Goal: Task Accomplishment & Management: Complete application form

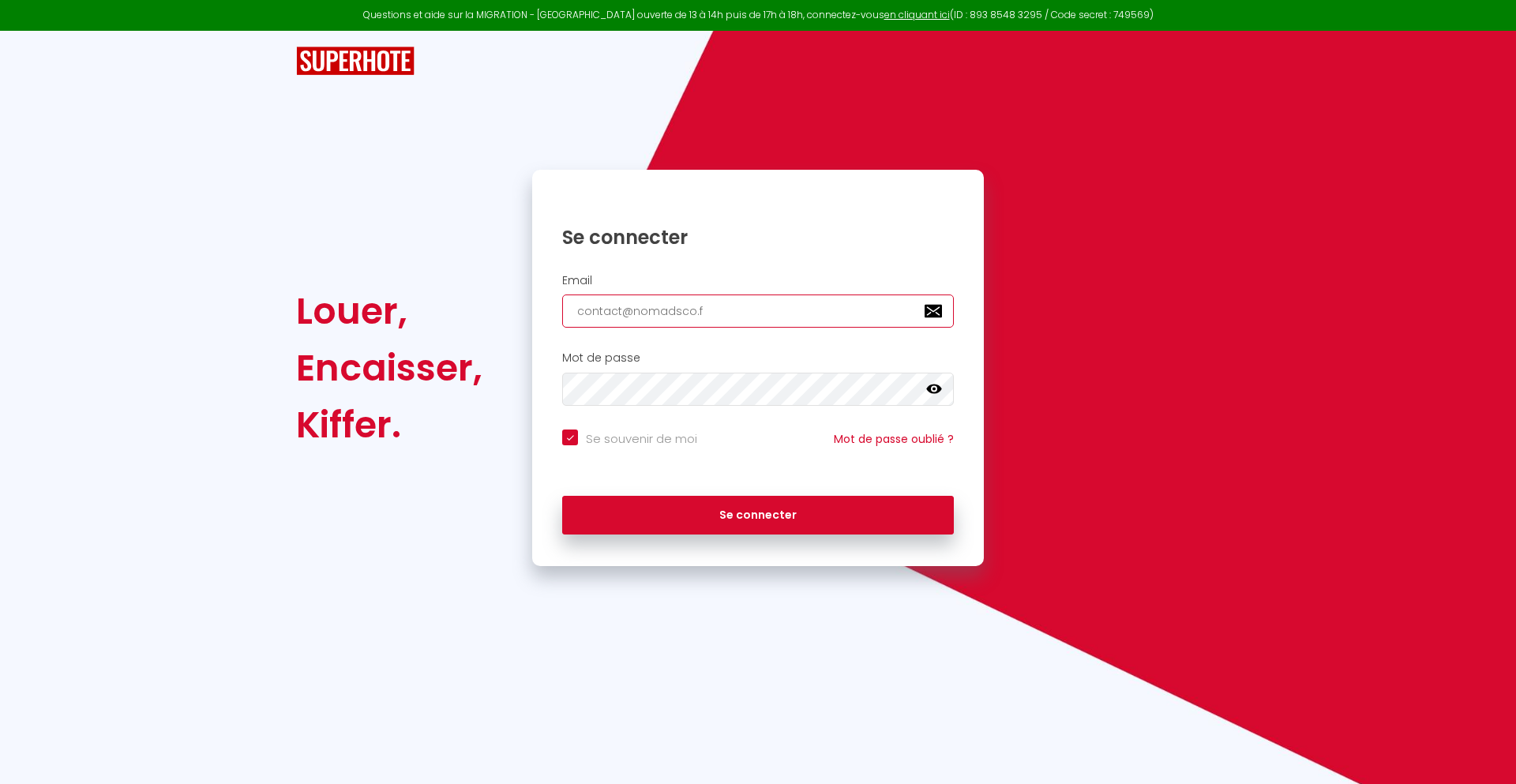
type input "[EMAIL_ADDRESS][DOMAIN_NAME]"
checkbox input "true"
type input "[EMAIL_ADDRESS][DOMAIN_NAME]"
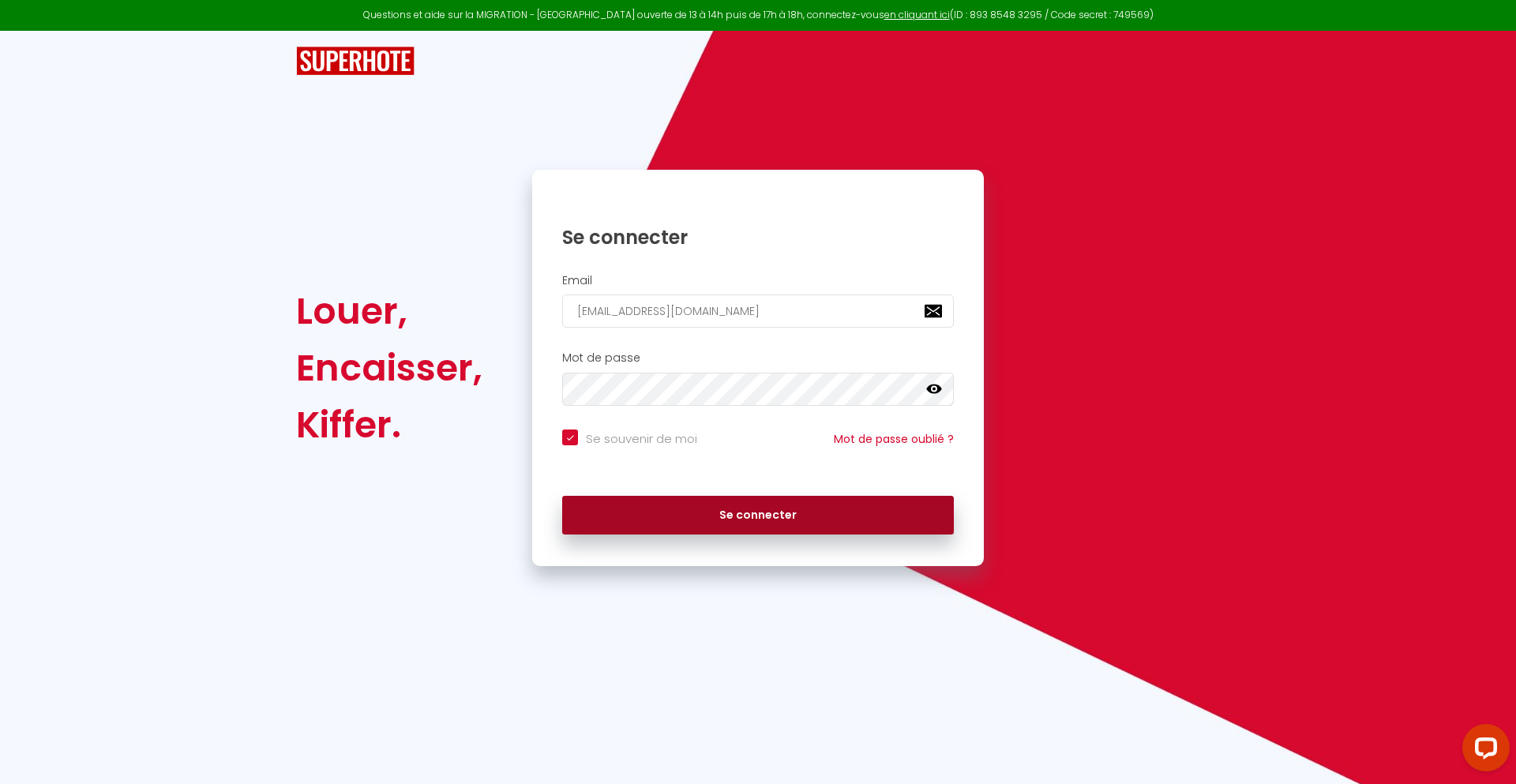
click at [758, 514] on button "Se connecter" at bounding box center [757, 515] width 391 height 40
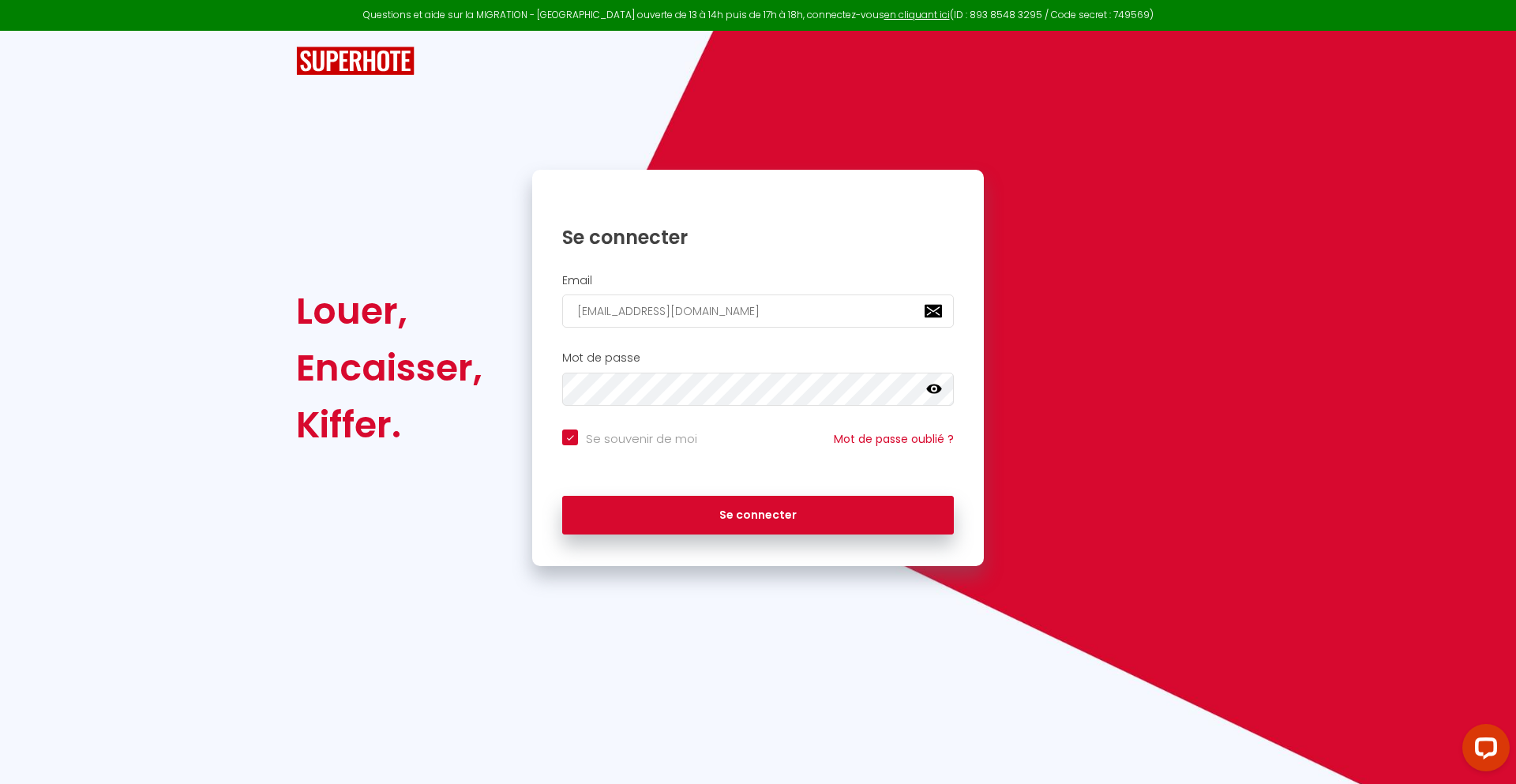
checkbox input "true"
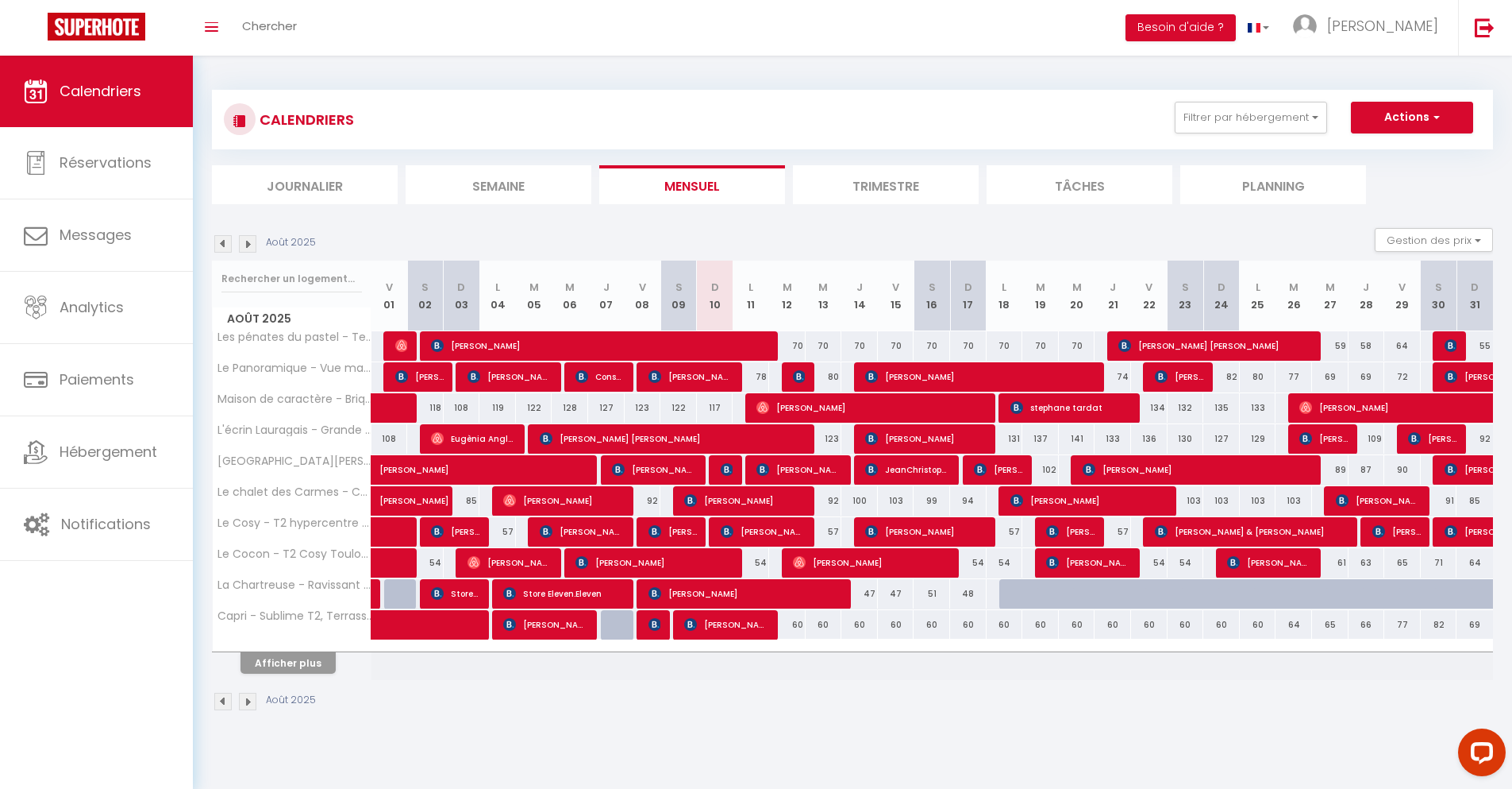
click at [305, 185] on li "Journalier" at bounding box center [305, 185] width 185 height 39
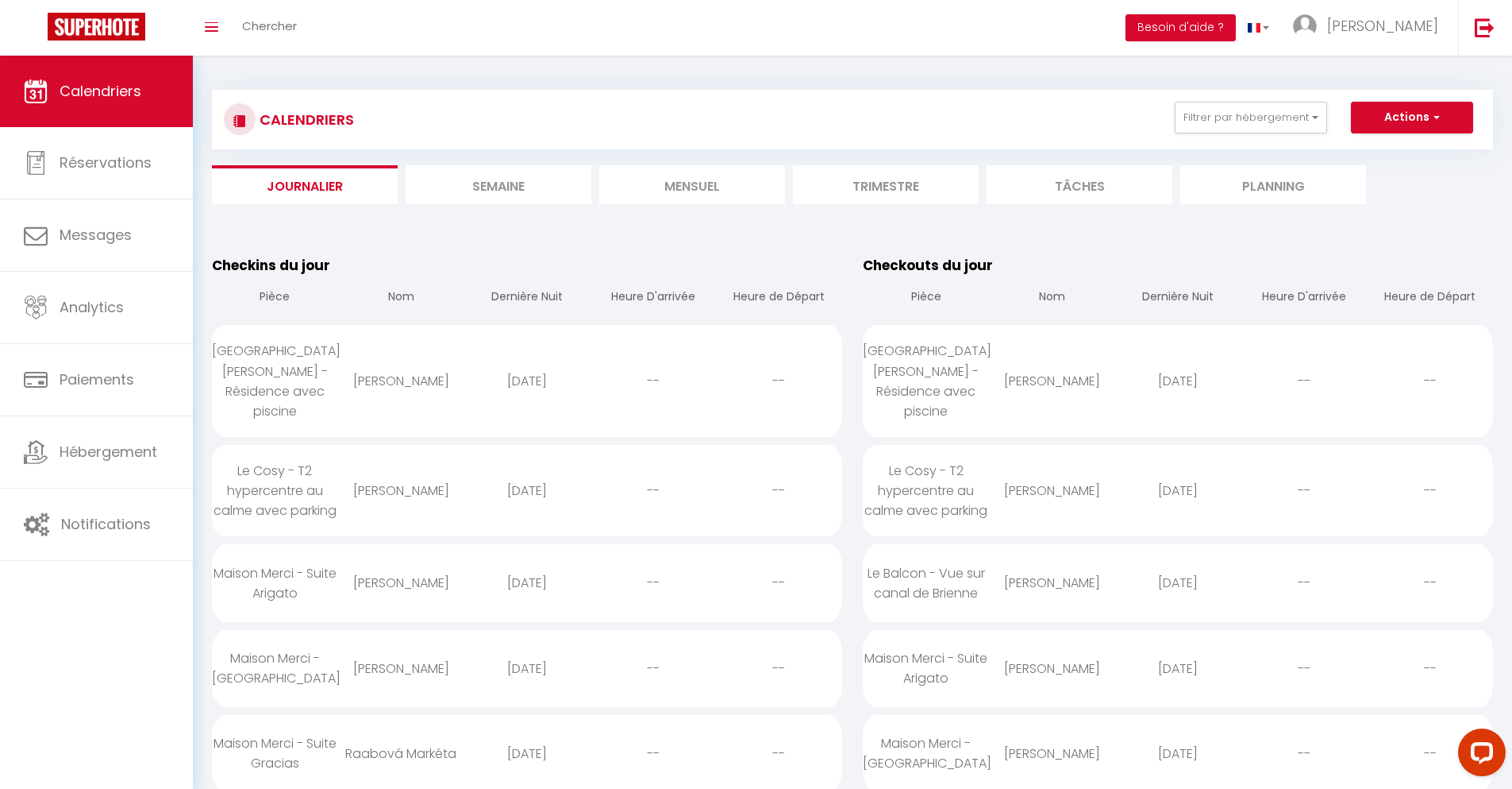
scroll to position [3040, 0]
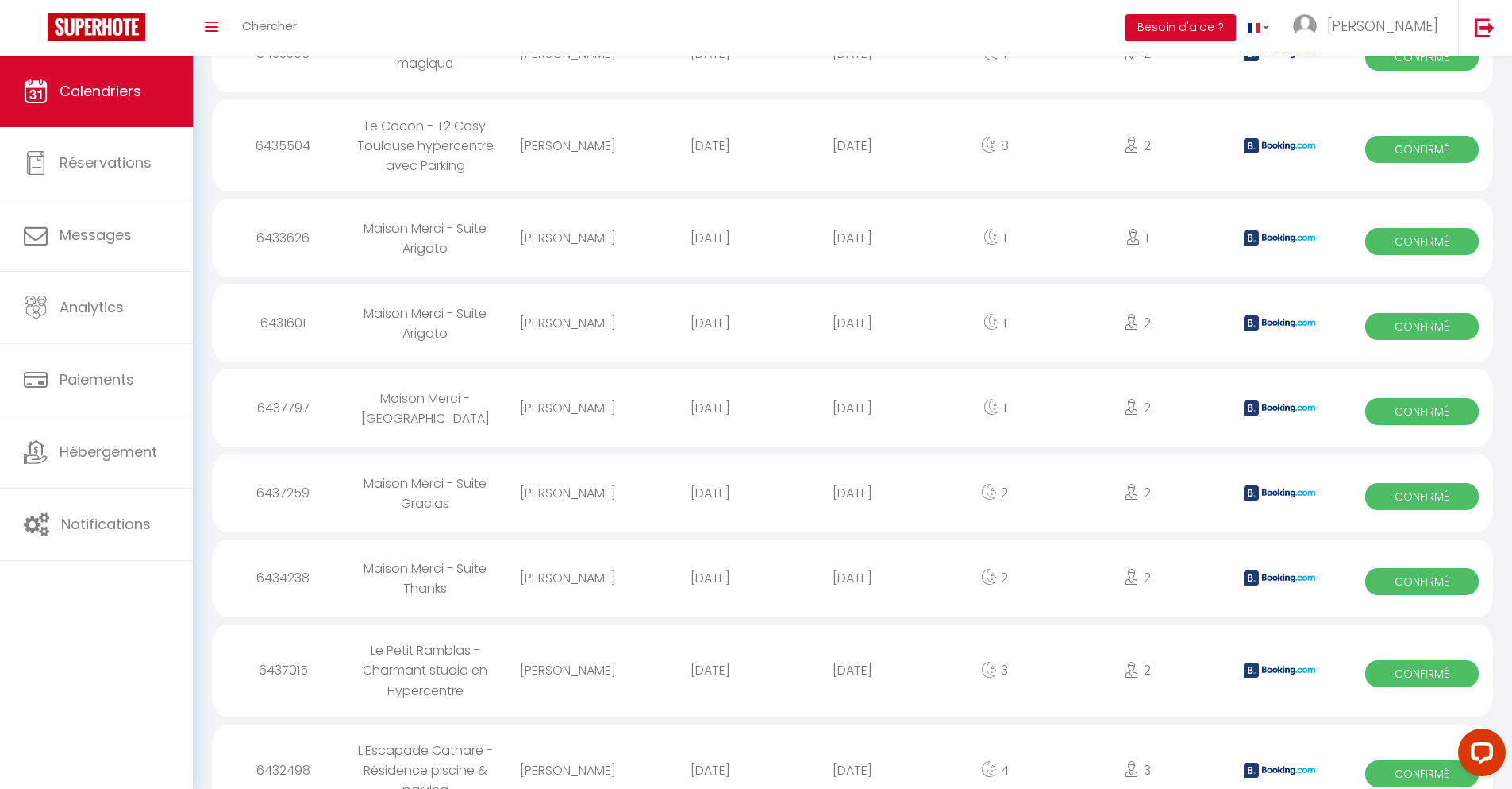
select select "0"
select select "1"
select select
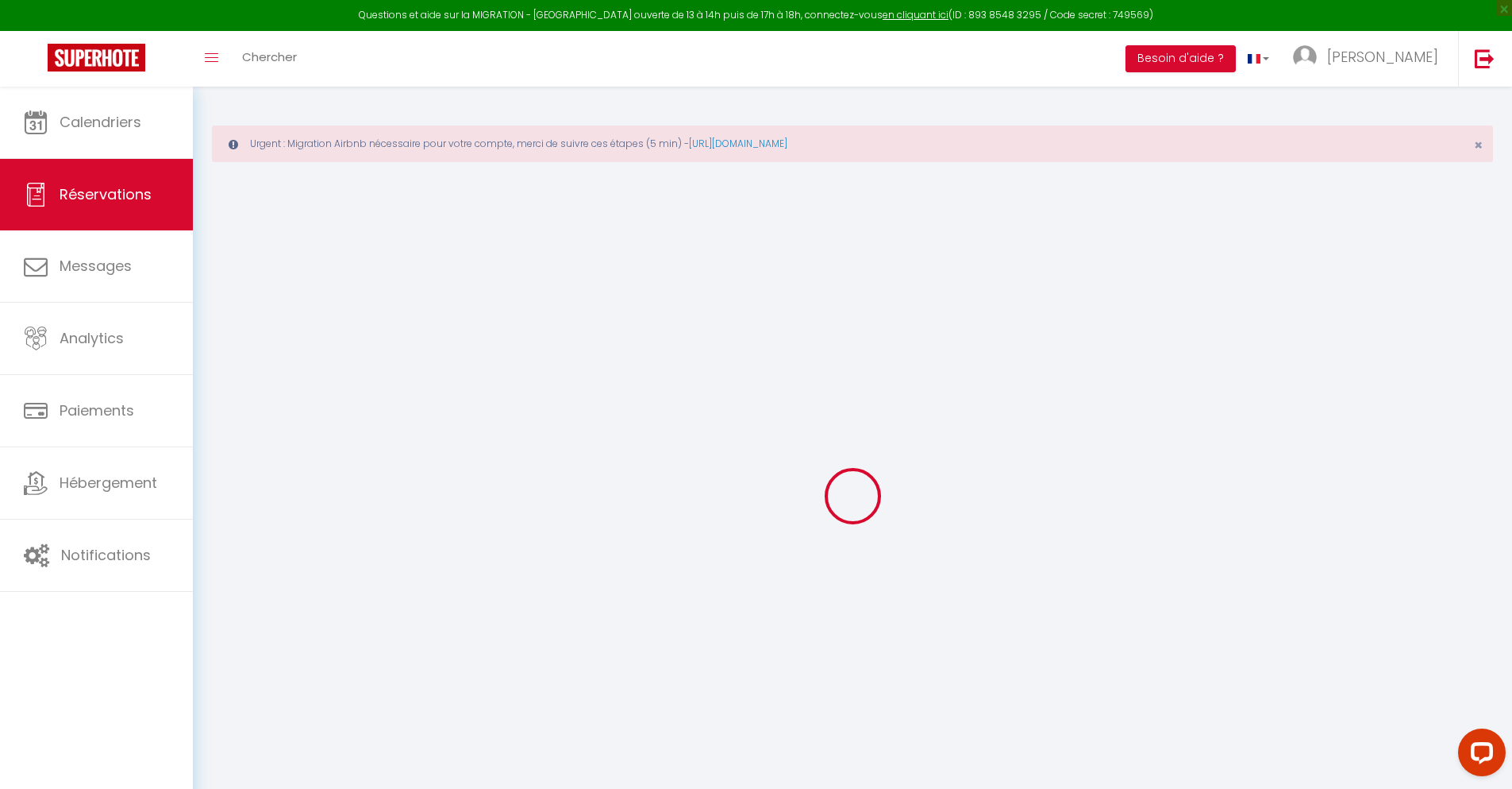
type input "[PERSON_NAME]"
type input "Pecchi"
type input "[EMAIL_ADDRESS][DOMAIN_NAME]"
type input "[PHONE_NUMBER]"
type input "."
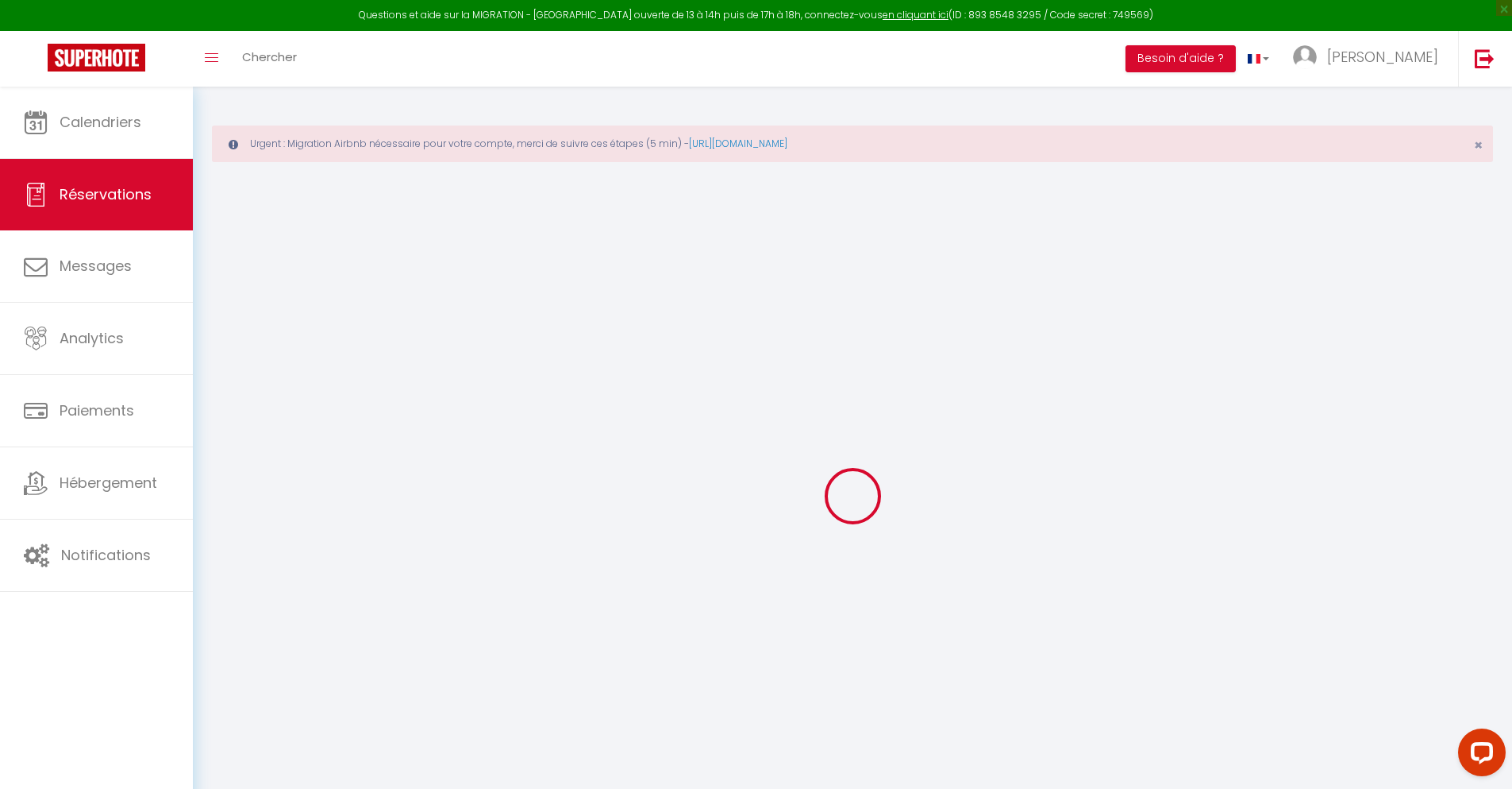
select select "IT"
type input "18.87"
type input "1.63"
select select "23165"
select select "1"
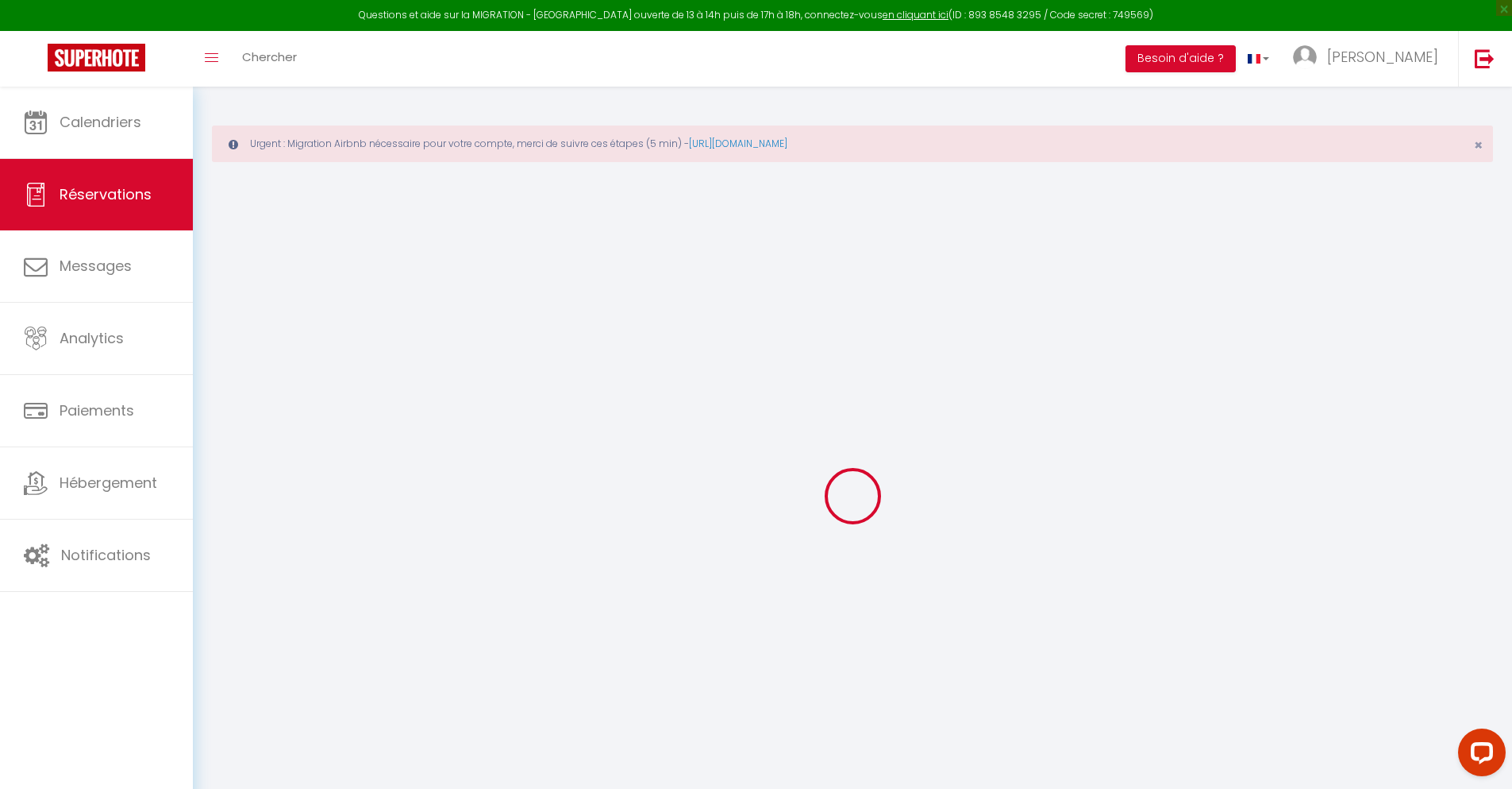
select select
type input "2"
select select "12"
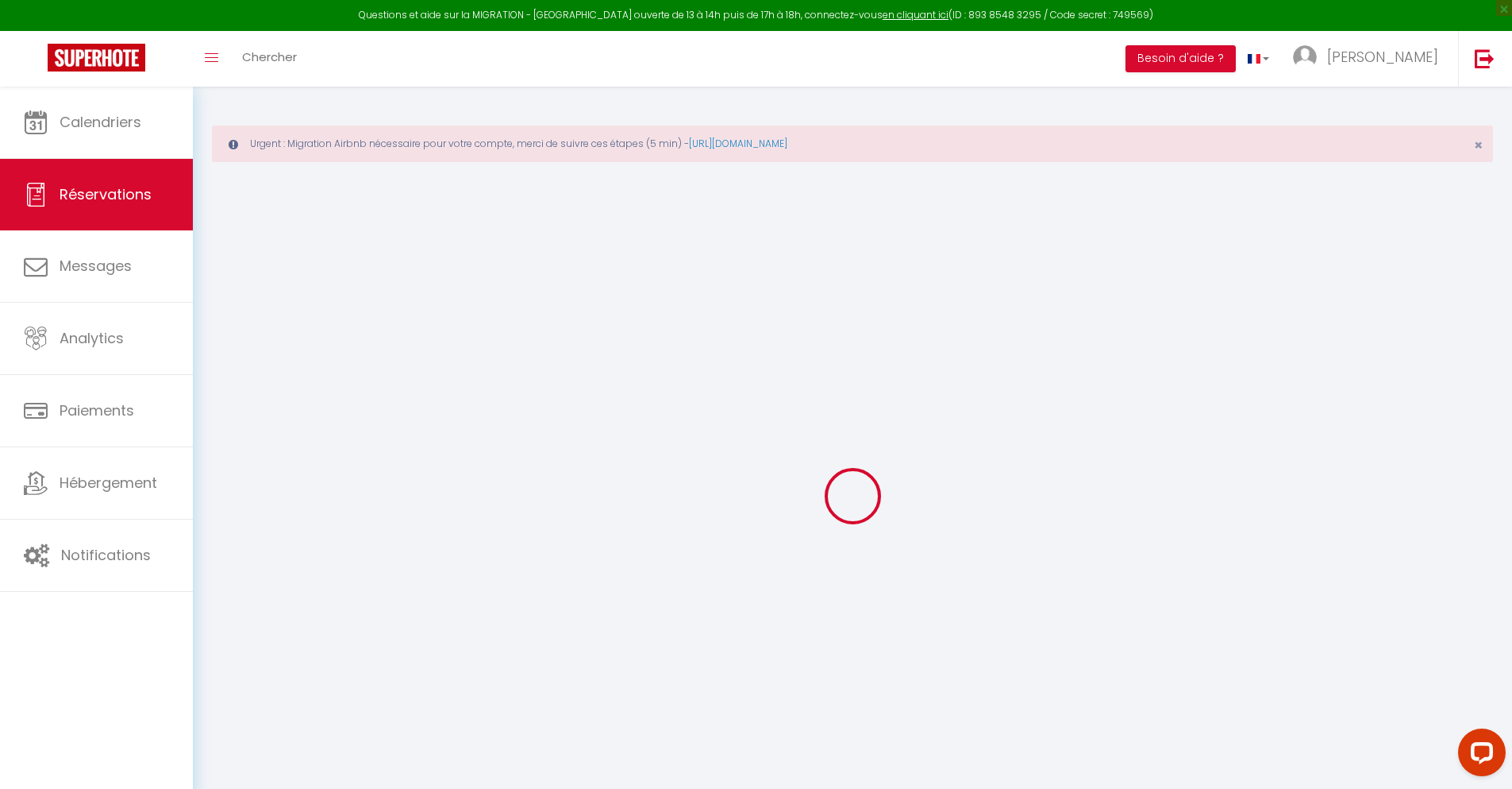
select select
type input "81"
checkbox input "false"
type input "0"
select select "2"
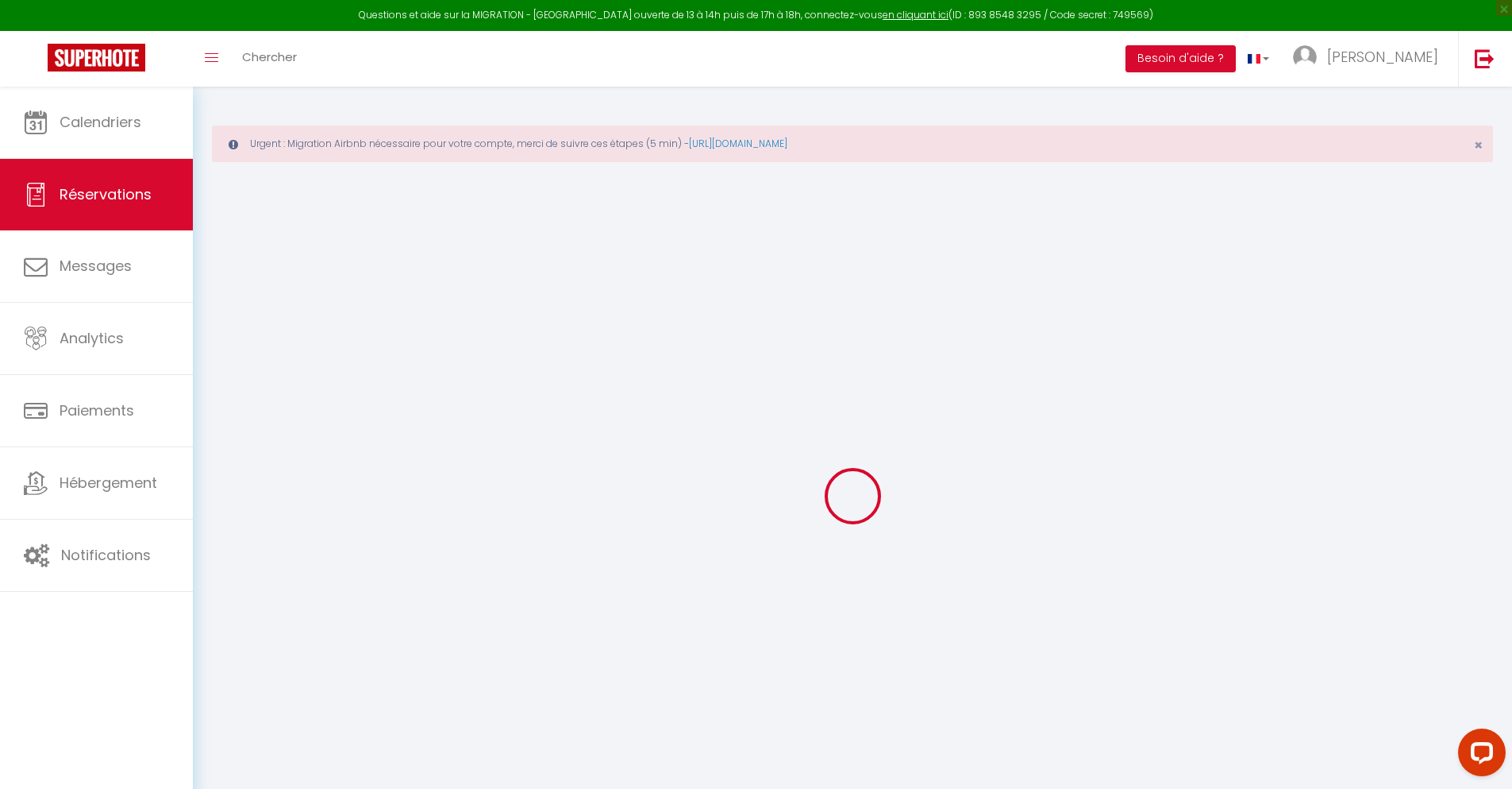
type input "25"
type input "0"
select select
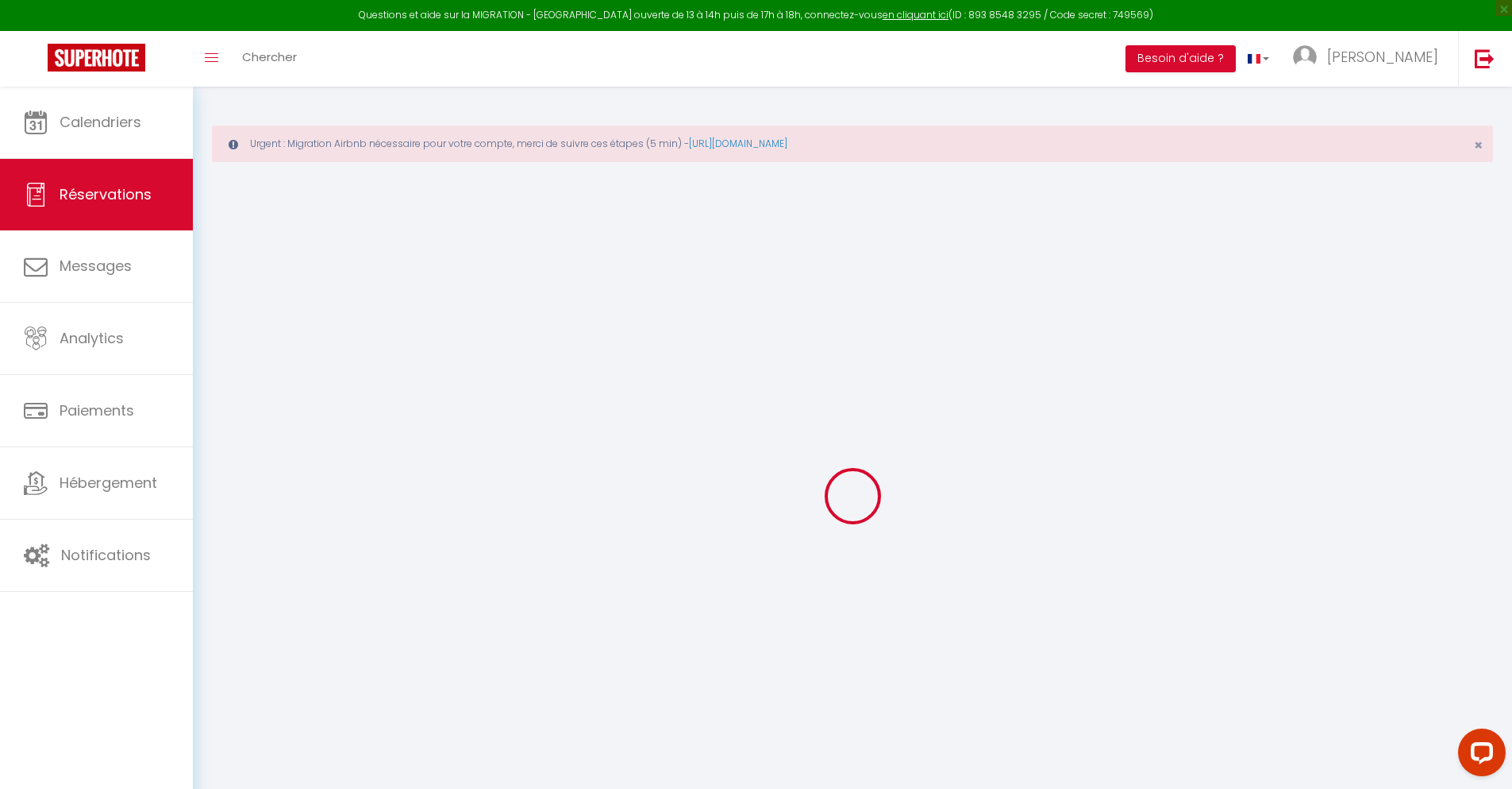
select select "14"
checkbox input "false"
select select
checkbox input "false"
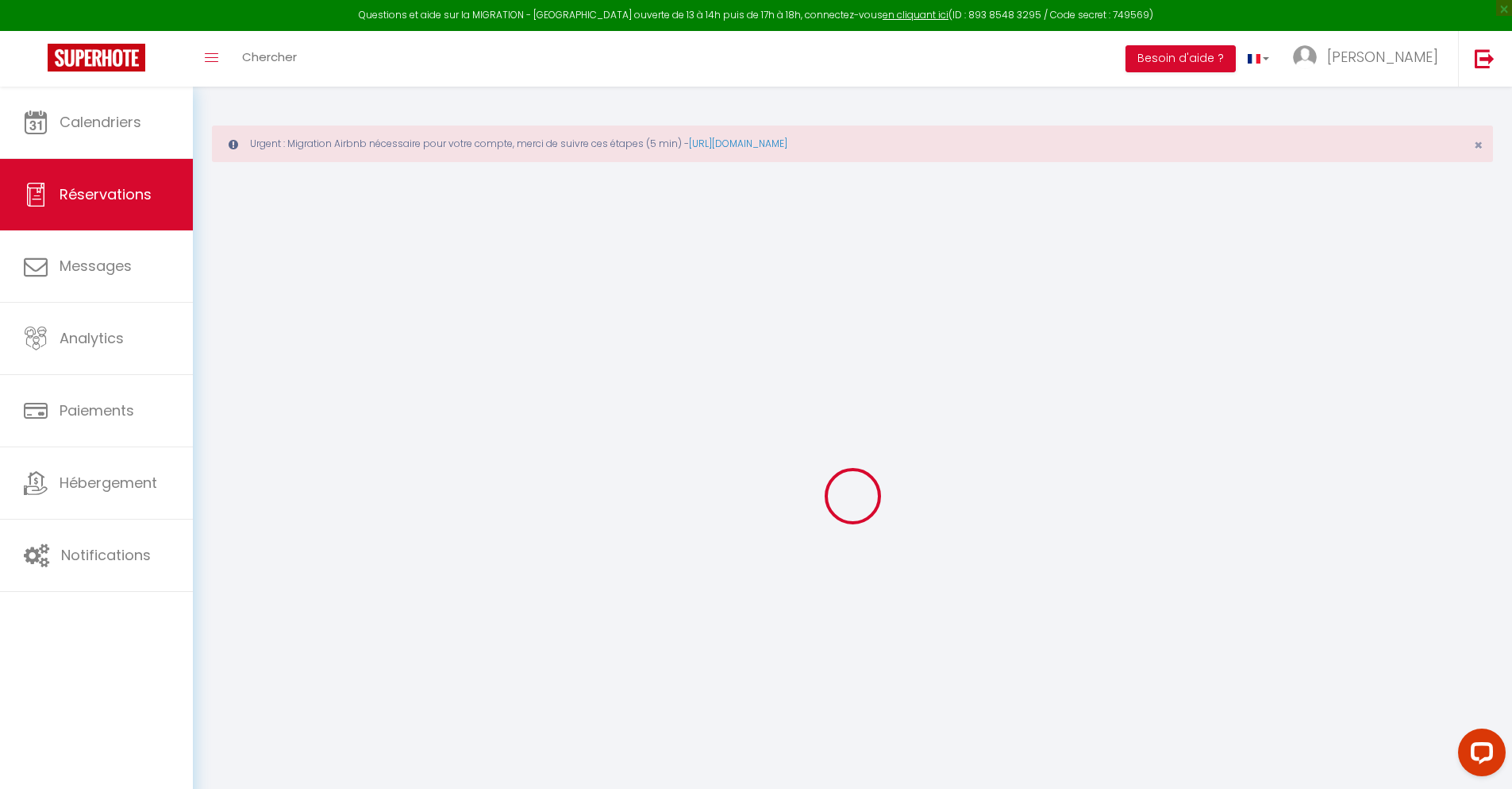
select select
checkbox input "false"
type textarea "** THIS RESERVATION HAS BEEN PRE-PAID ** BOOKING NOTE : Payment charge is EUR 1…"
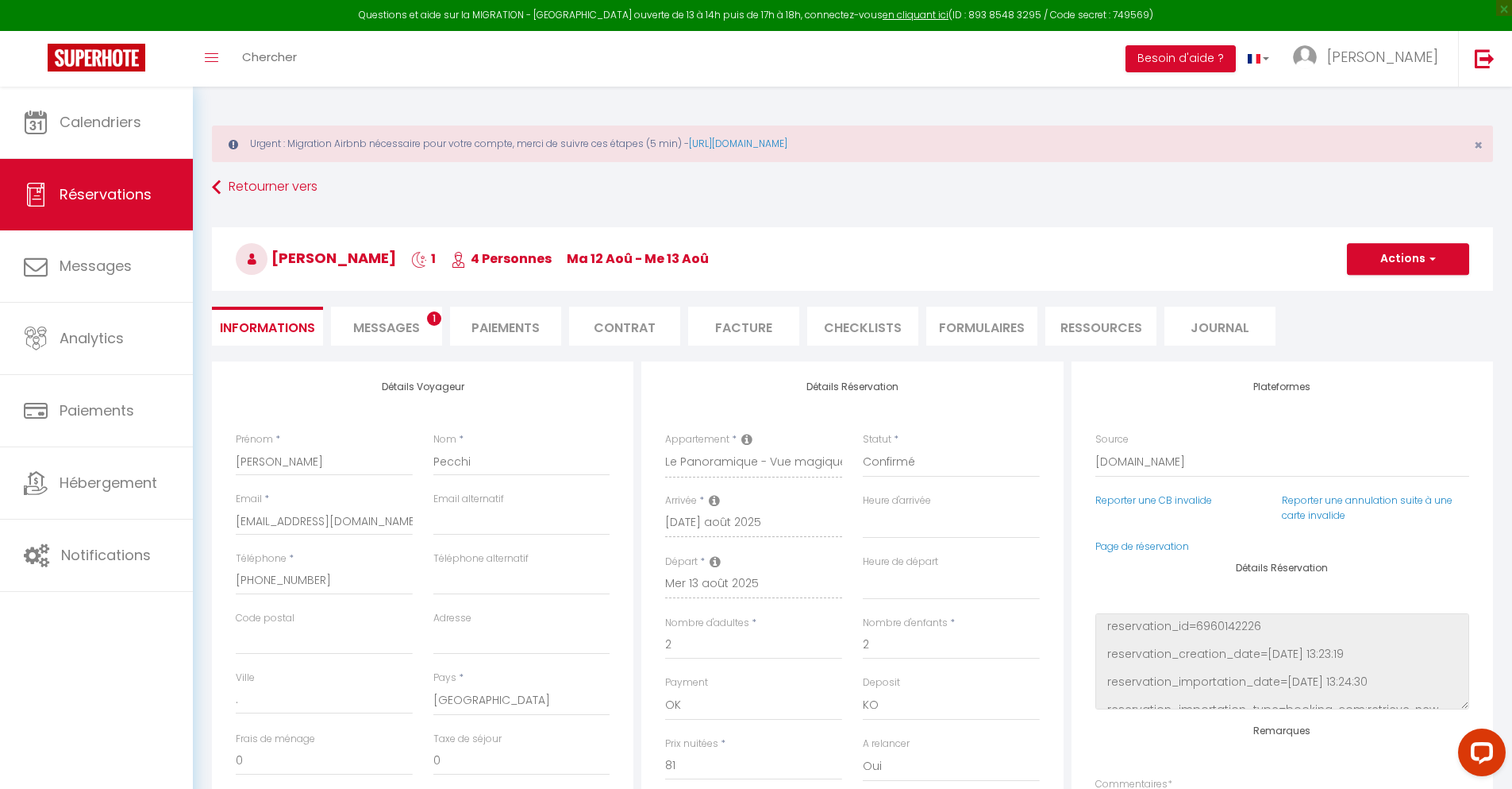
type input "30"
type input "5.3"
select select
checkbox input "false"
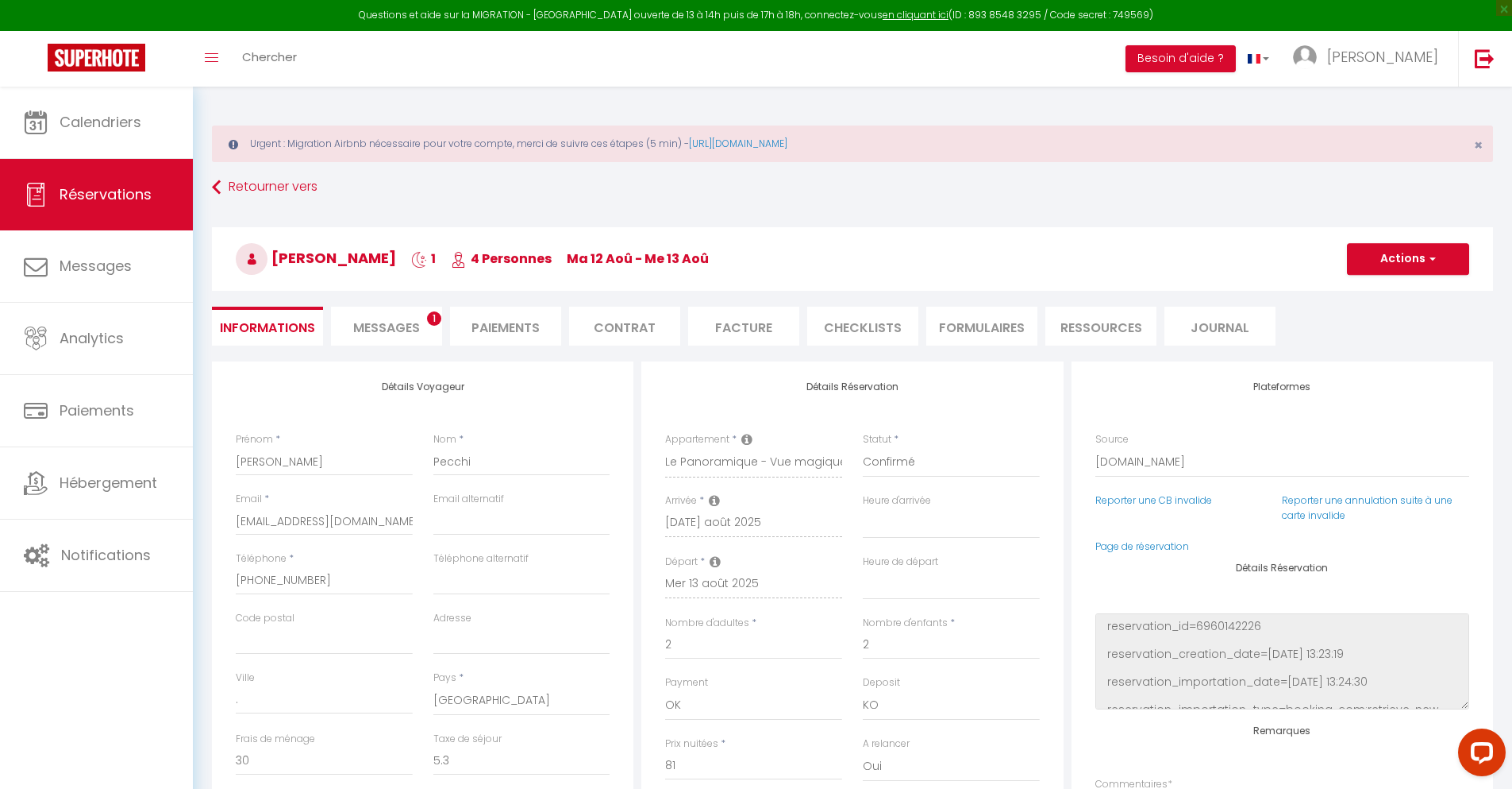
select select
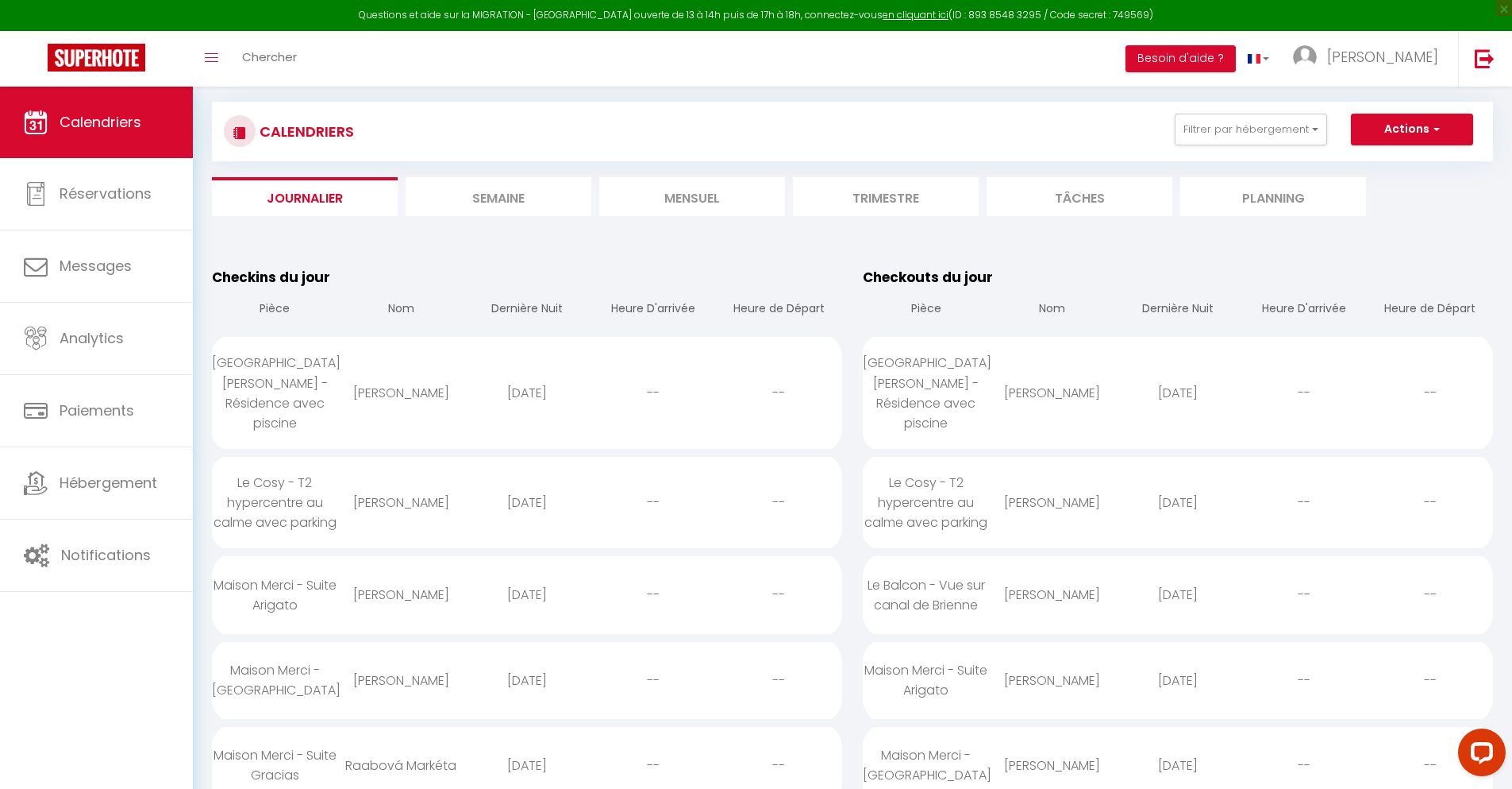
scroll to position [3223, 0]
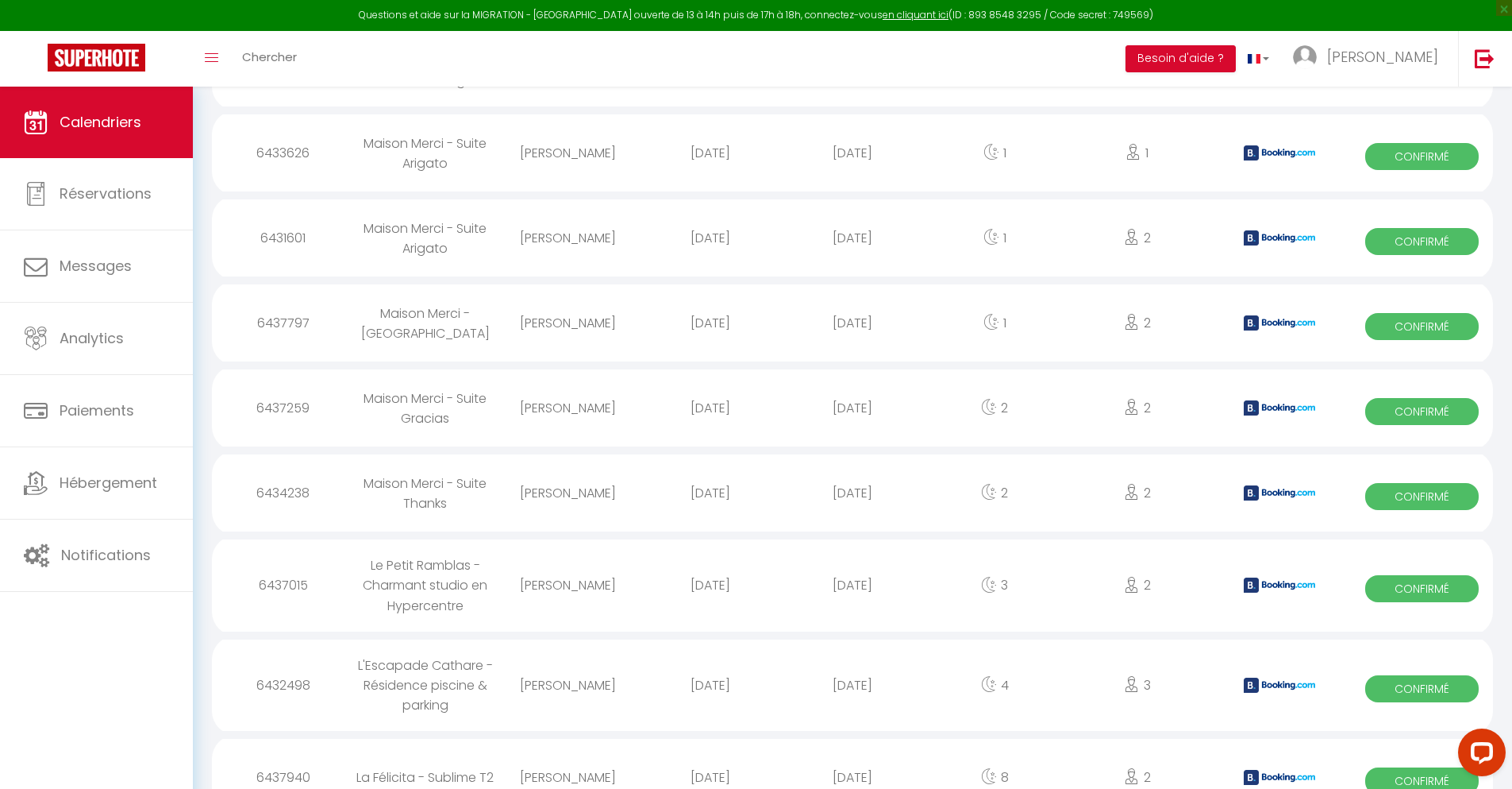
select select "0"
select select "1"
select select
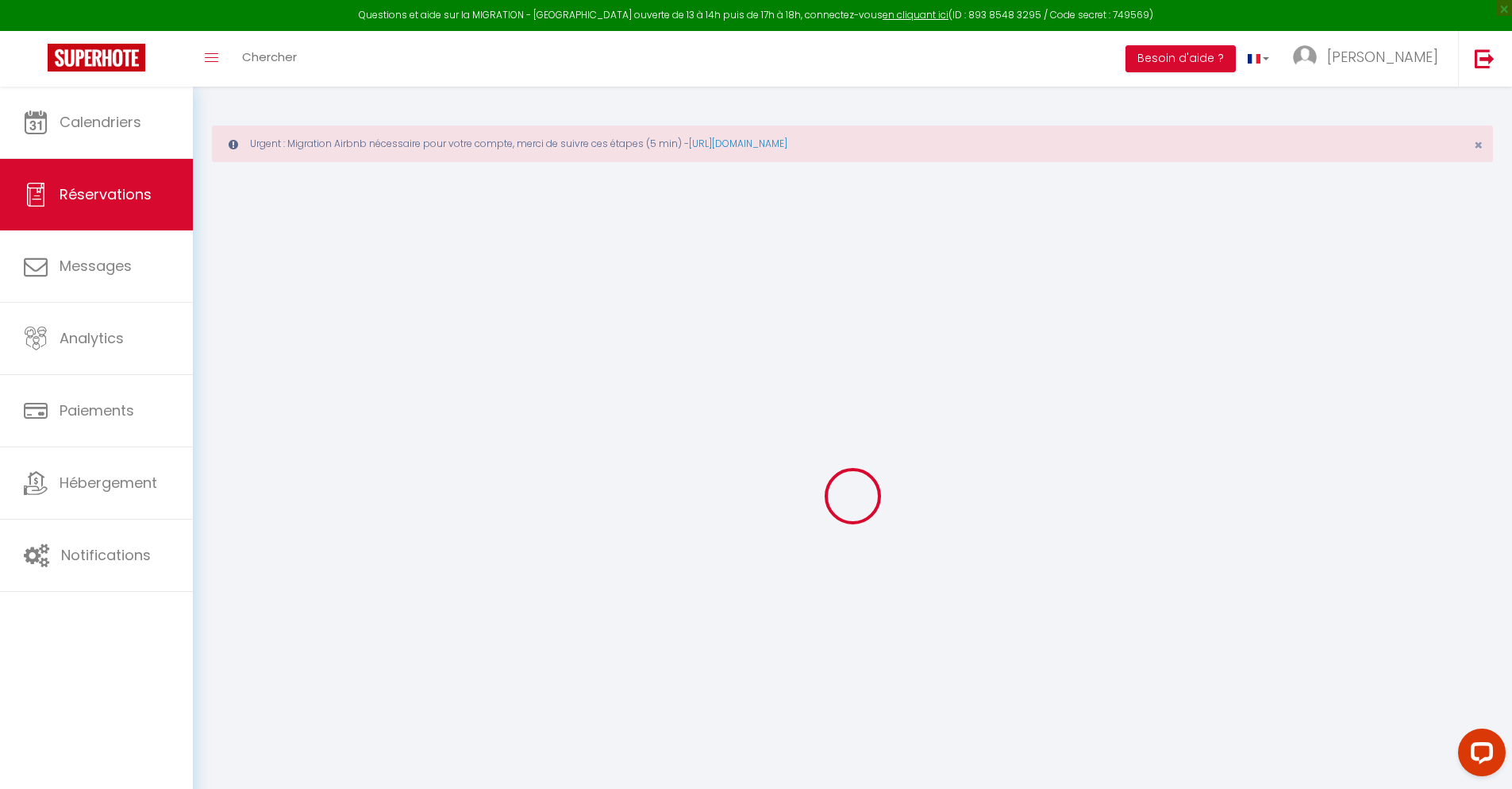
select select
checkbox input "false"
type textarea "** THIS RESERVATION HAS BEEN PRE-PAID ** BOOKING NOTE : Payment charge is EUR 9…"
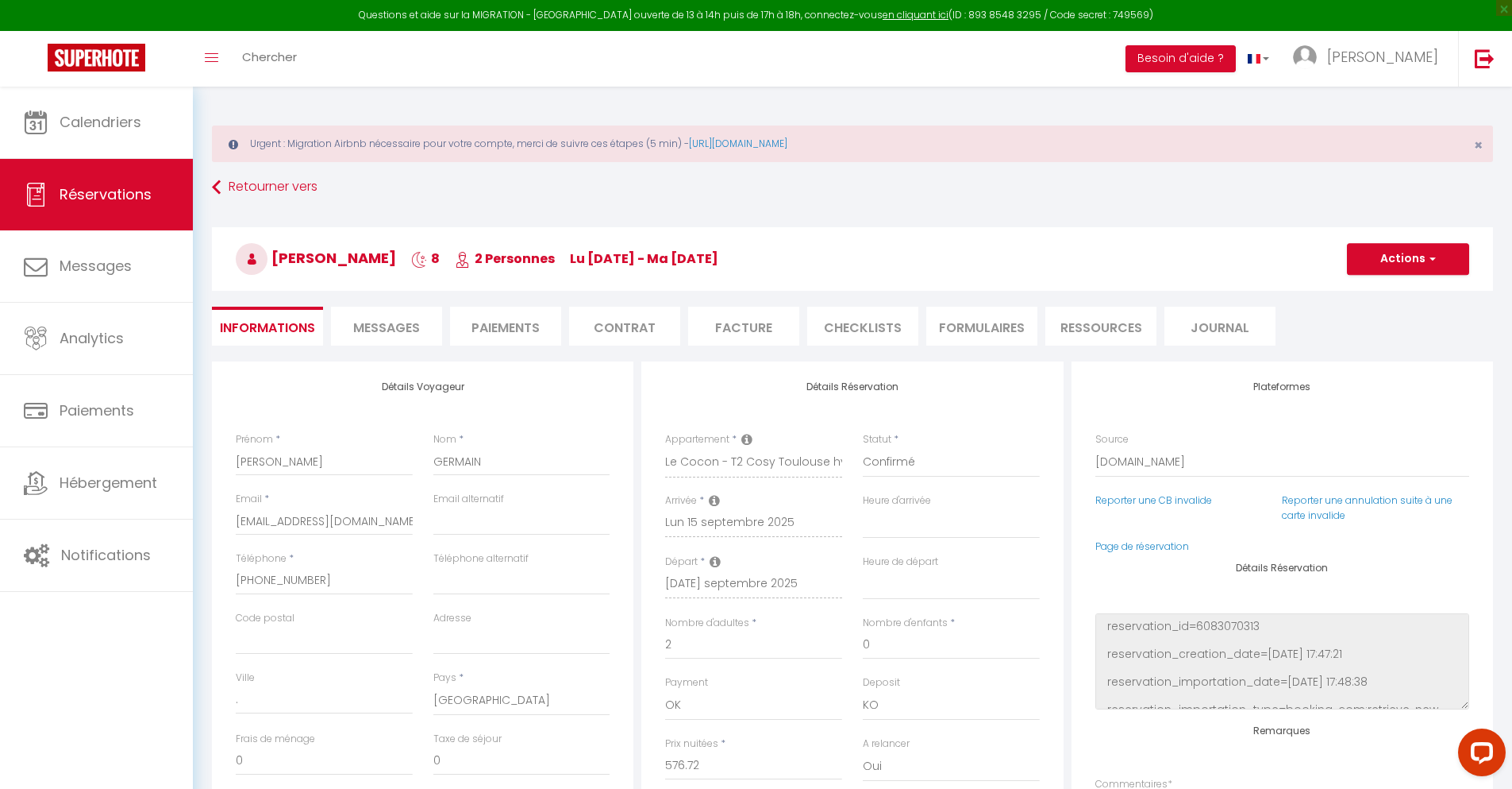
type input "40"
type input "37.75"
select select
checkbox input "false"
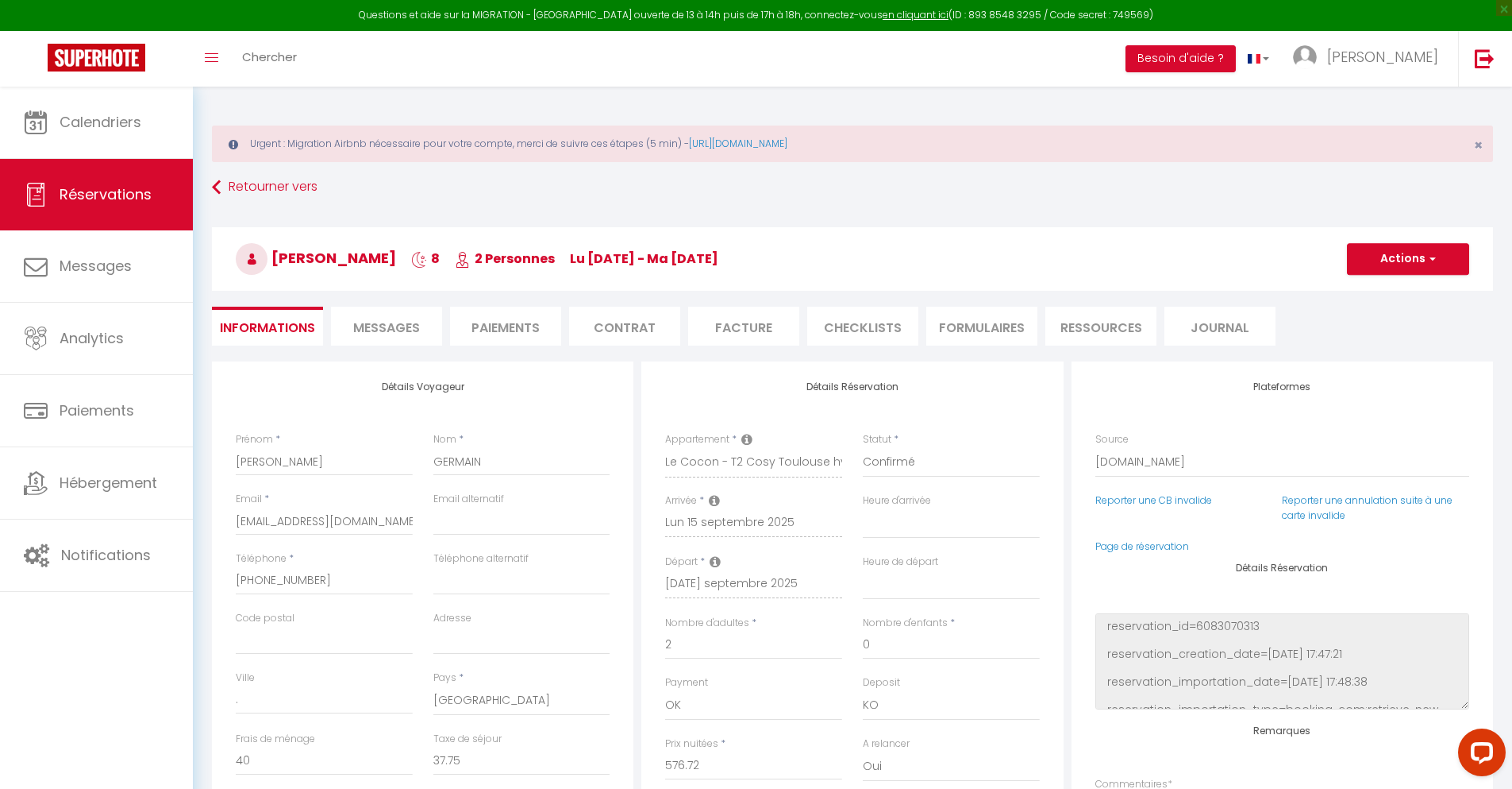
select select
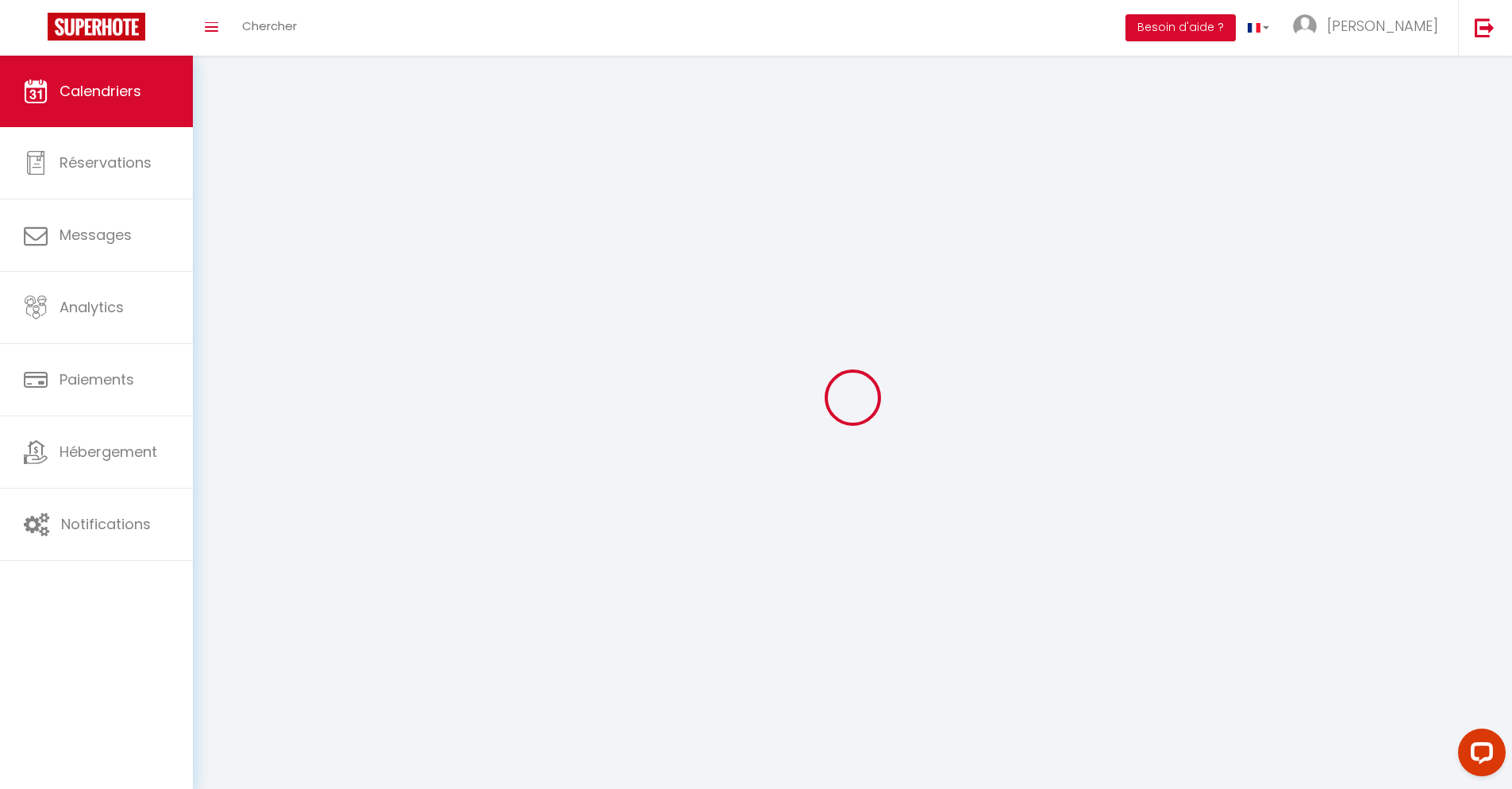
scroll to position [87, 0]
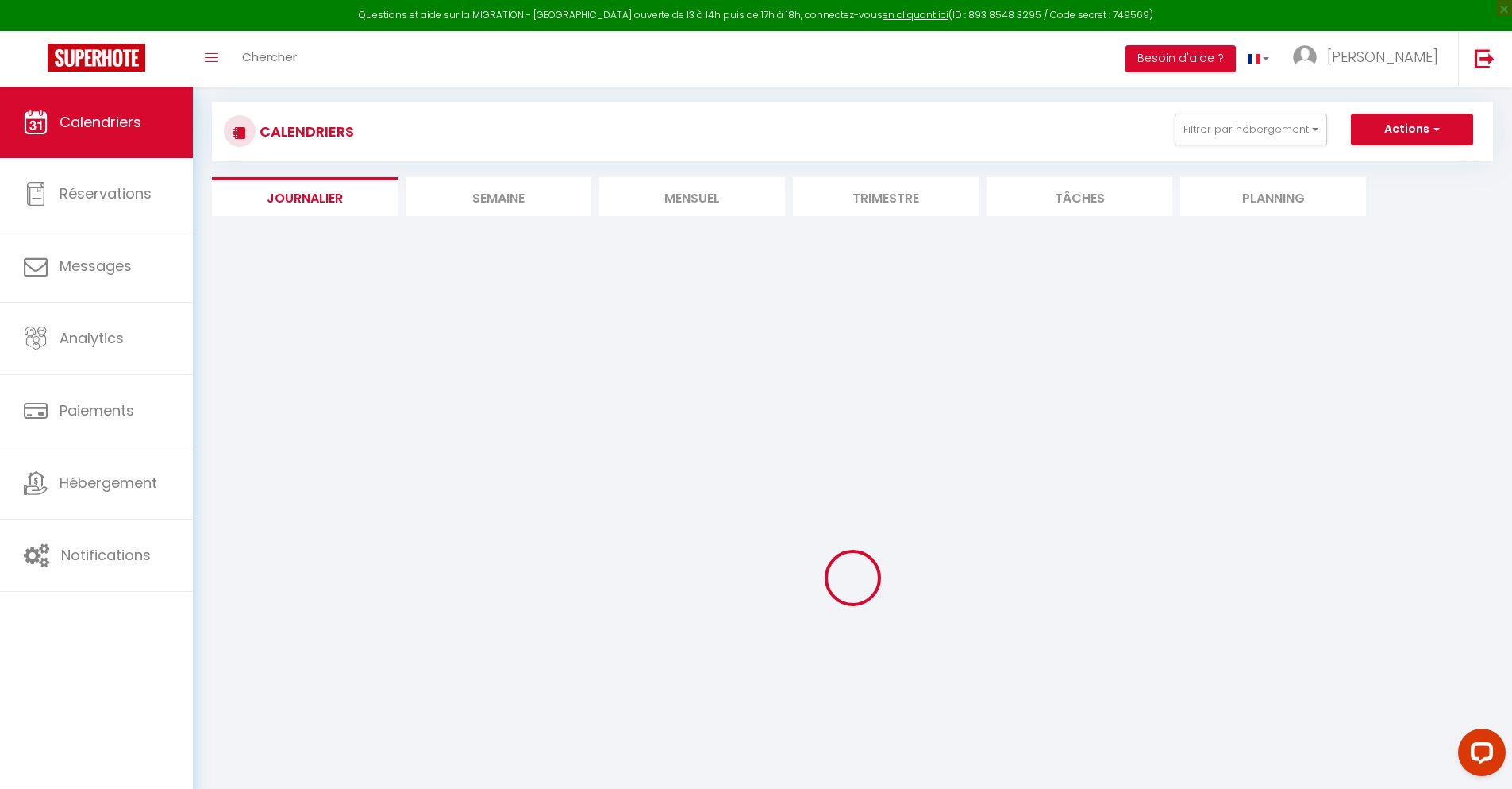
select select
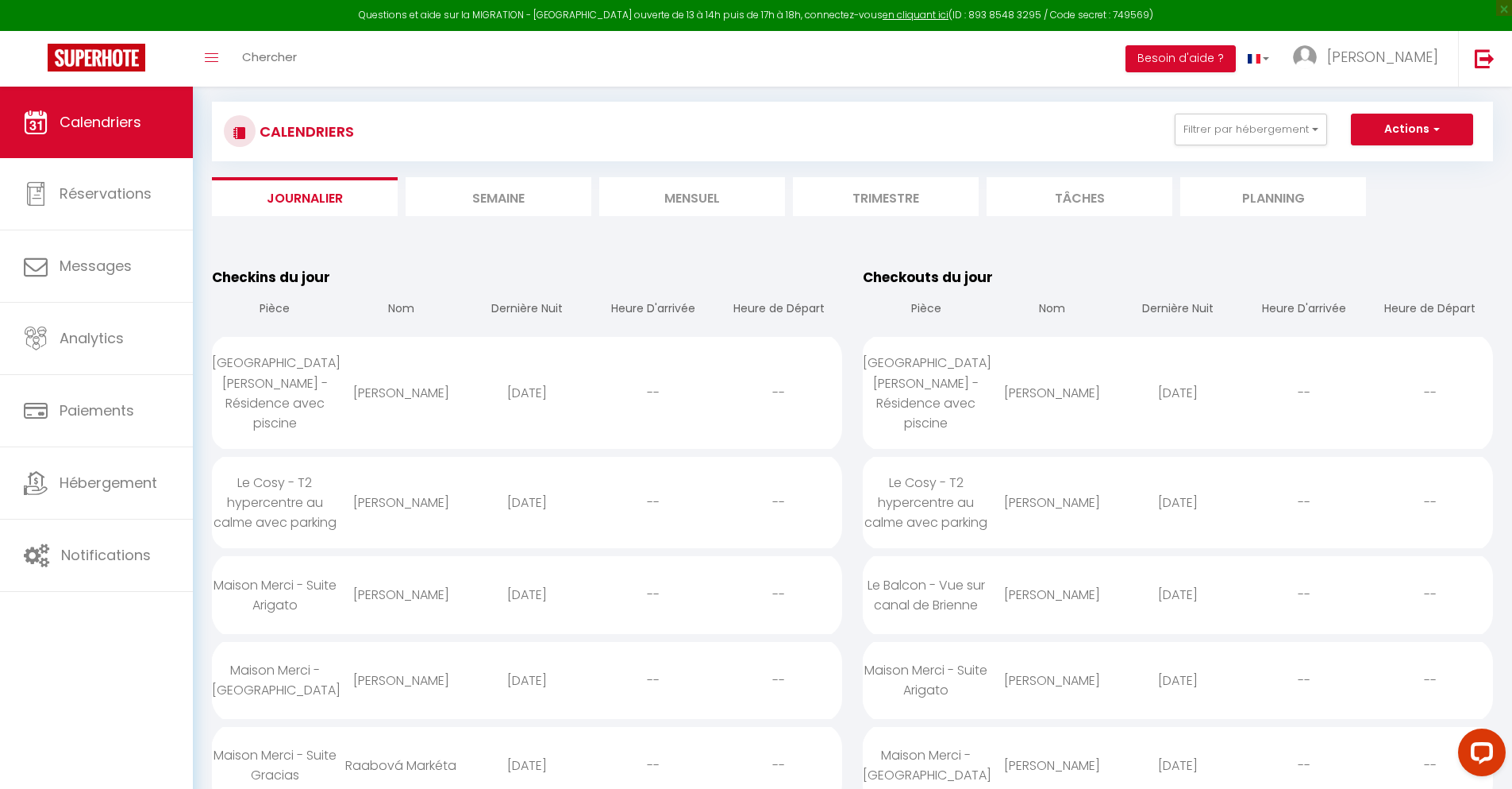
scroll to position [3323, 0]
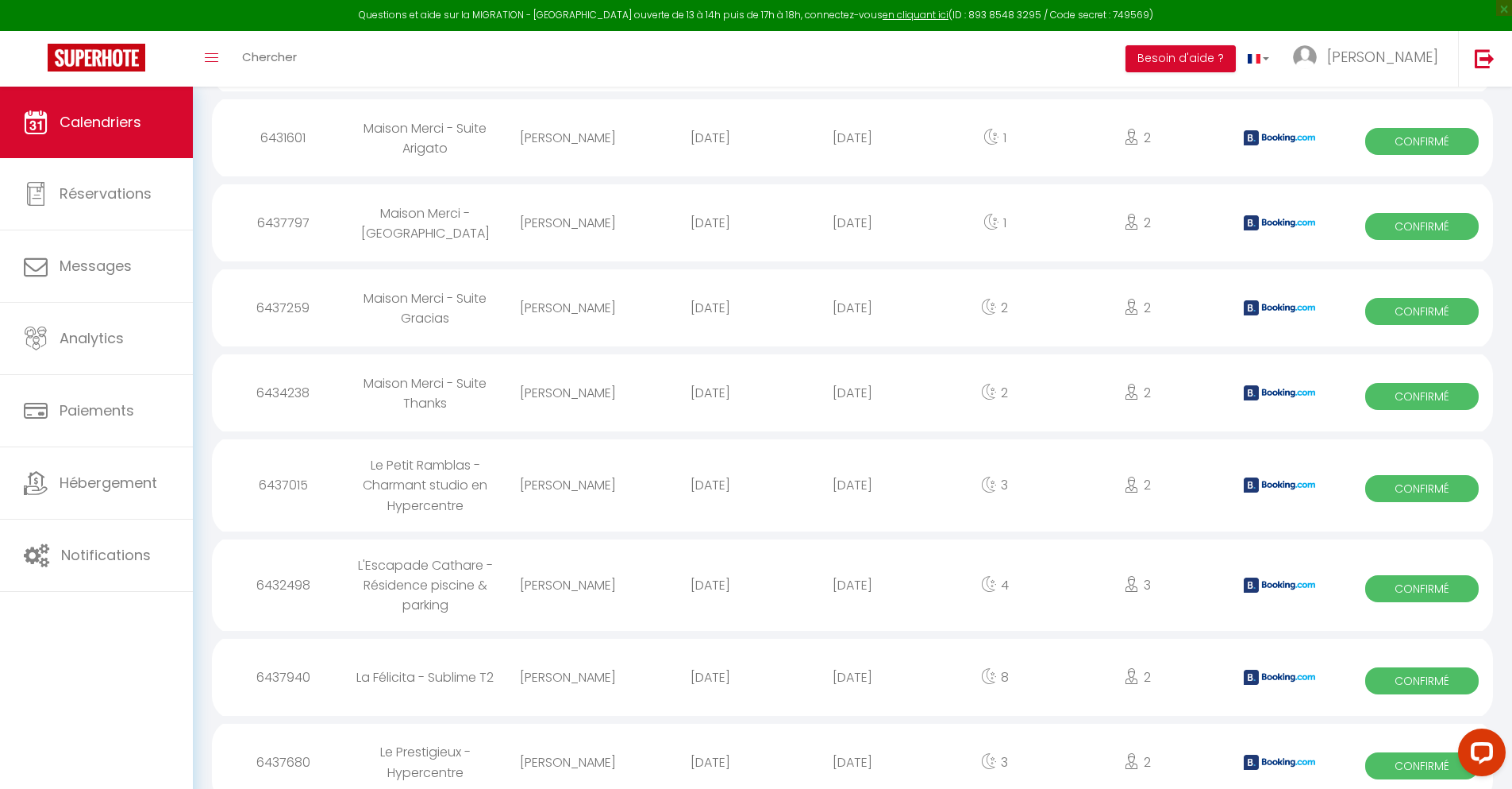
select select "0"
select select "1"
select select
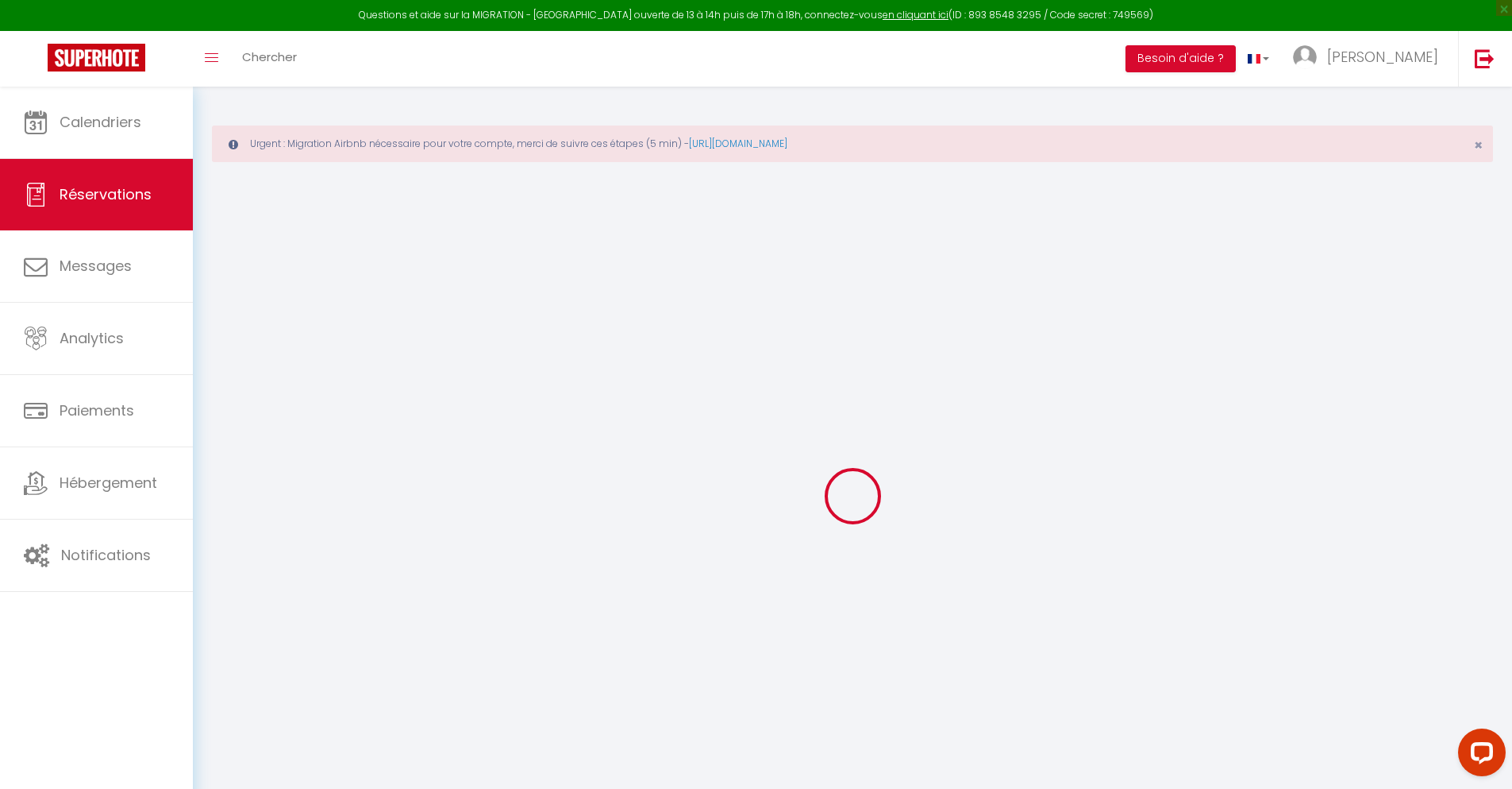
select select
checkbox input "false"
select select
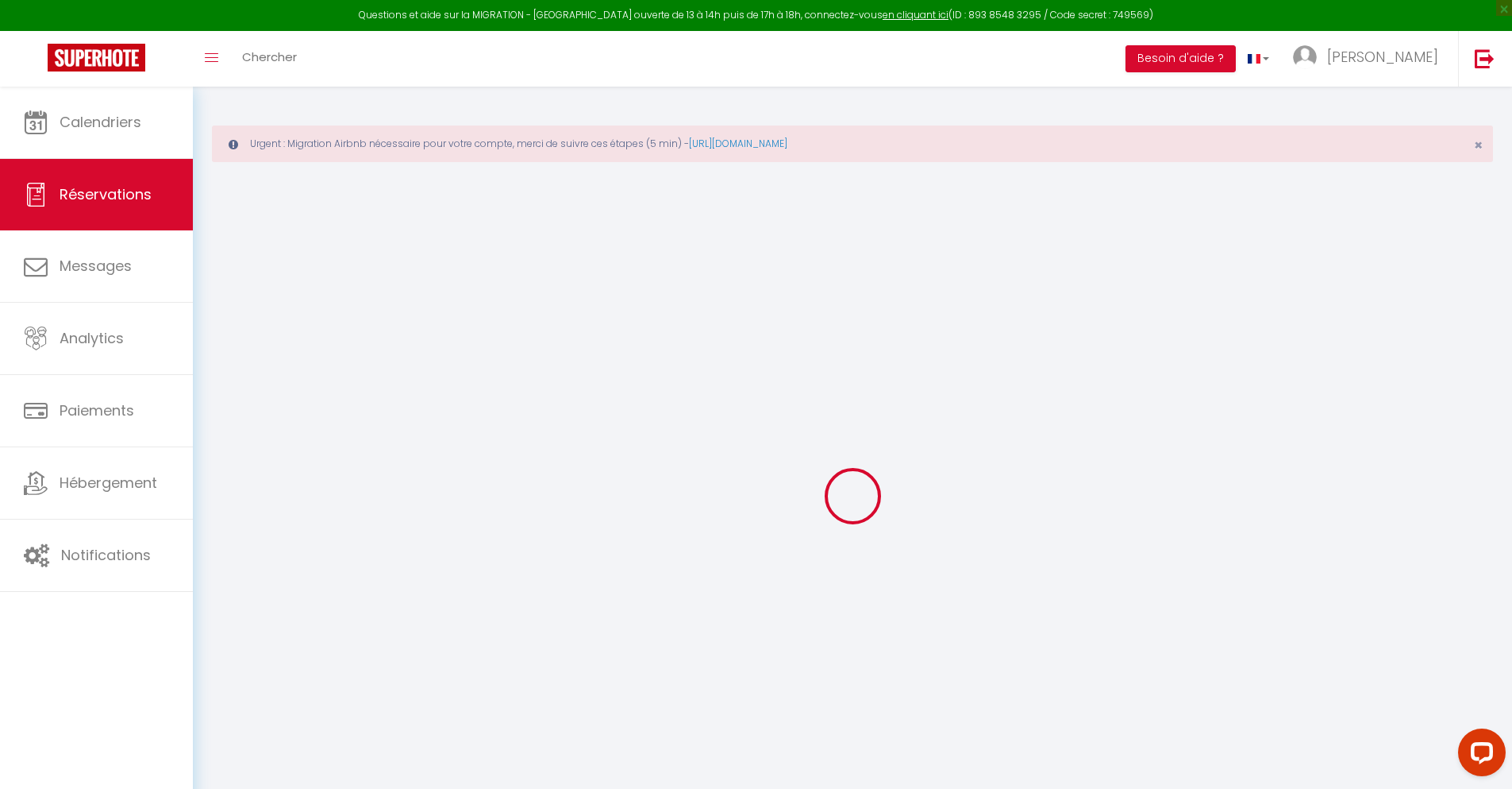
checkbox input "false"
type textarea "** THIS RESERVATION HAS BEEN PRE-PAID ** Je arrive 6 pm BOOKING NOTE : Payment …"
type input "30"
type input "3.13"
select select
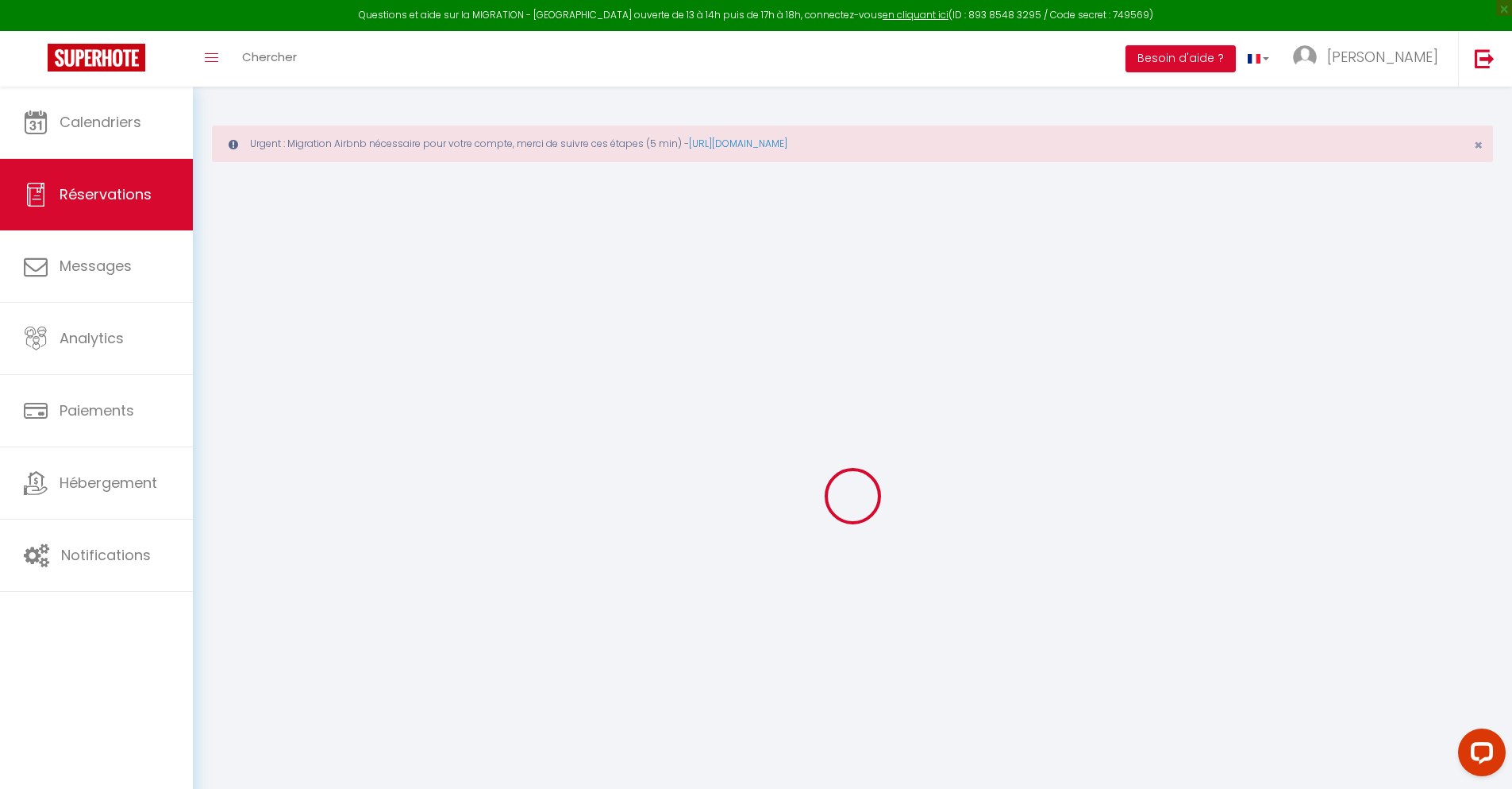
select select
checkbox input "false"
select select
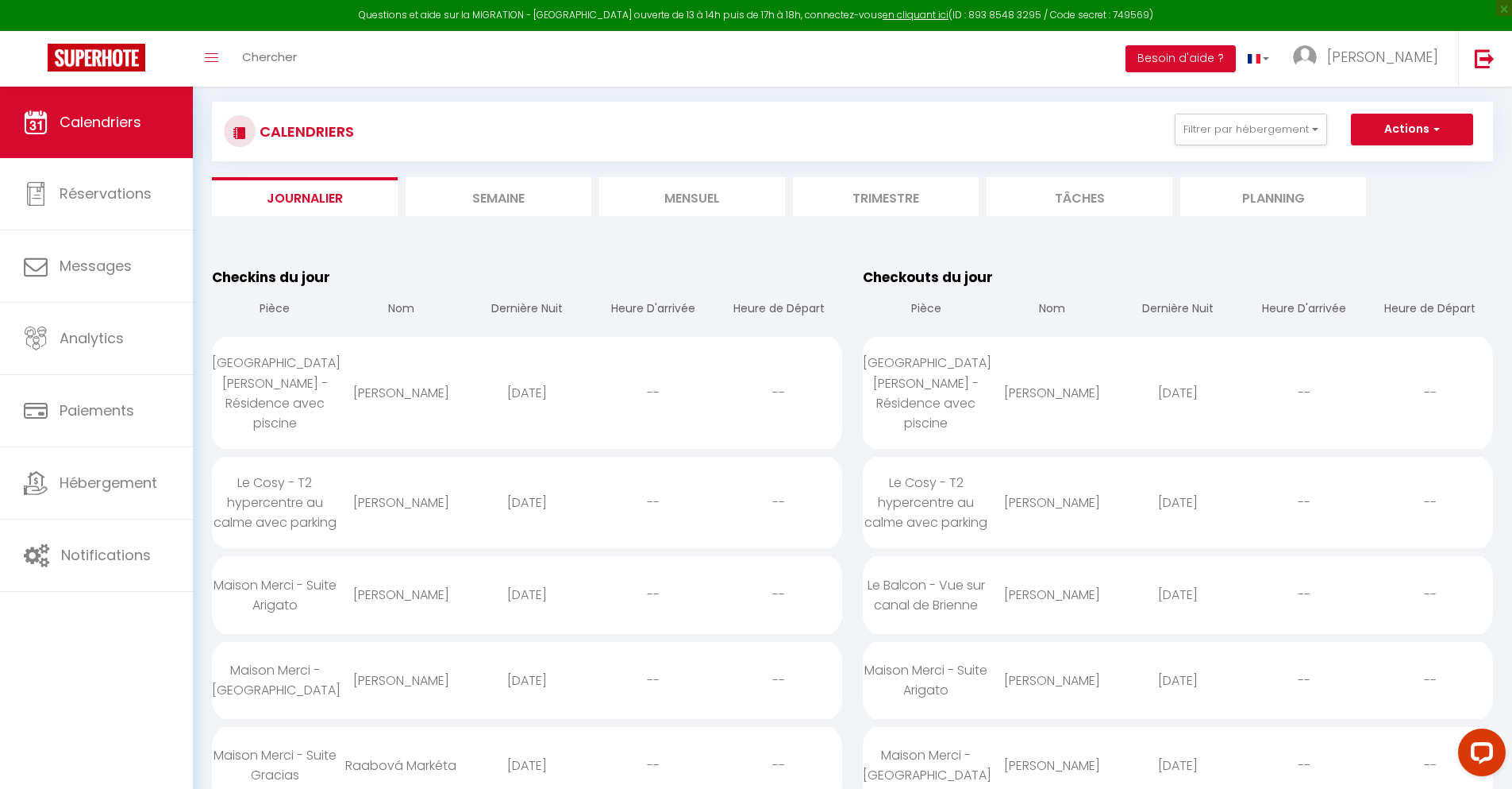
scroll to position [3408, 0]
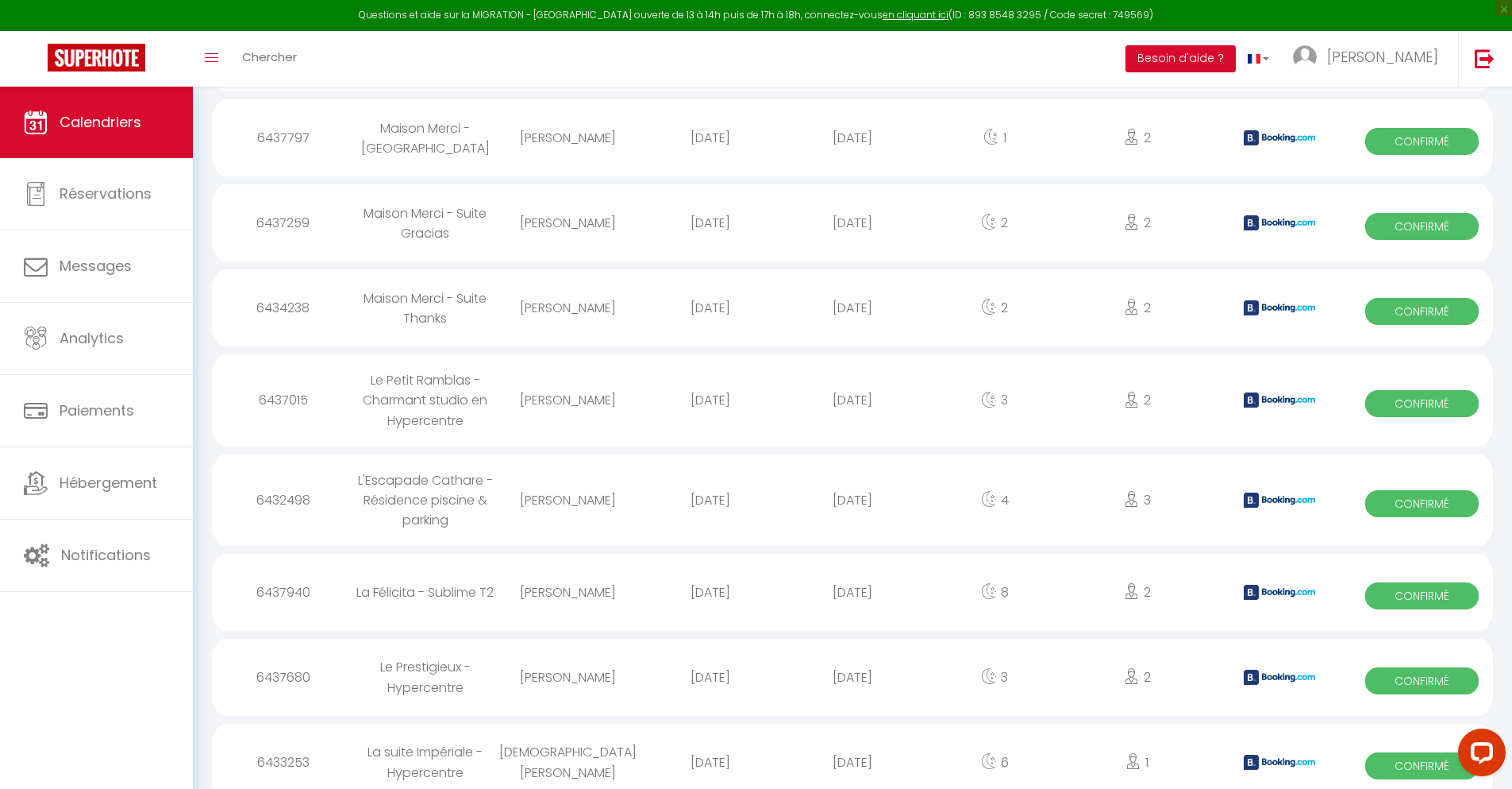
select select "0"
select select "1"
select select
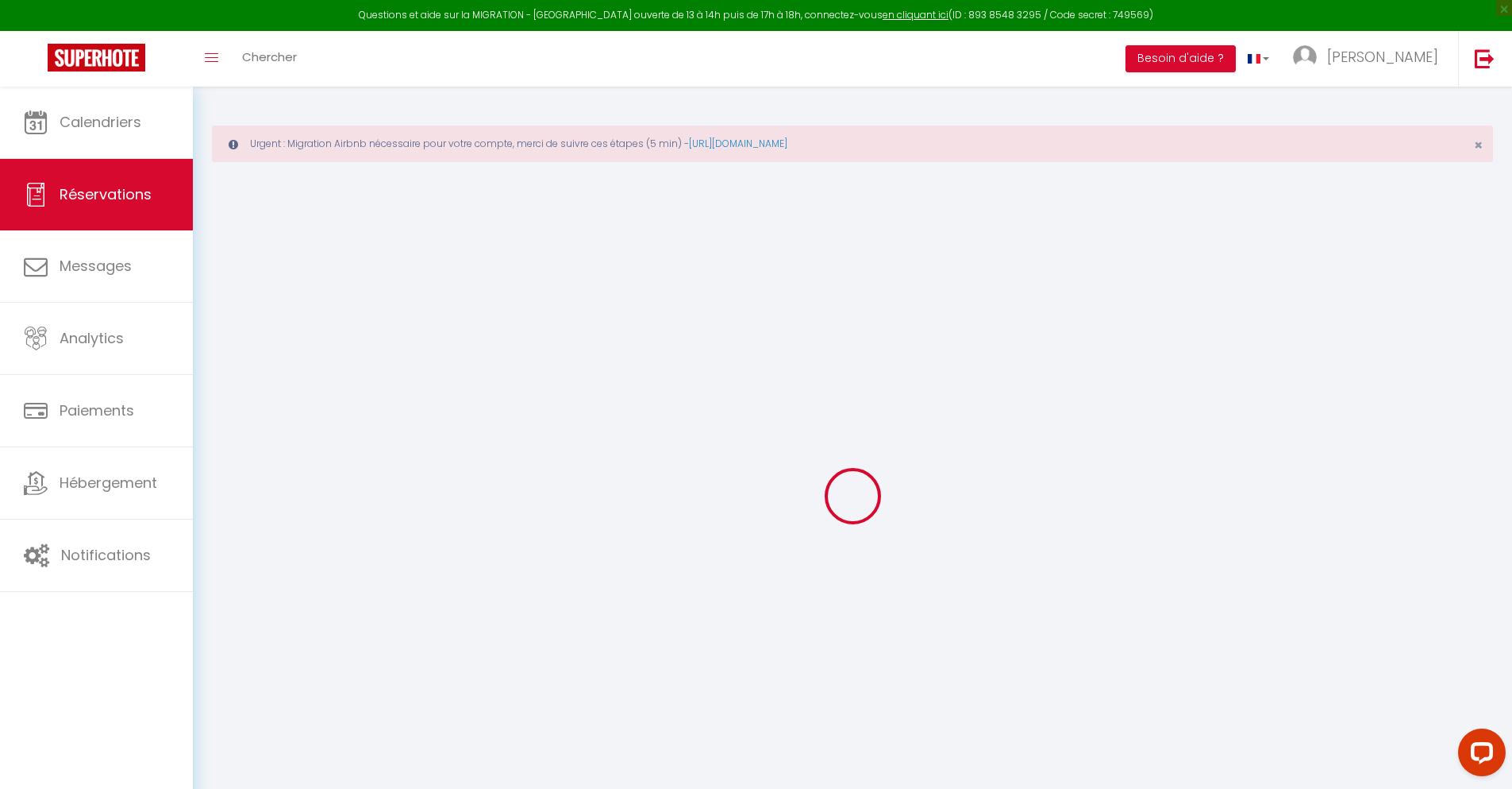
select select
checkbox input "false"
type textarea "** THIS RESERVATION HAS BEEN PRE-PAID ** Reservation has a cancellation grace p…"
type input "30"
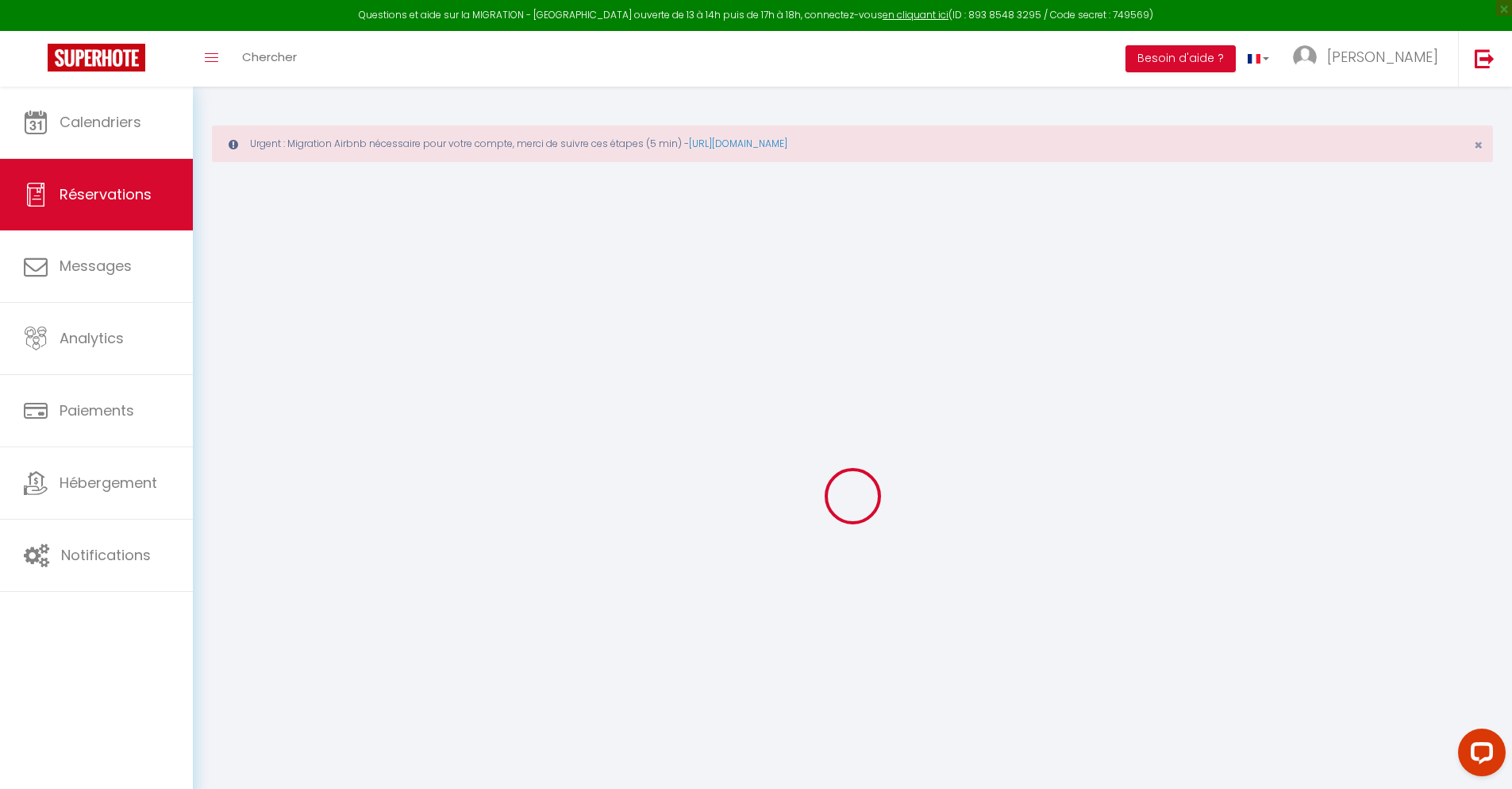
type input "2.92"
select select
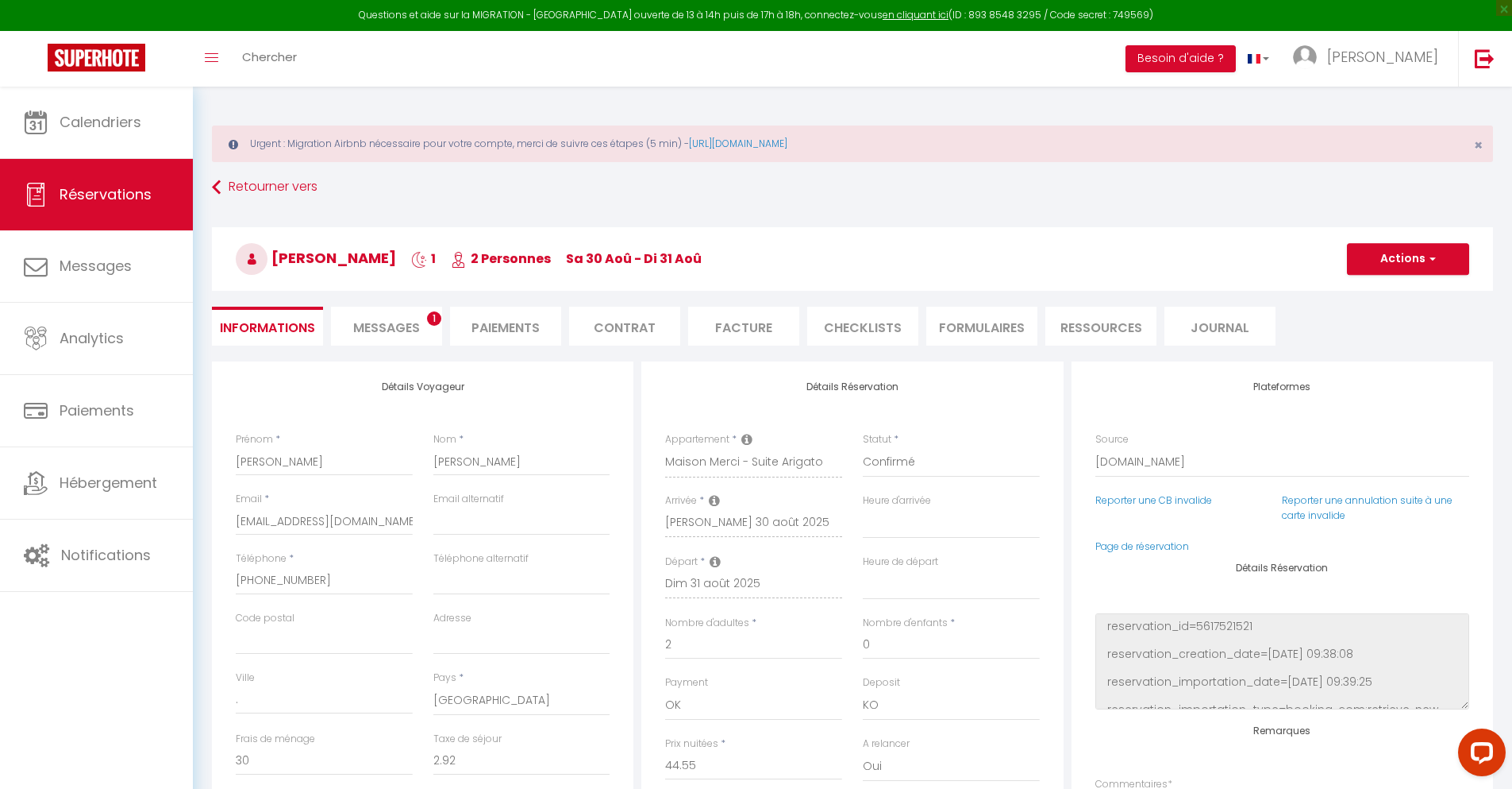
checkbox input "false"
select select
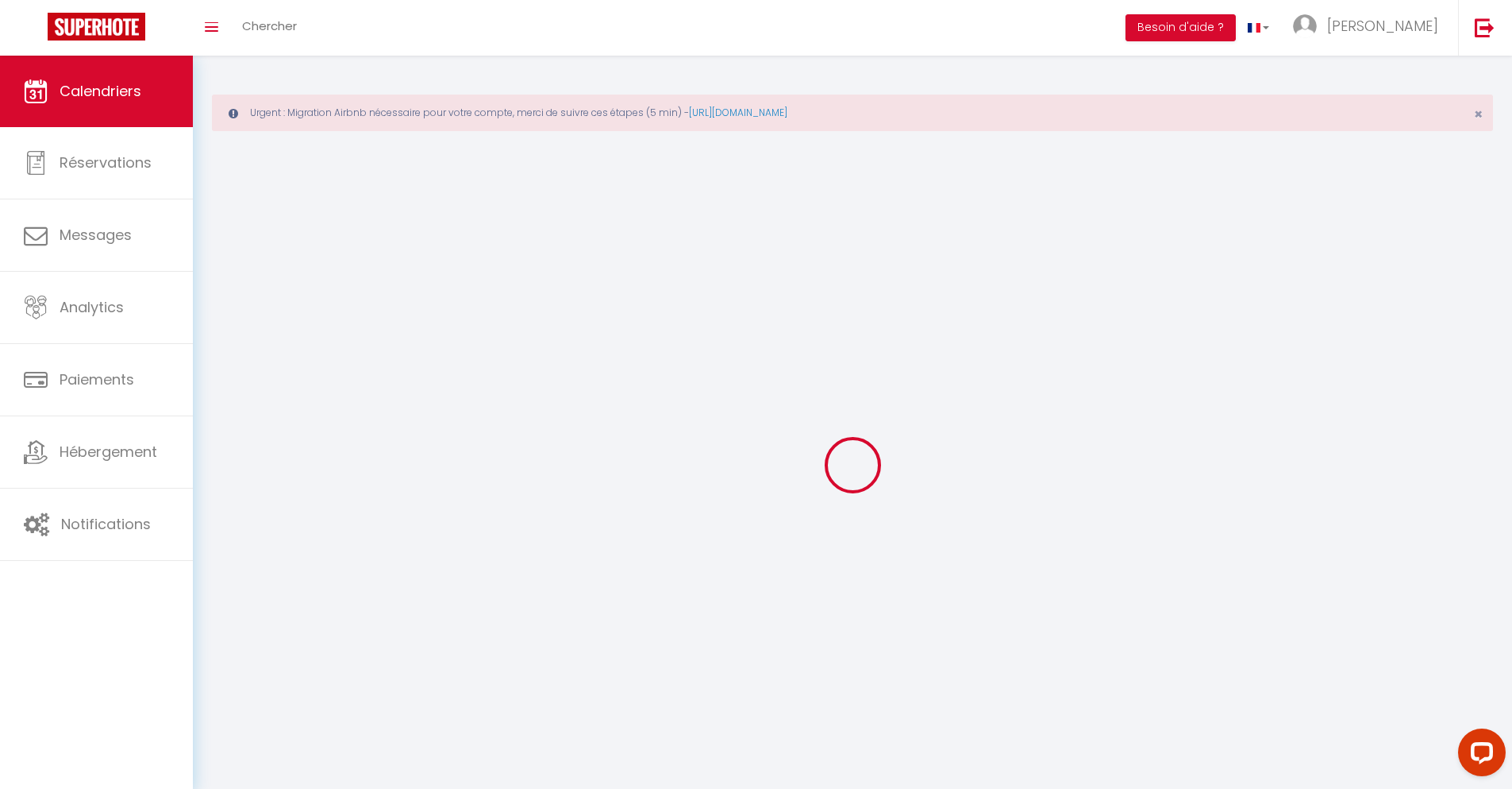
scroll to position [87, 0]
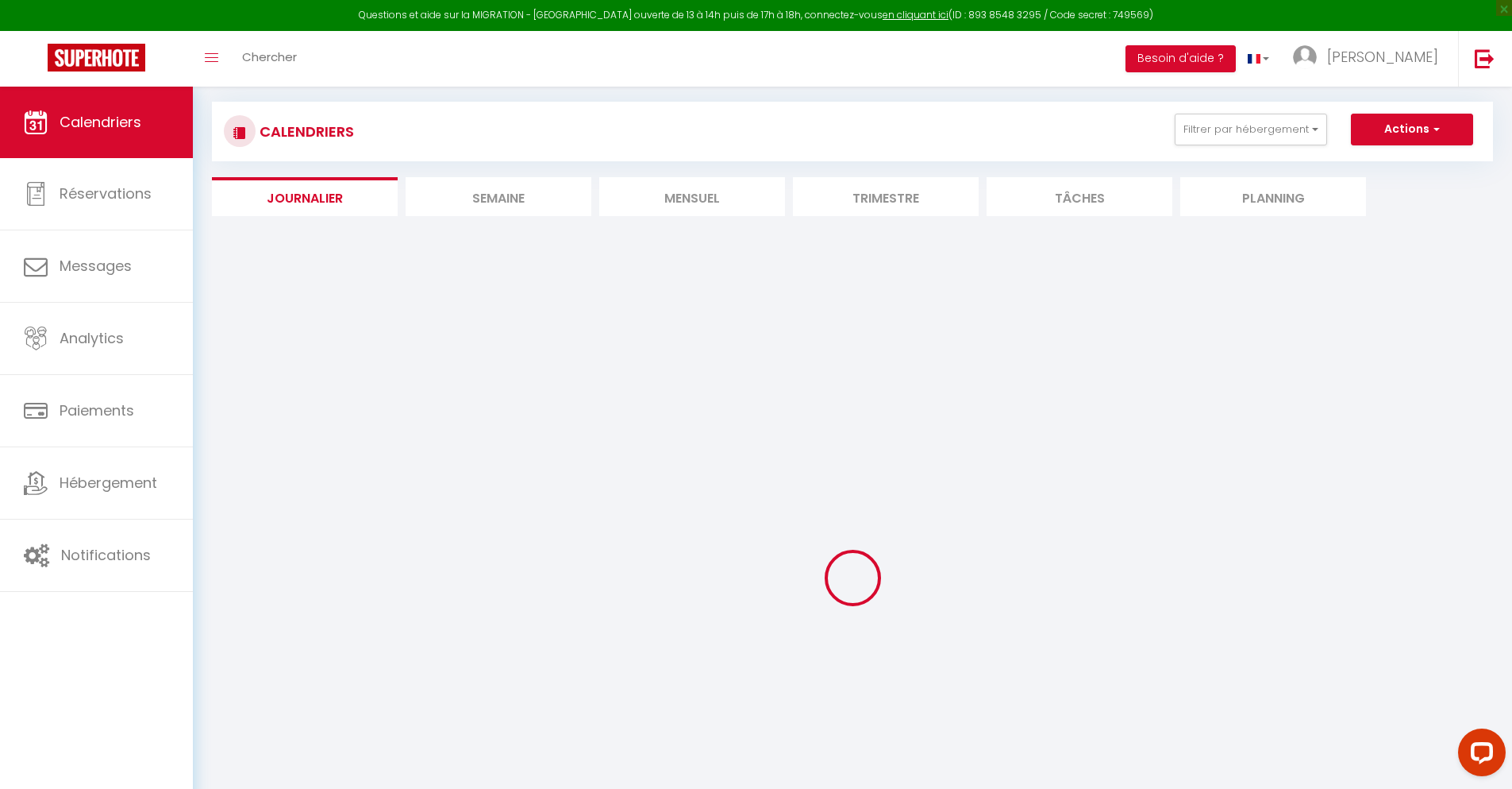
select select
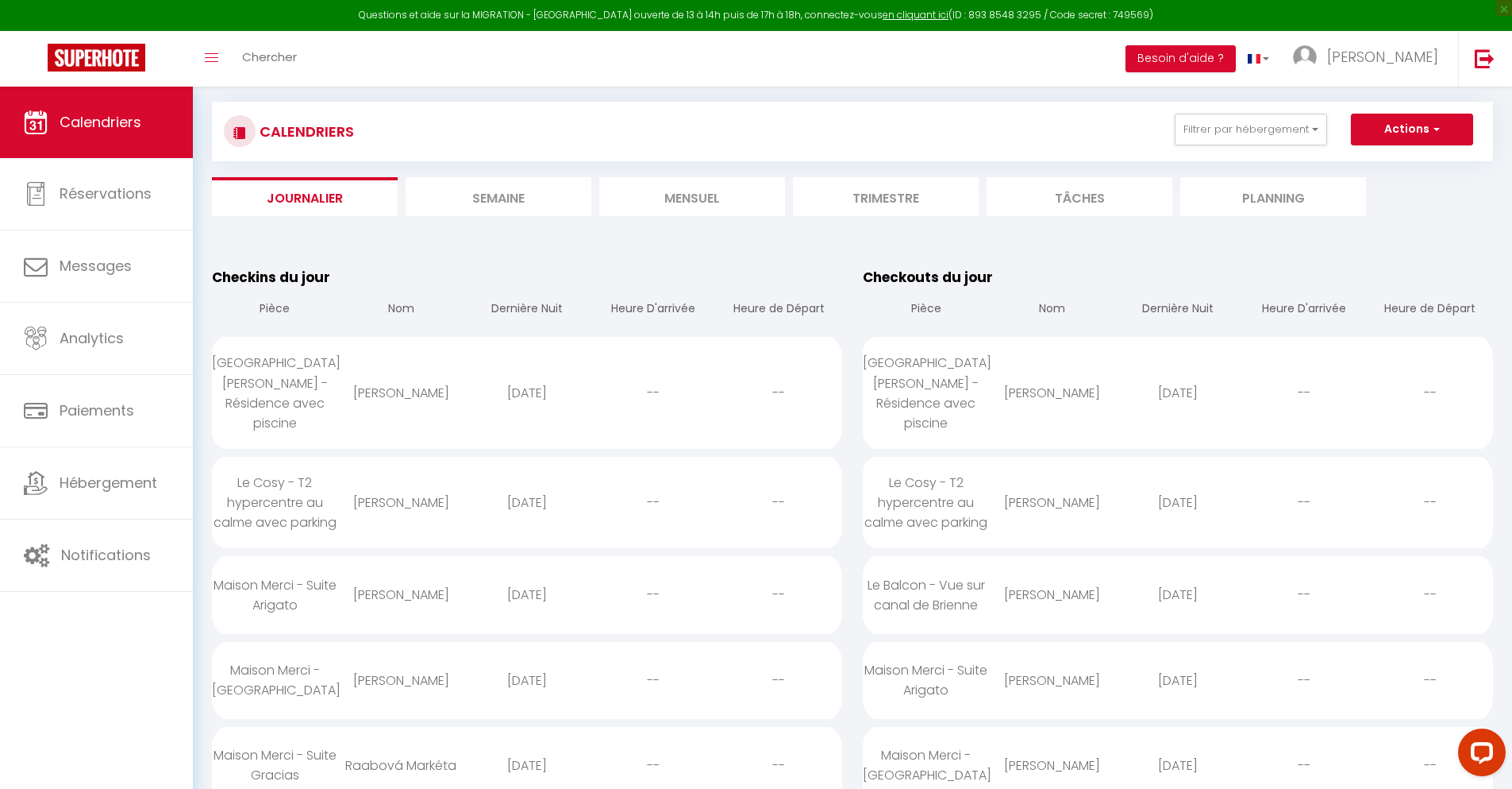
scroll to position [3493, 0]
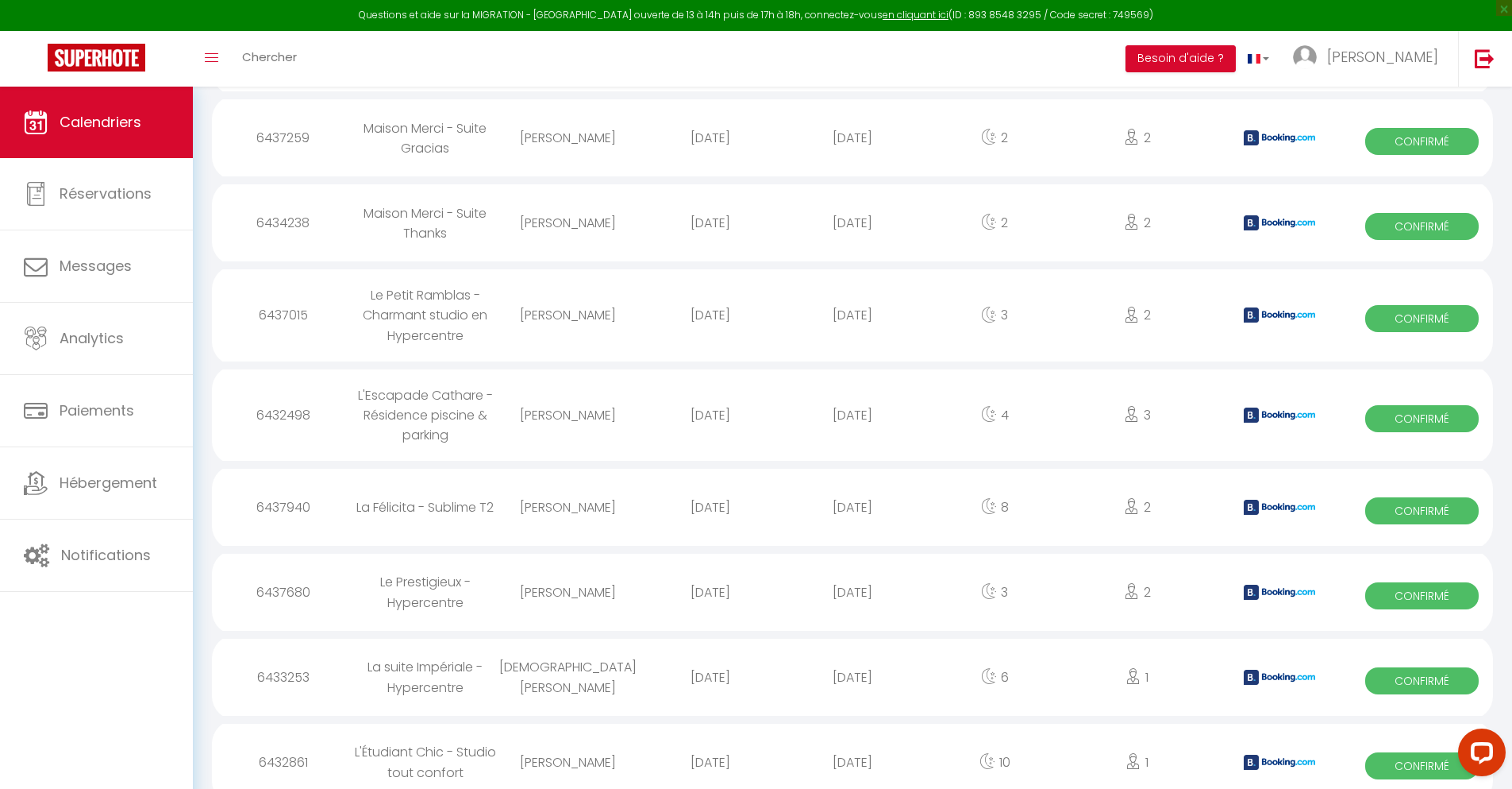
select select "0"
select select "1"
select select
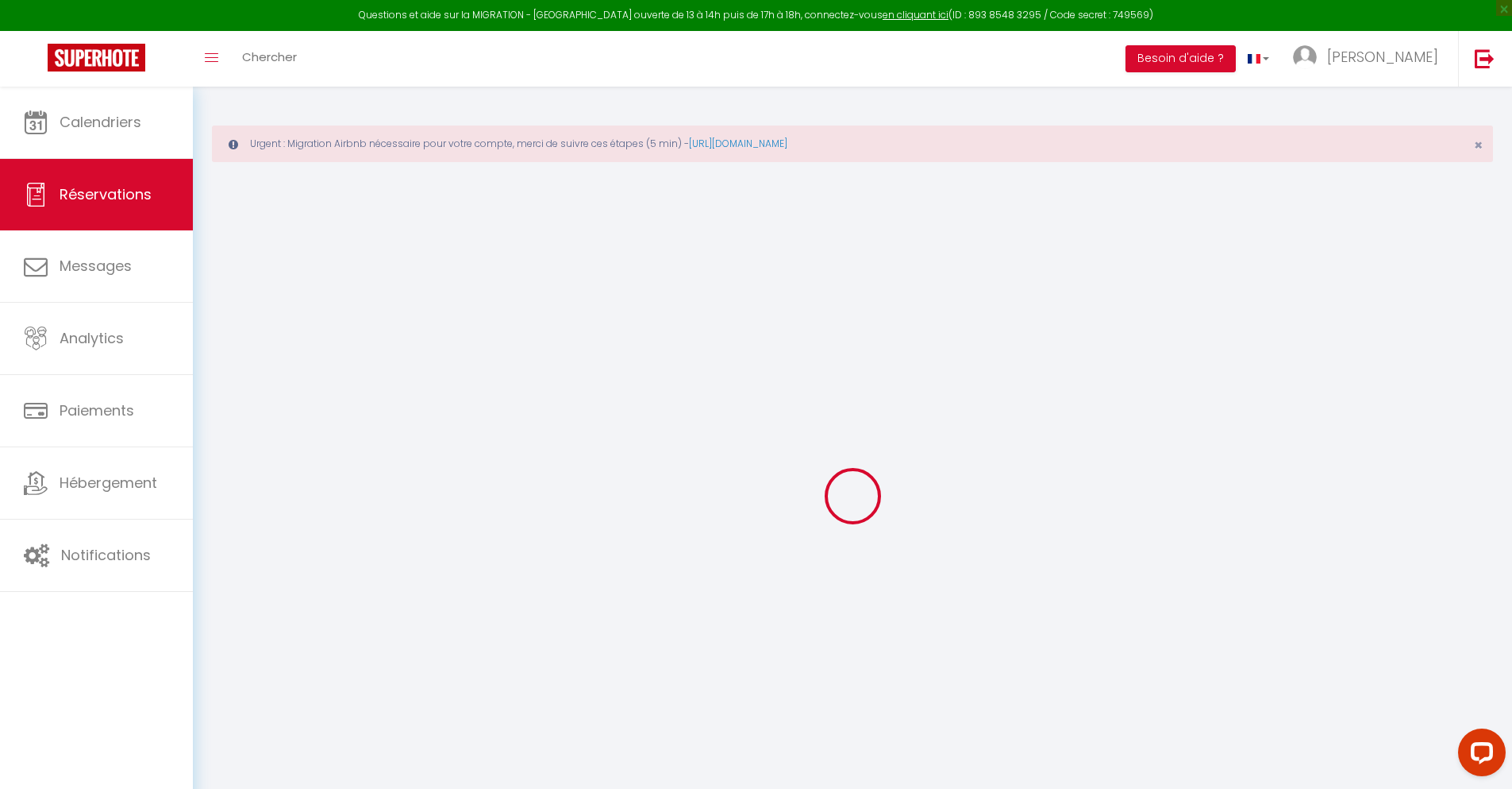
select select
checkbox input "false"
type textarea "** THIS RESERVATION HAS BEEN PRE-PAID ** Reservation has a cancellation grace p…"
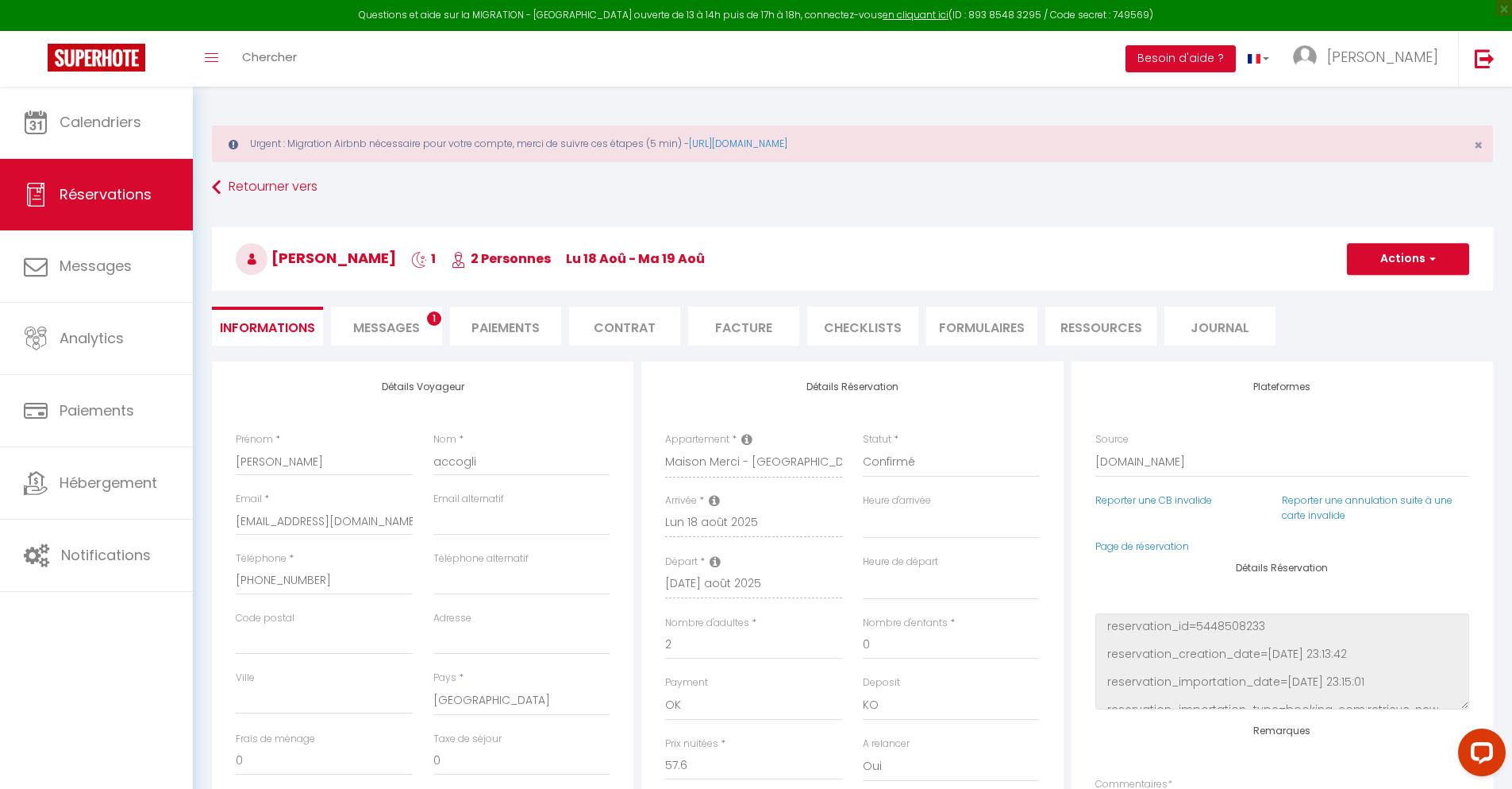
type input "30"
type input "3.77"
select select
checkbox input "false"
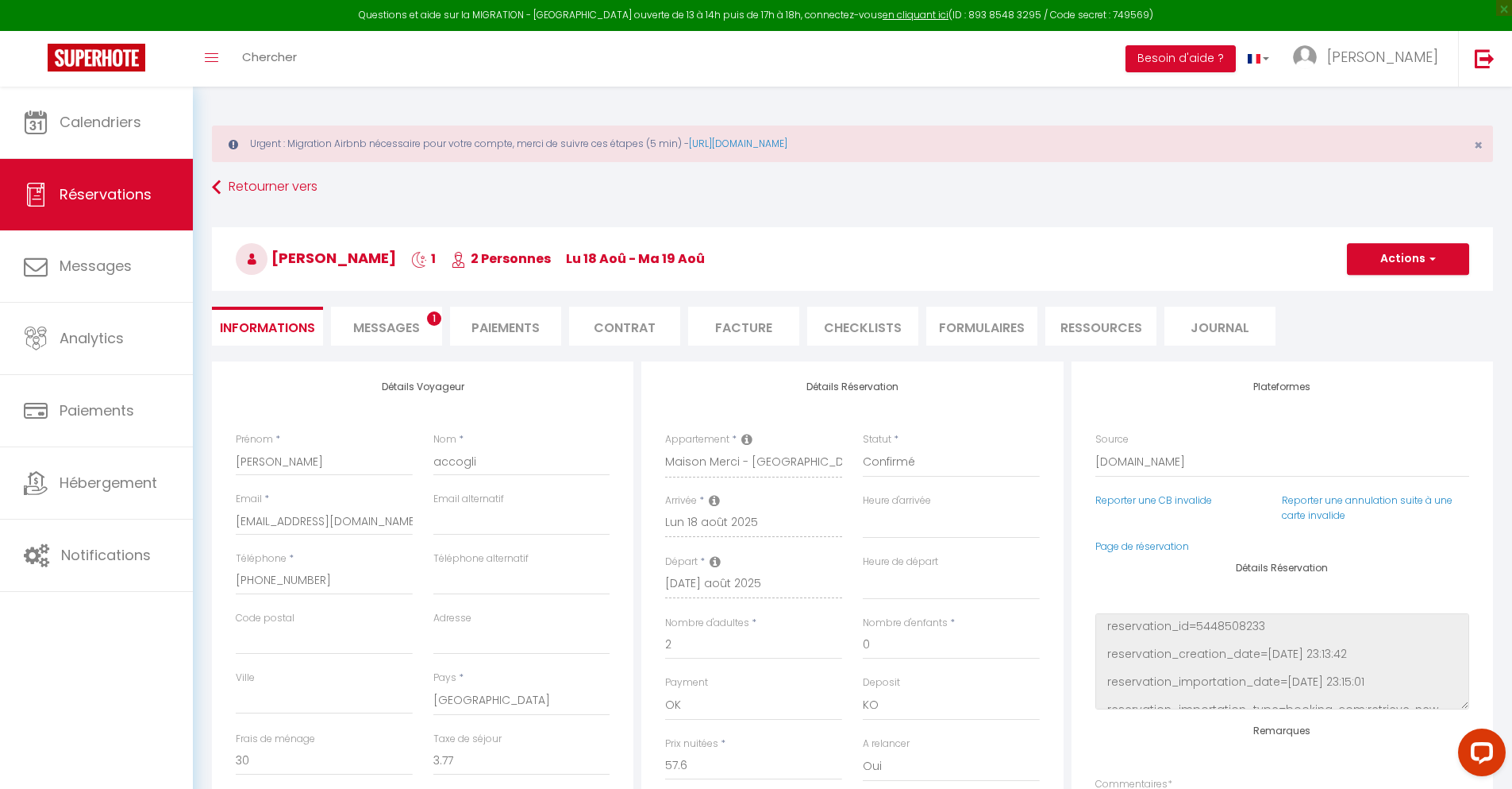
select select
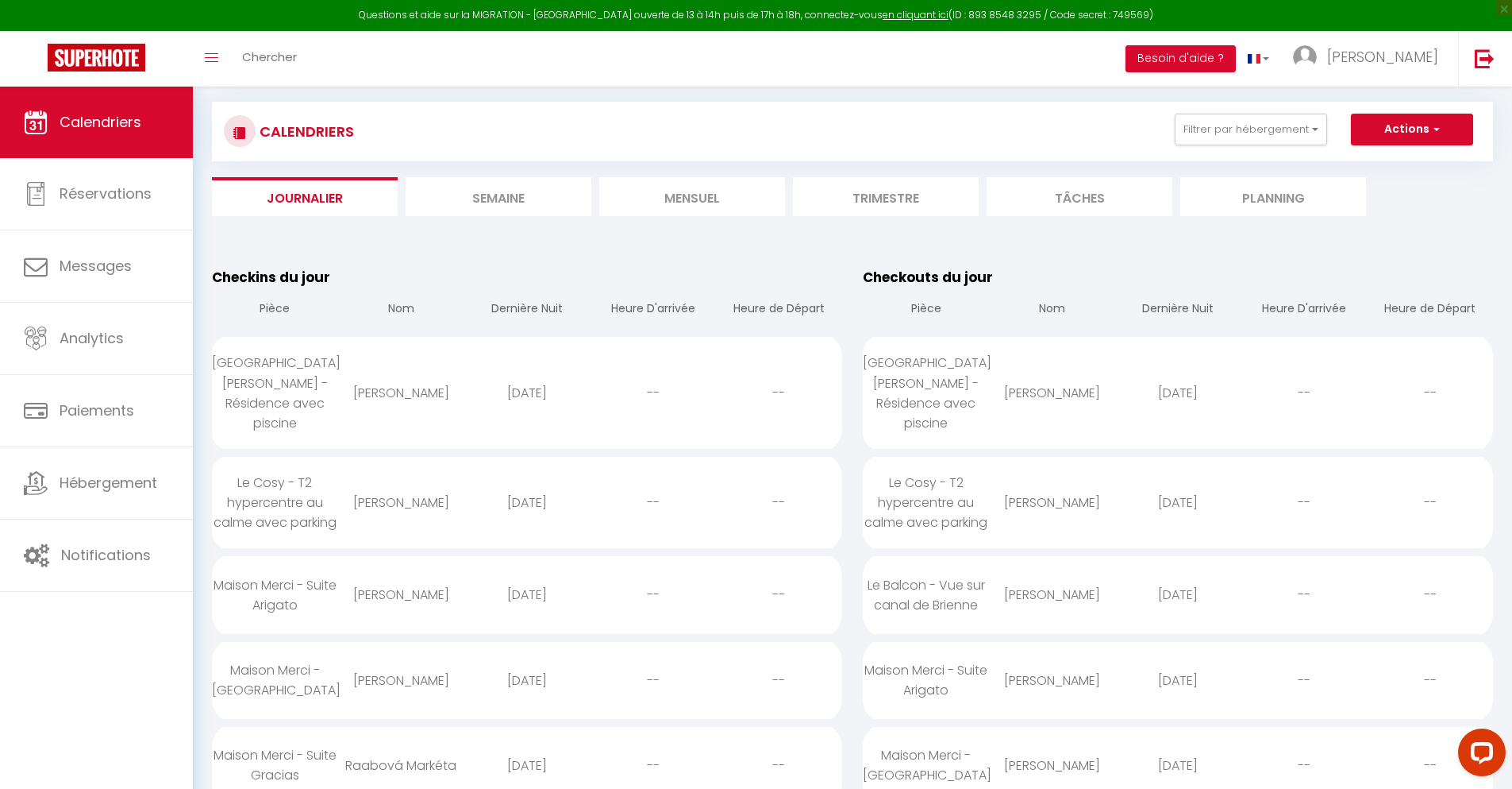
scroll to position [3578, 0]
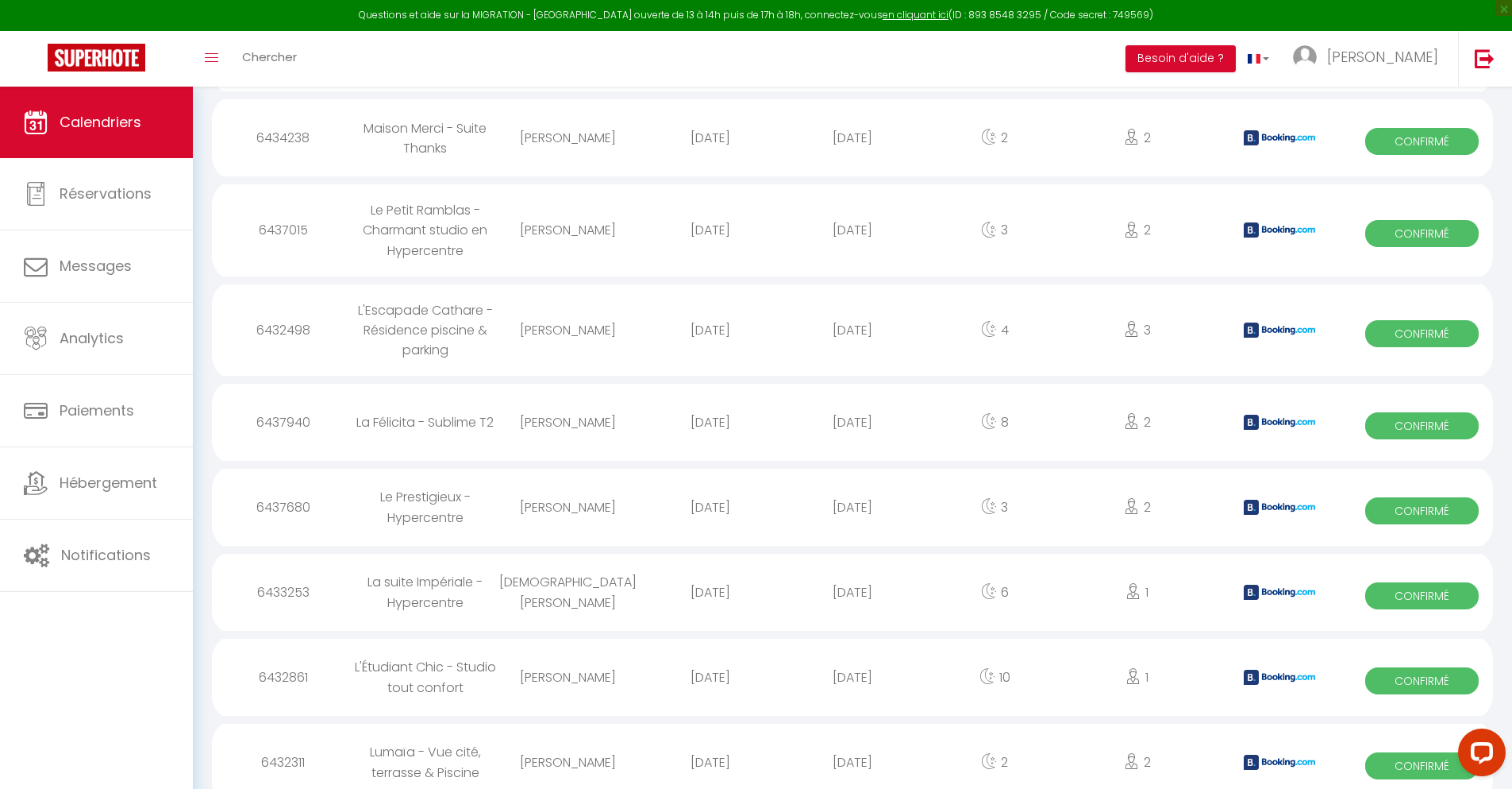
select select "0"
select select "1"
select select
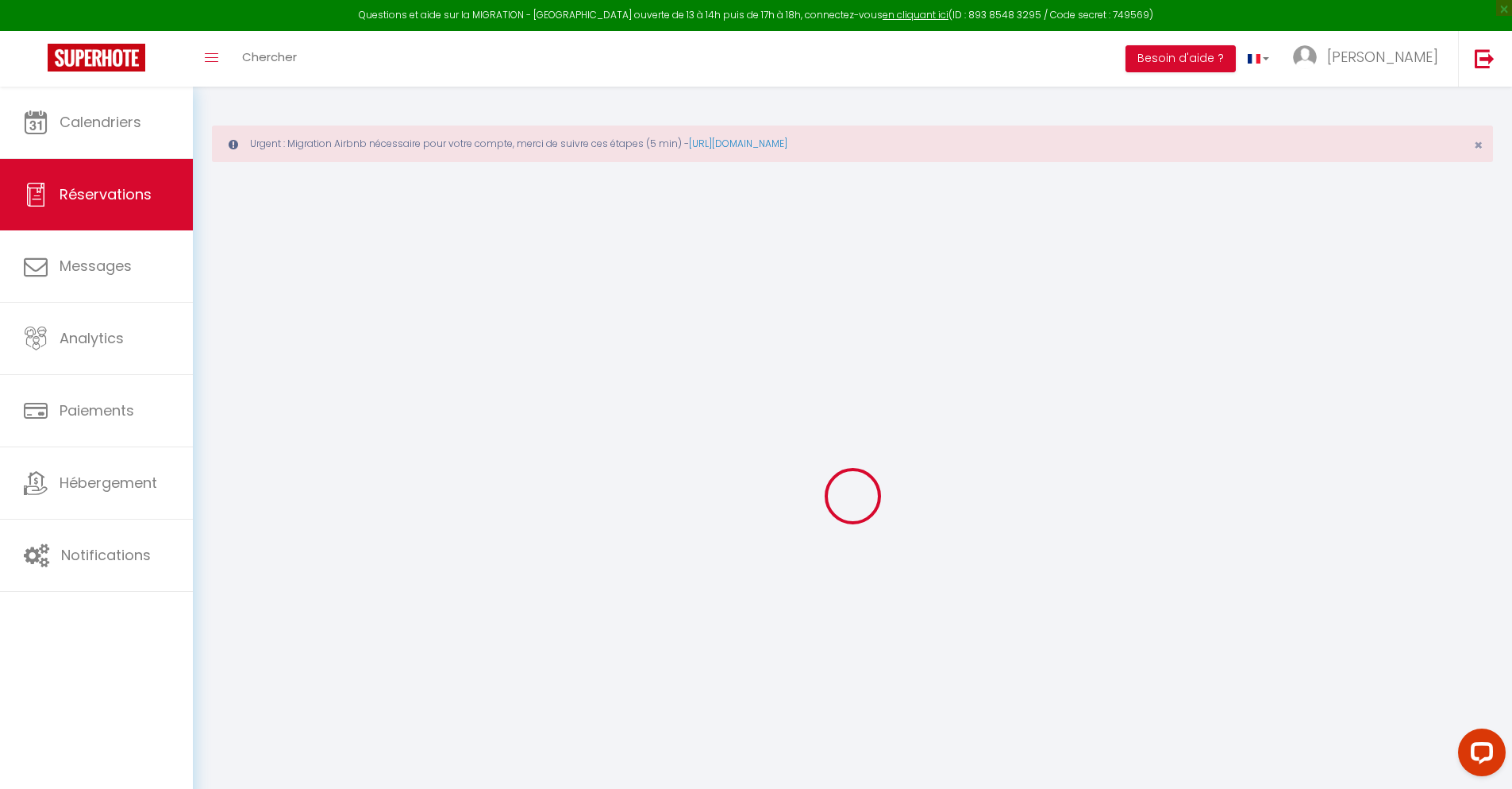
type input "[PERSON_NAME]"
type input "PIQUERAS"
type input "[EMAIL_ADDRESS][DOMAIN_NAME]"
type input "[PHONE_NUMBER]"
select select "ES"
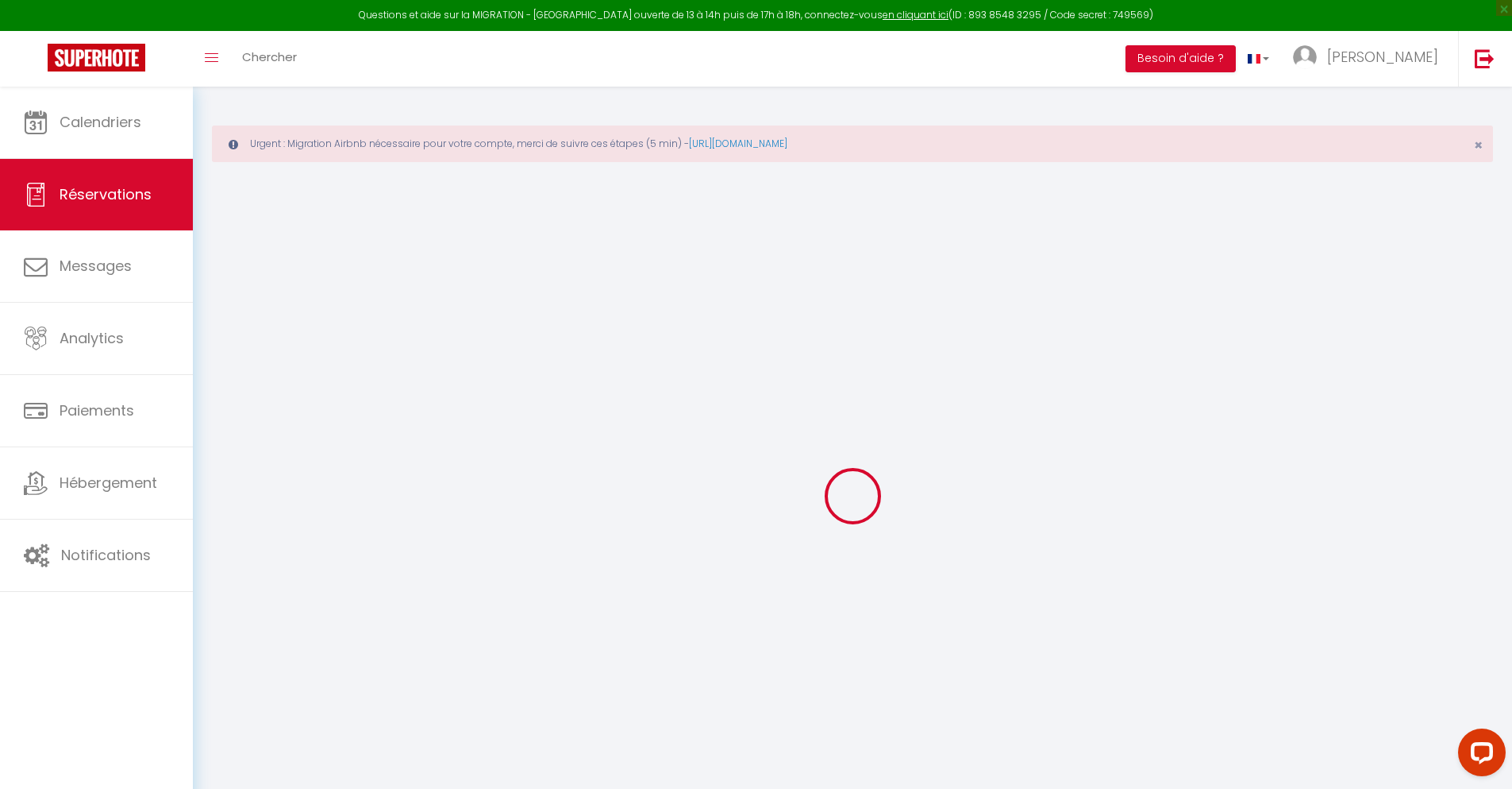
type input "24.48"
type input "2.12"
select select "36909"
select select "1"
select select
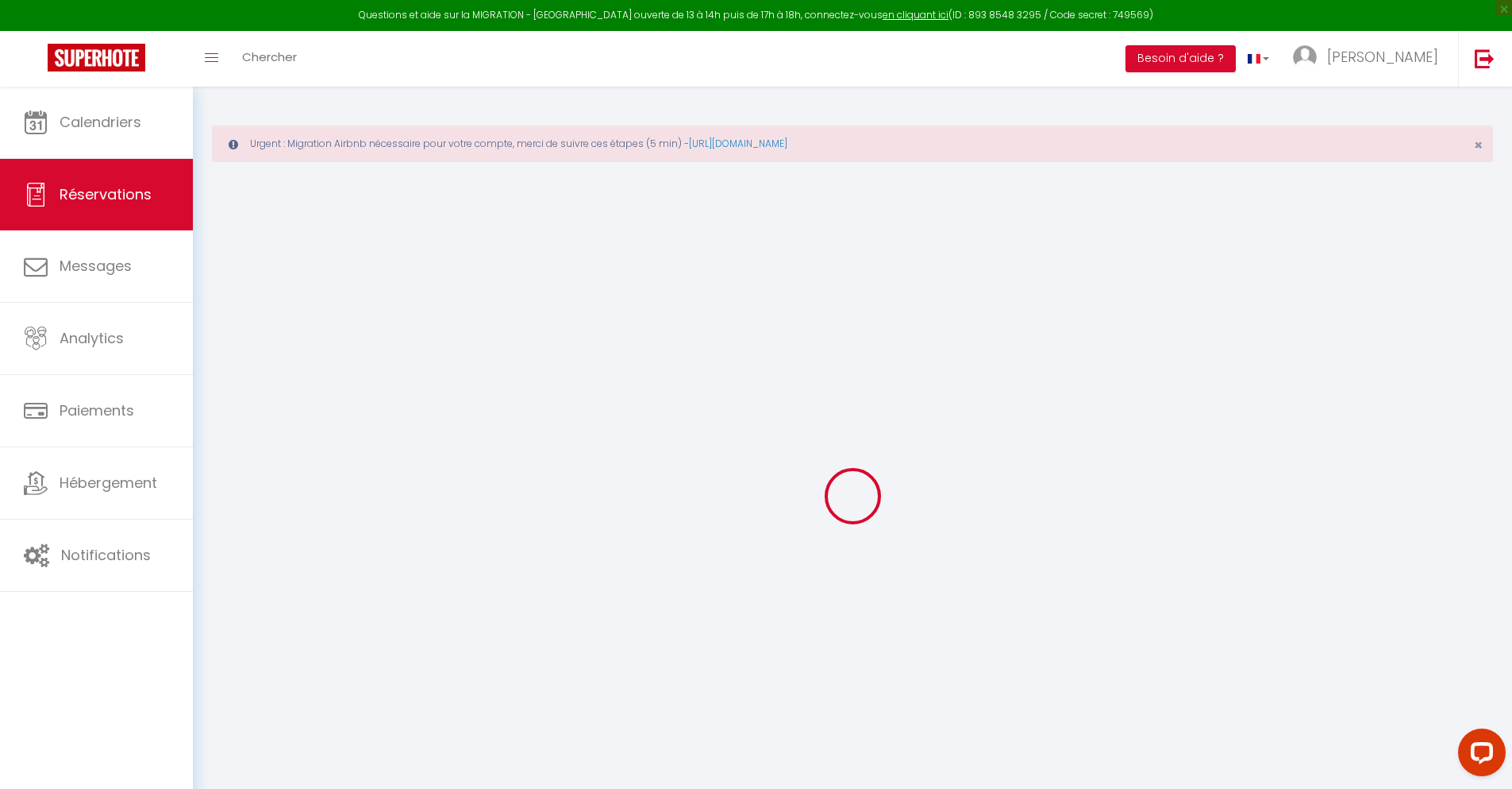
select select
type input "2"
select select "12"
select select
type input "114"
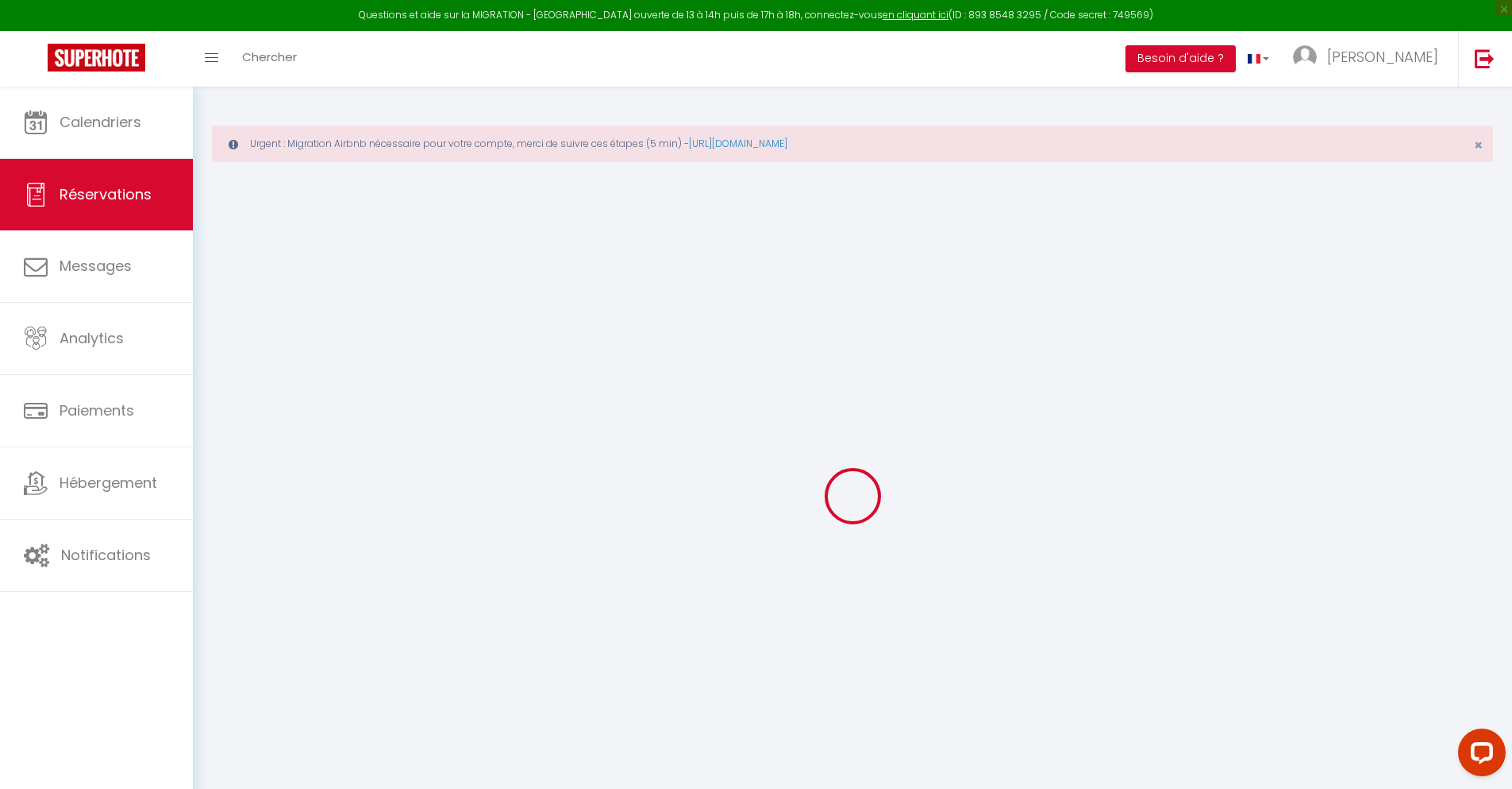
checkbox input "false"
type input "0"
select select "2"
type input "0"
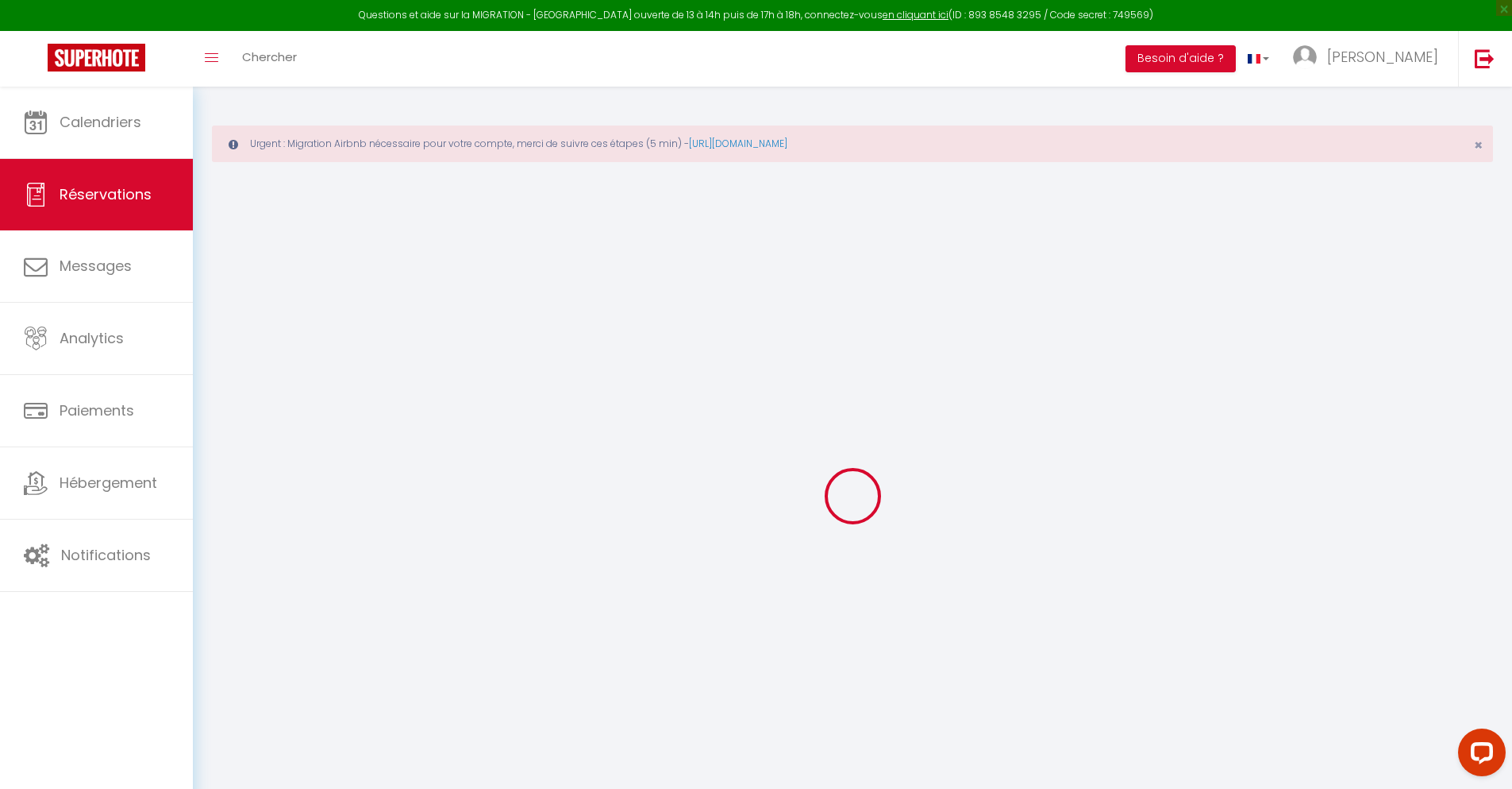
type input "0"
select select
select select "14"
checkbox input "false"
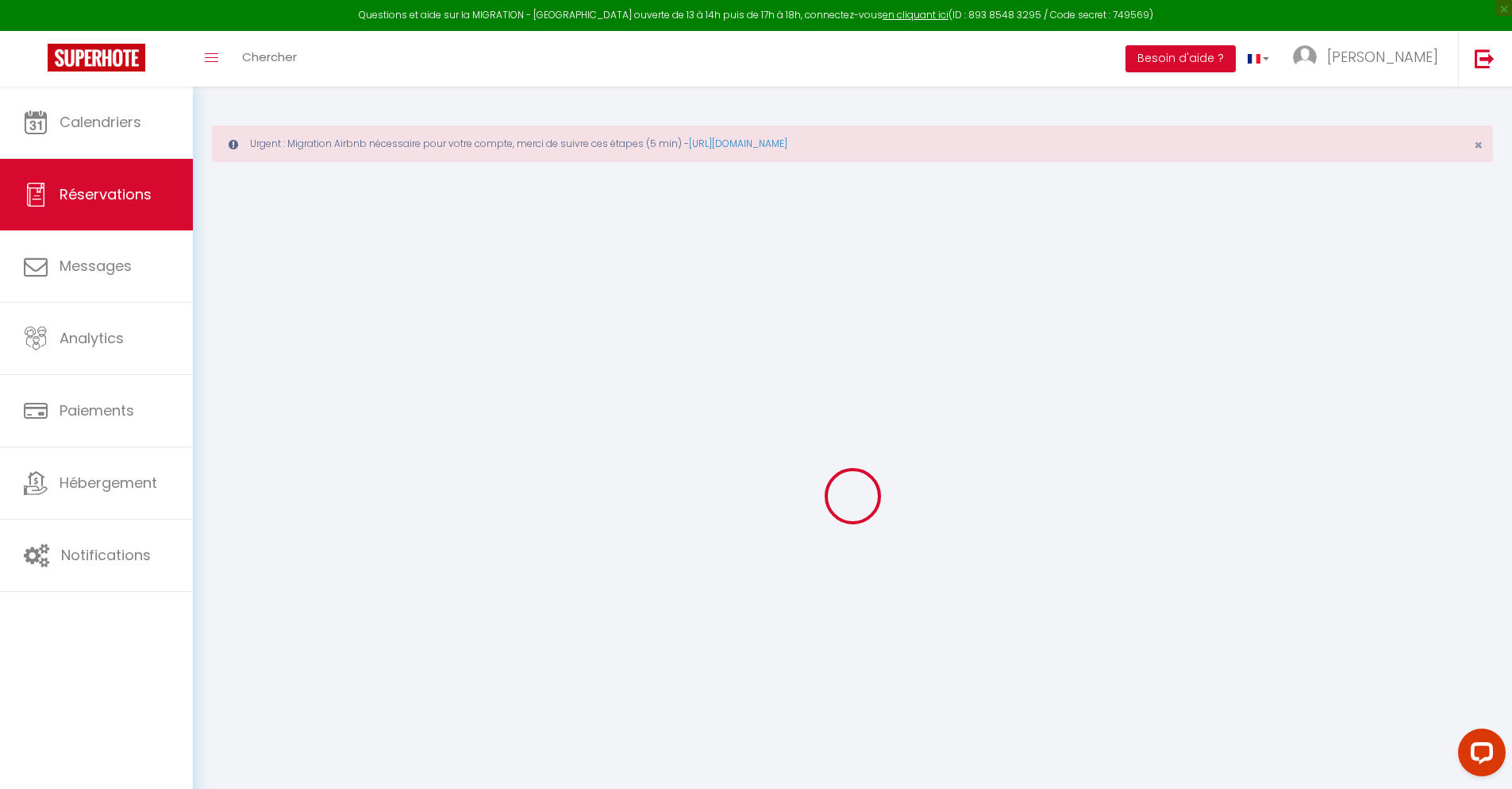
select select
checkbox input "false"
select select
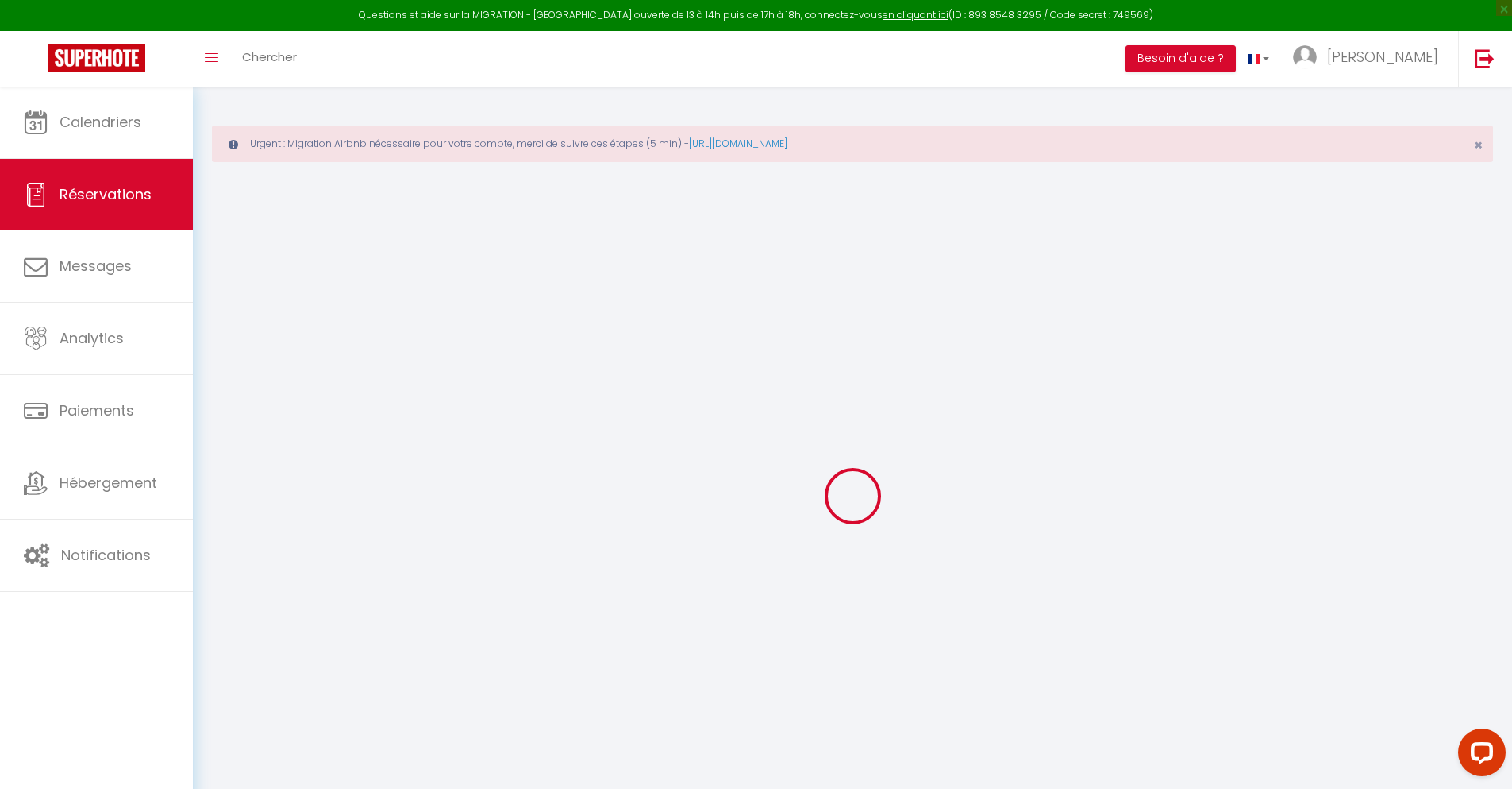
checkbox input "false"
type textarea "** THIS RESERVATION HAS BEEN PRE-PAID ** BOOKING NOTE : Payment charge is EUR 2…"
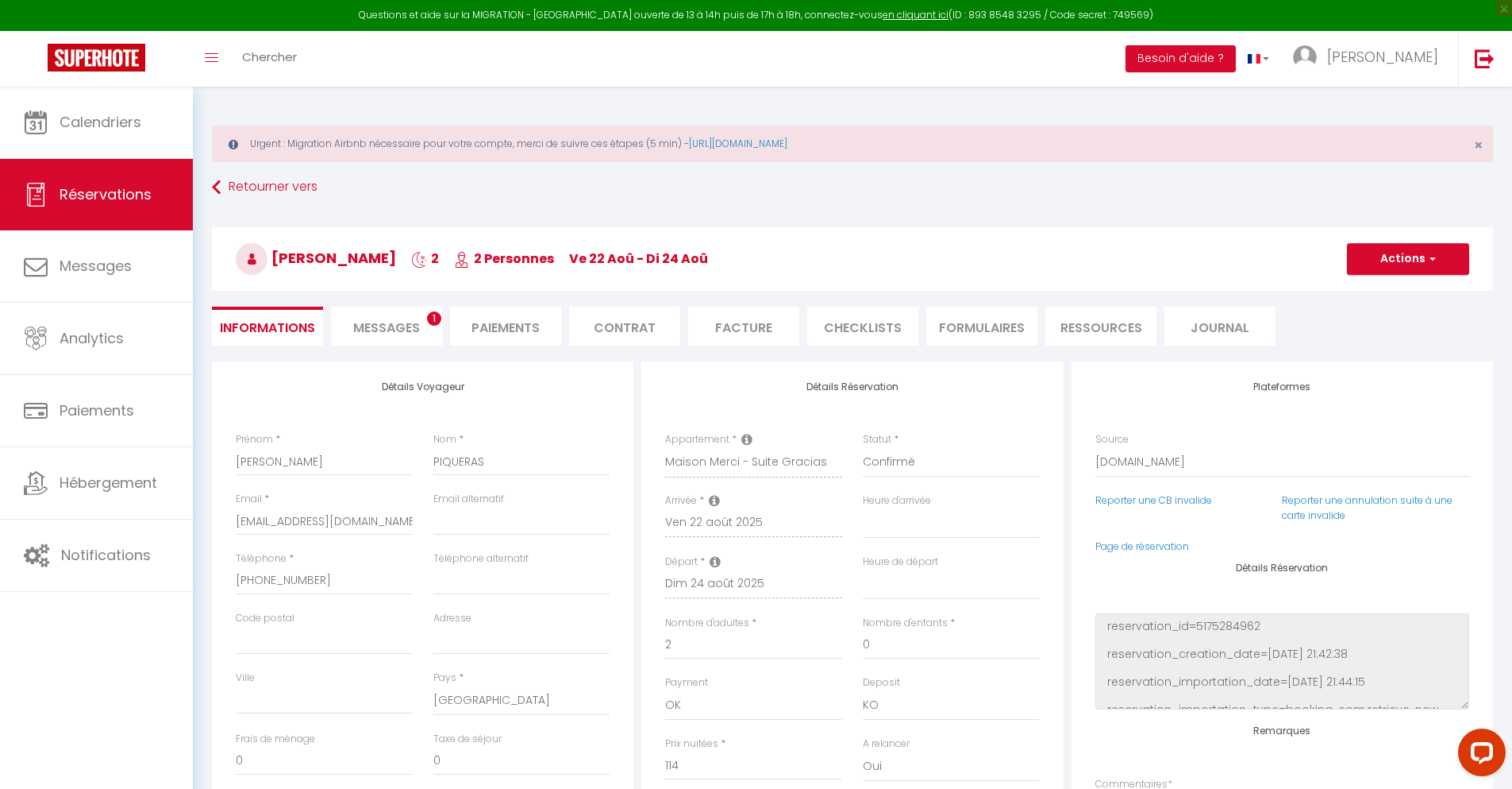
type input "30"
type input "7.46"
select select
checkbox input "false"
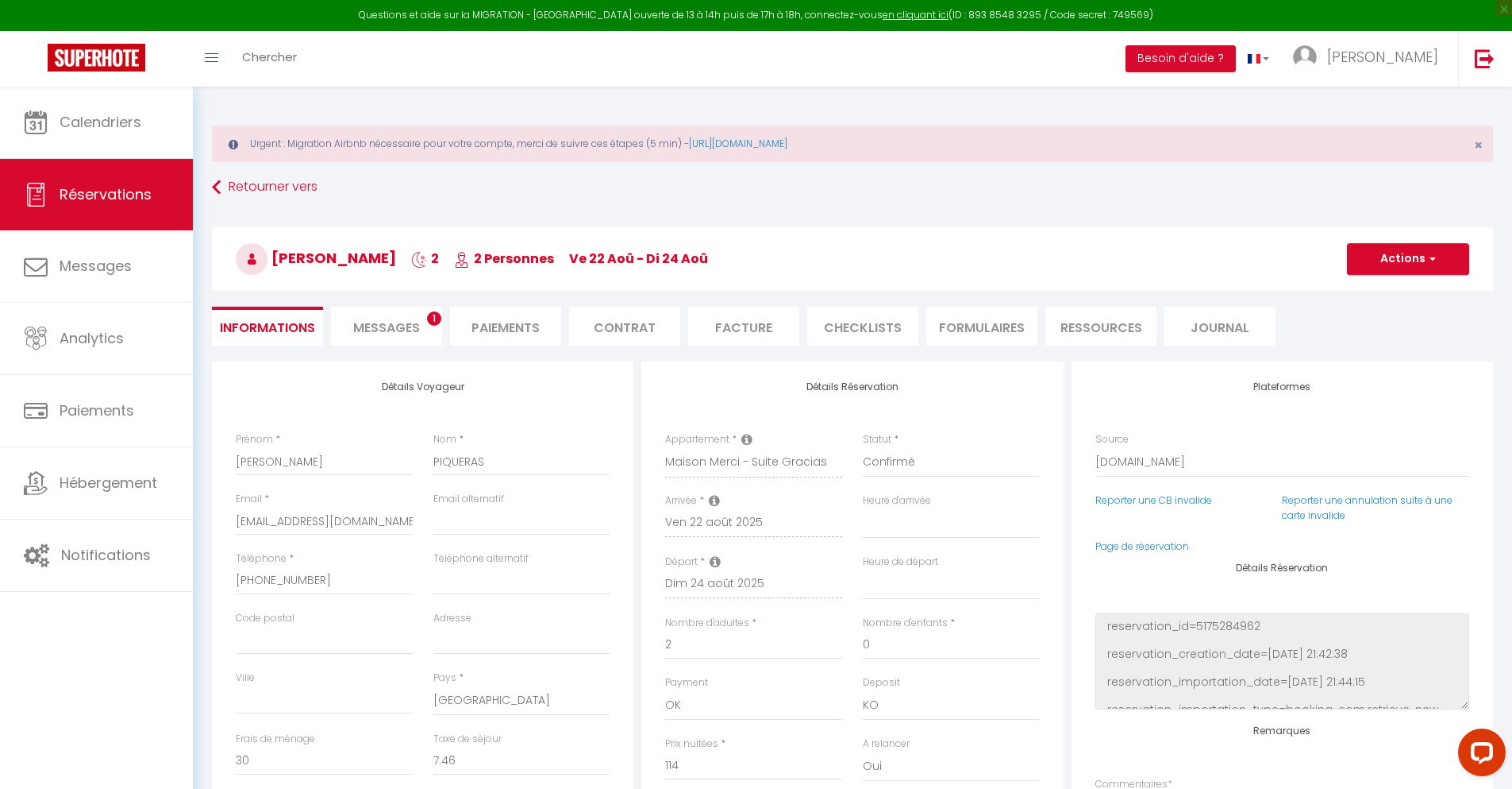
select select
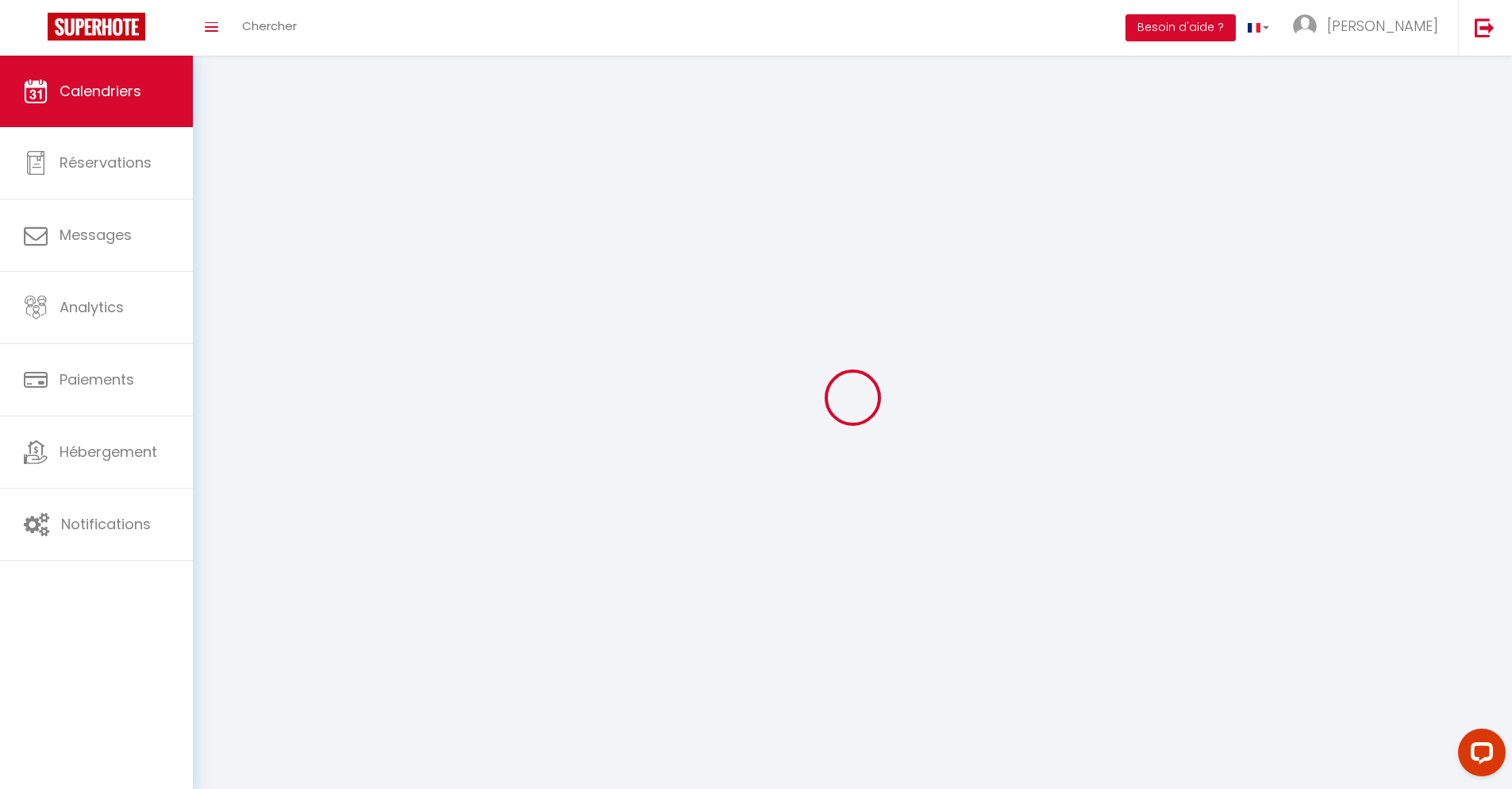
scroll to position [87, 0]
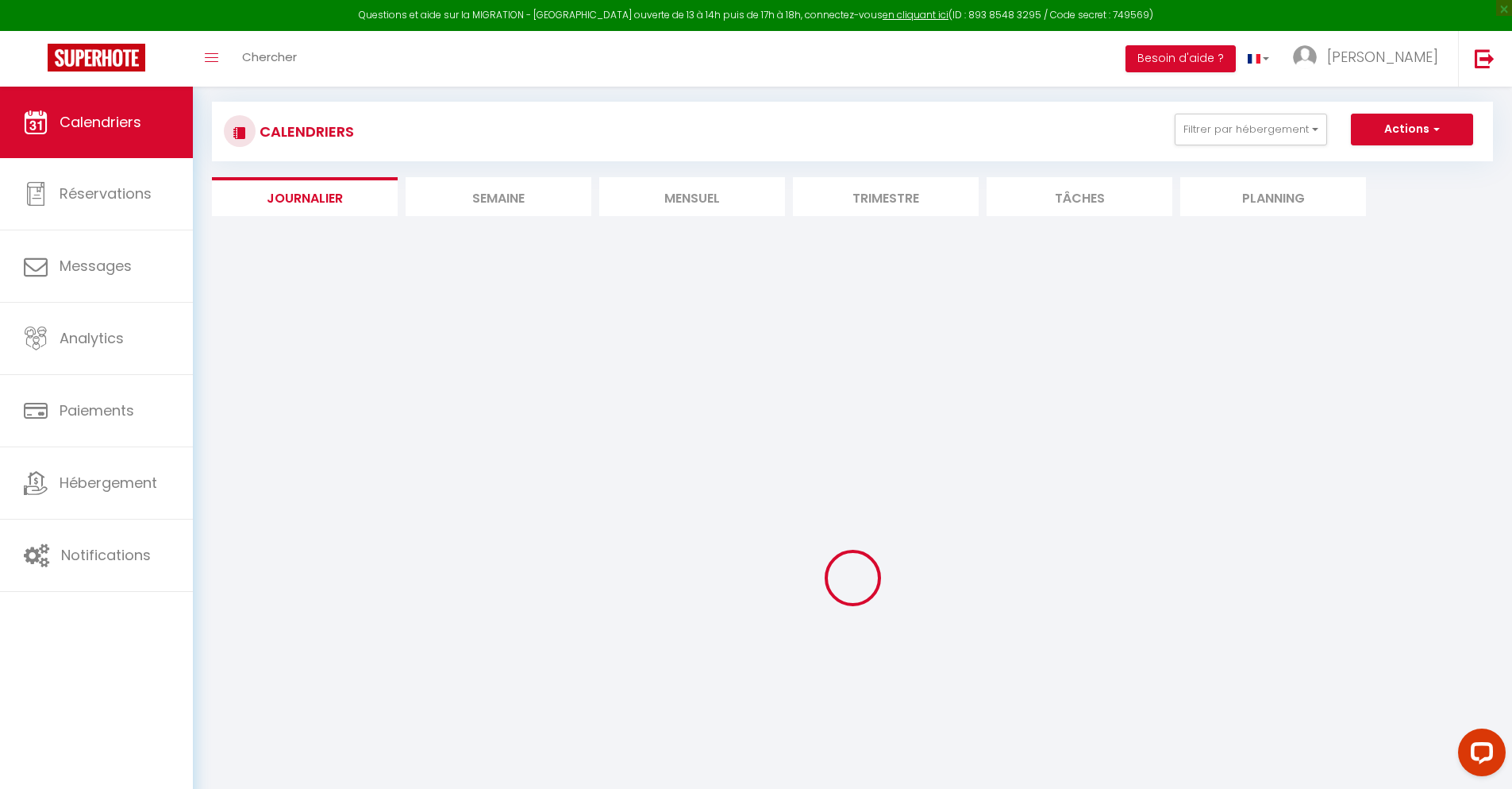
select select
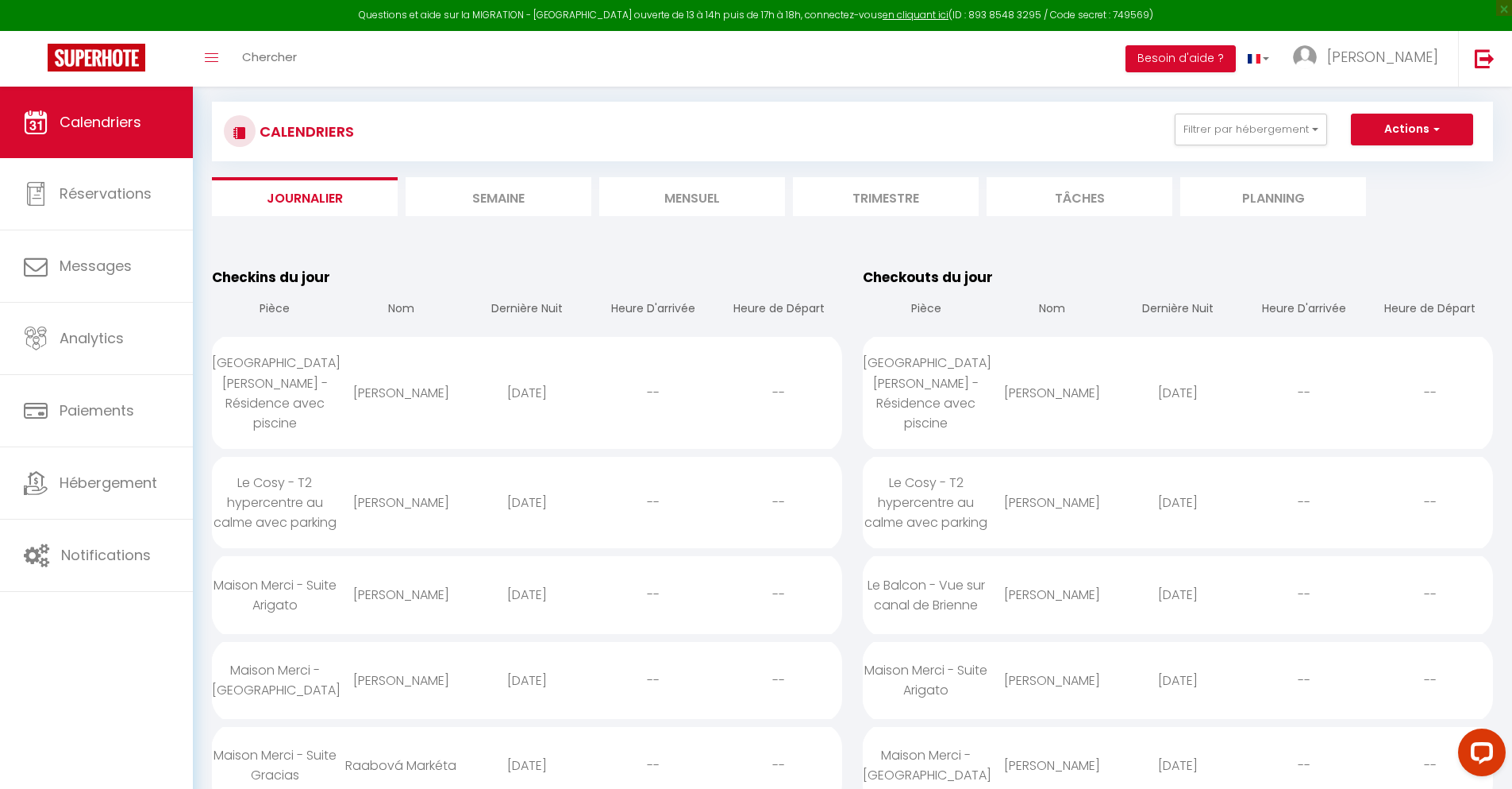
scroll to position [3663, 0]
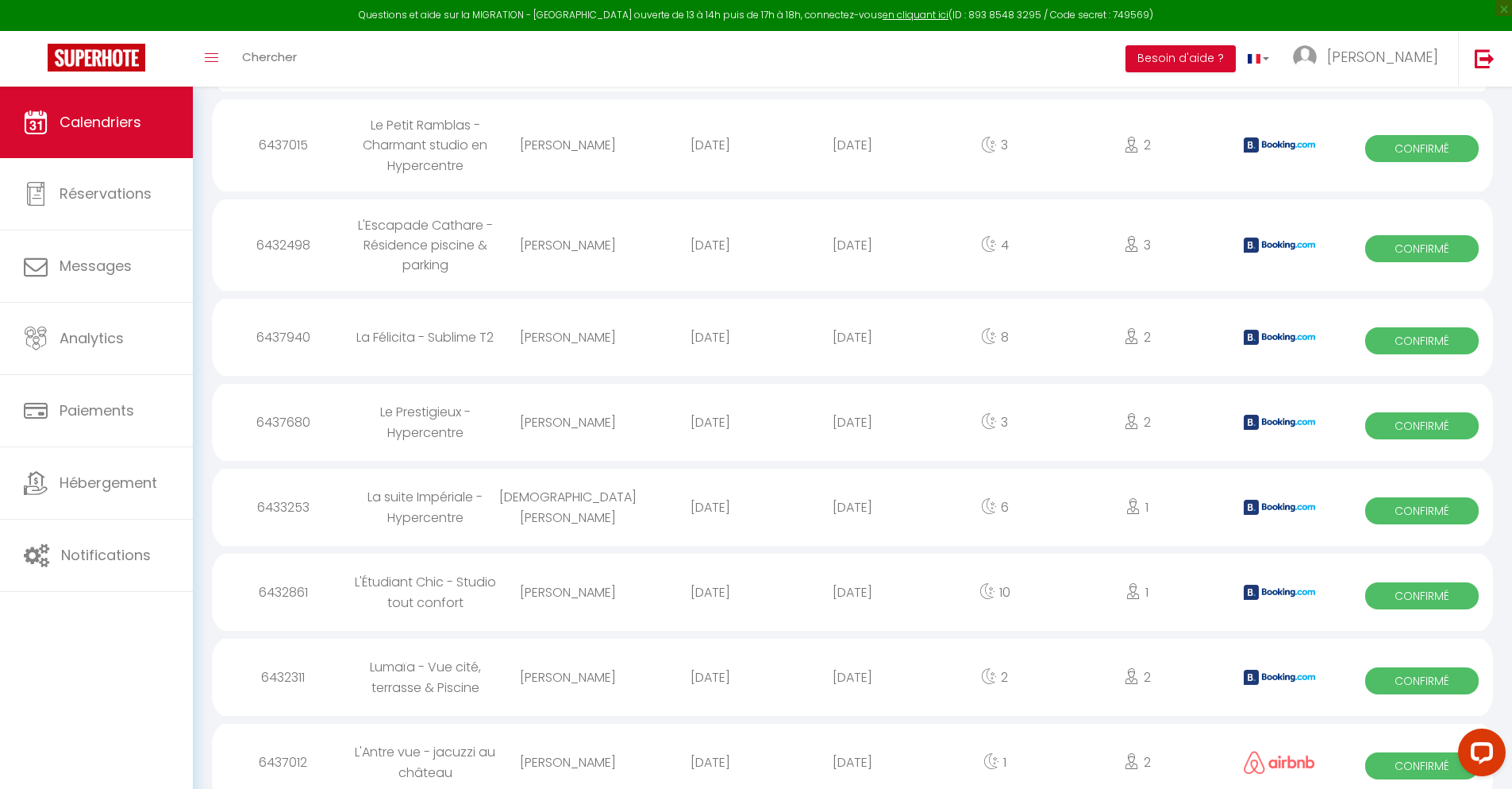
select select "0"
select select "1"
select select
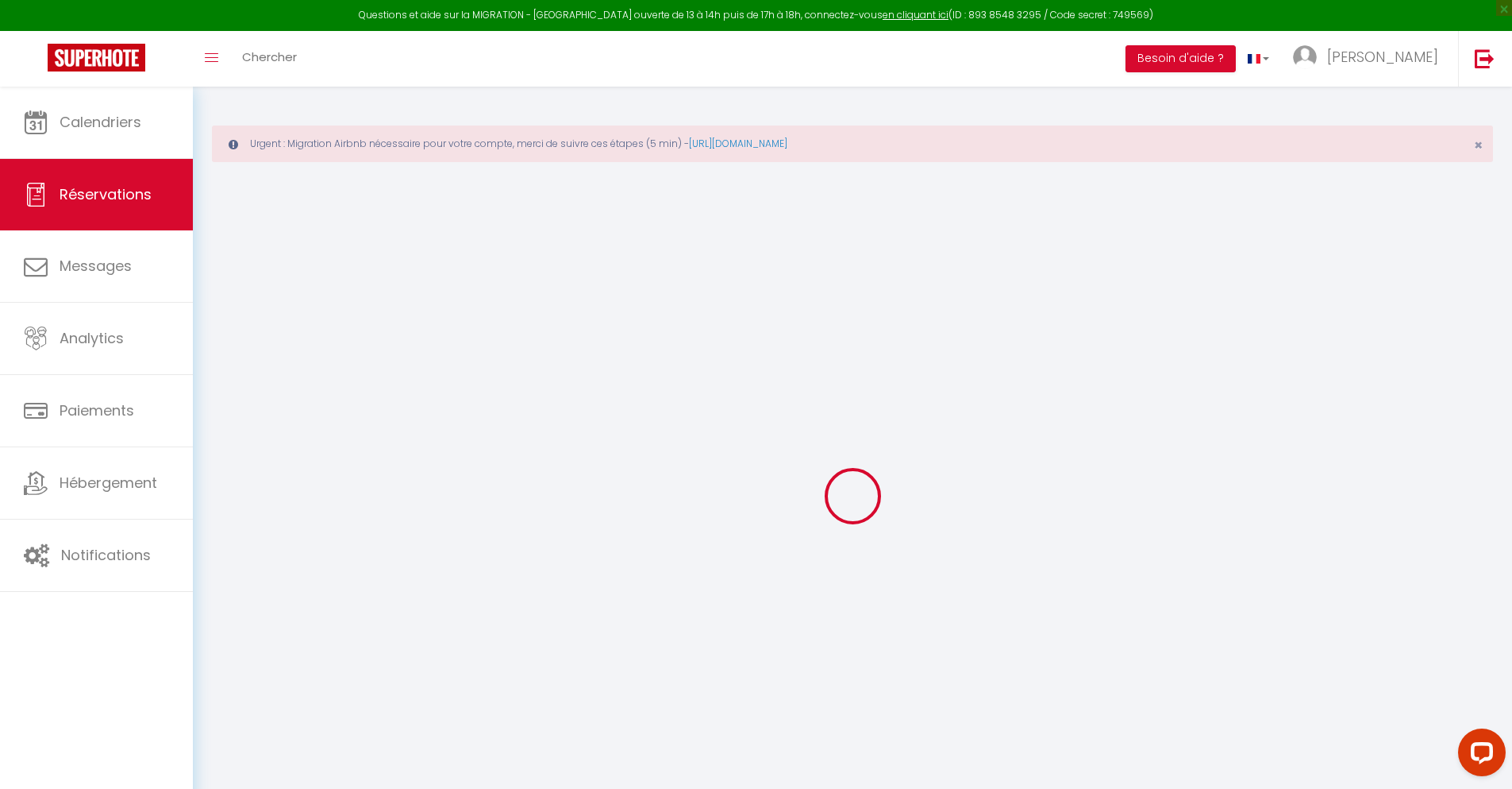
select select
checkbox input "false"
type textarea "** THIS RESERVATION HAS BEEN PRE-PAID ** Reservation has a cancellation grace p…"
type input "30"
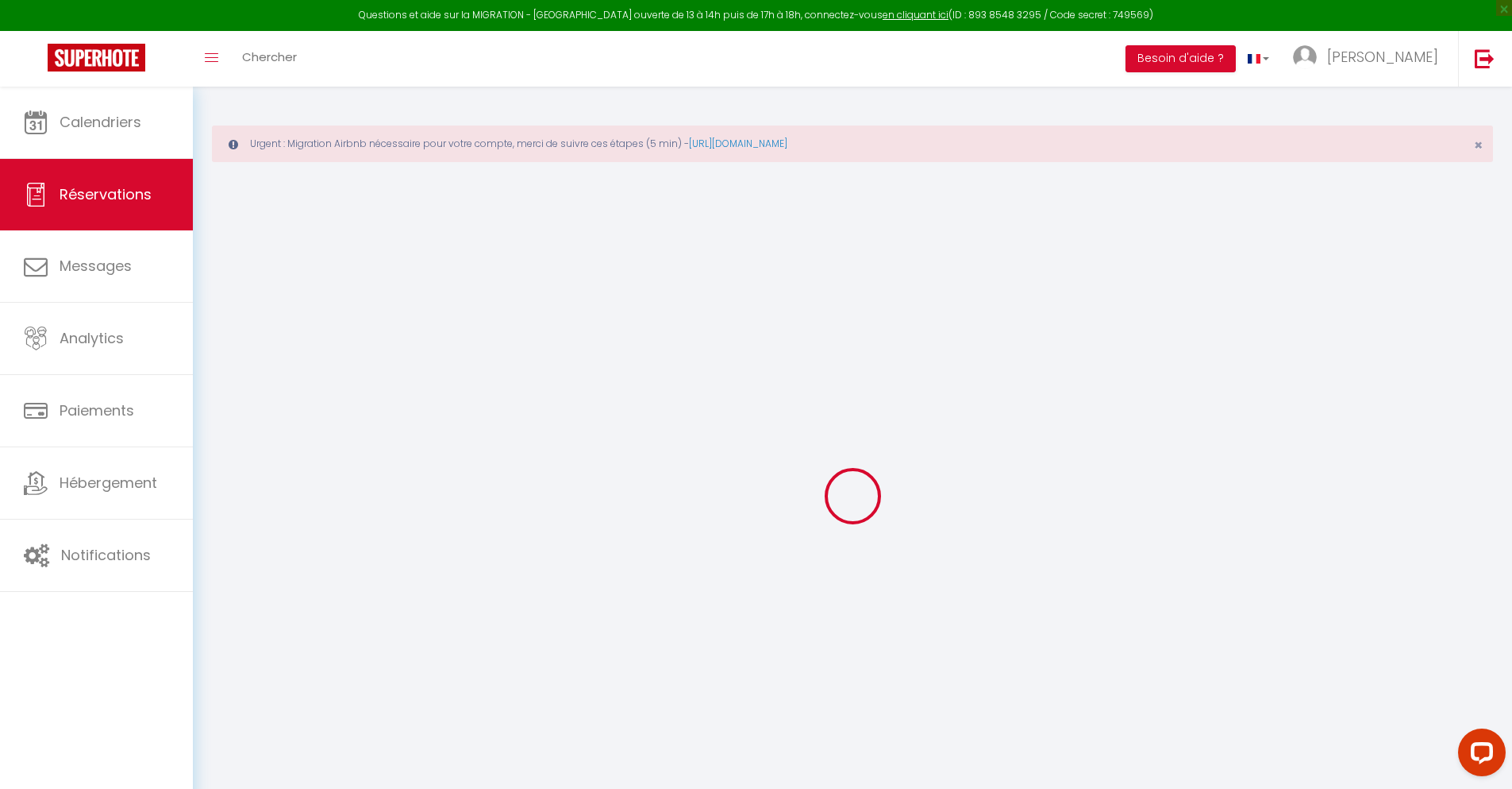
type input "5.35"
select select
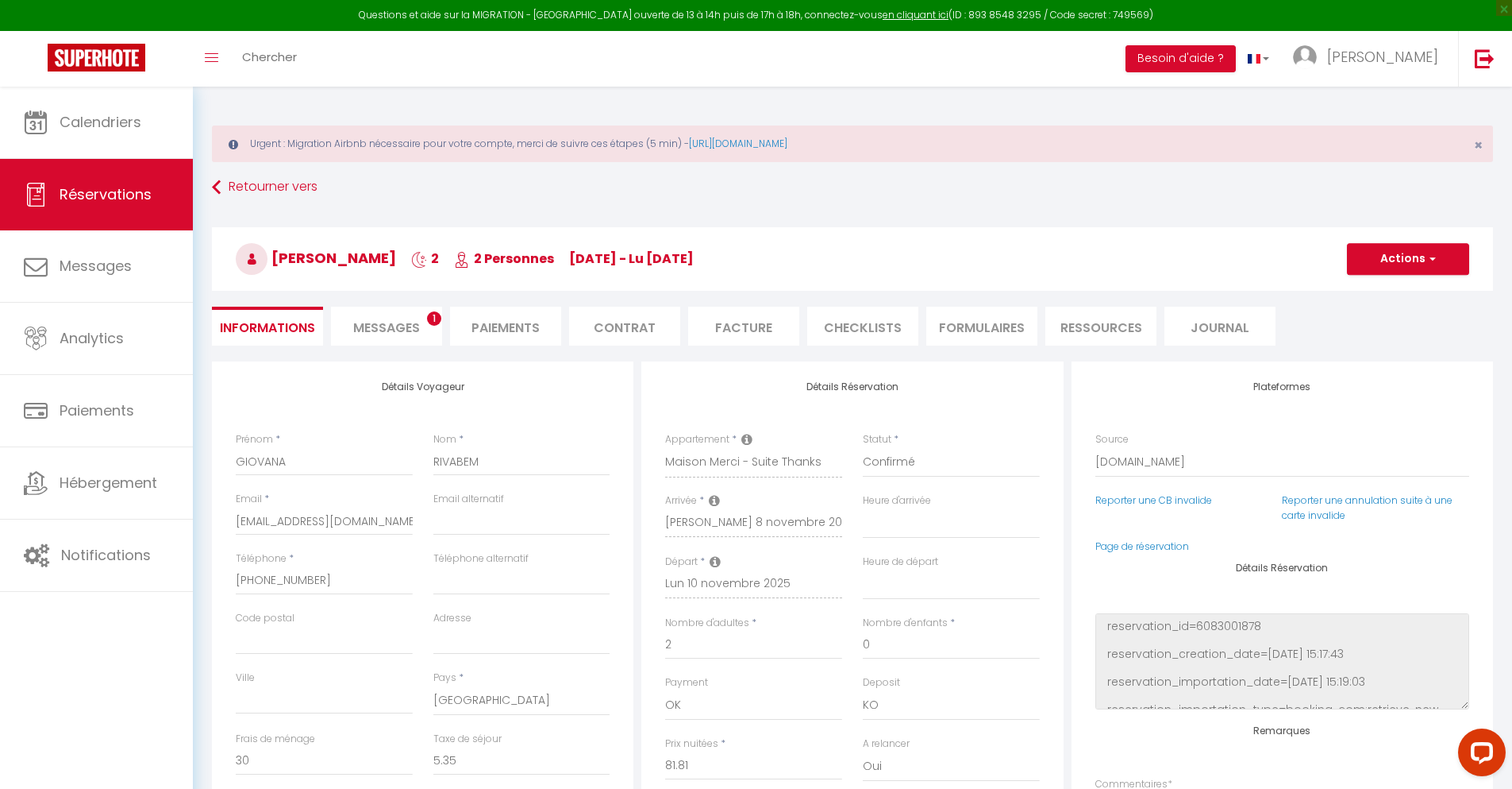
checkbox input "false"
select select
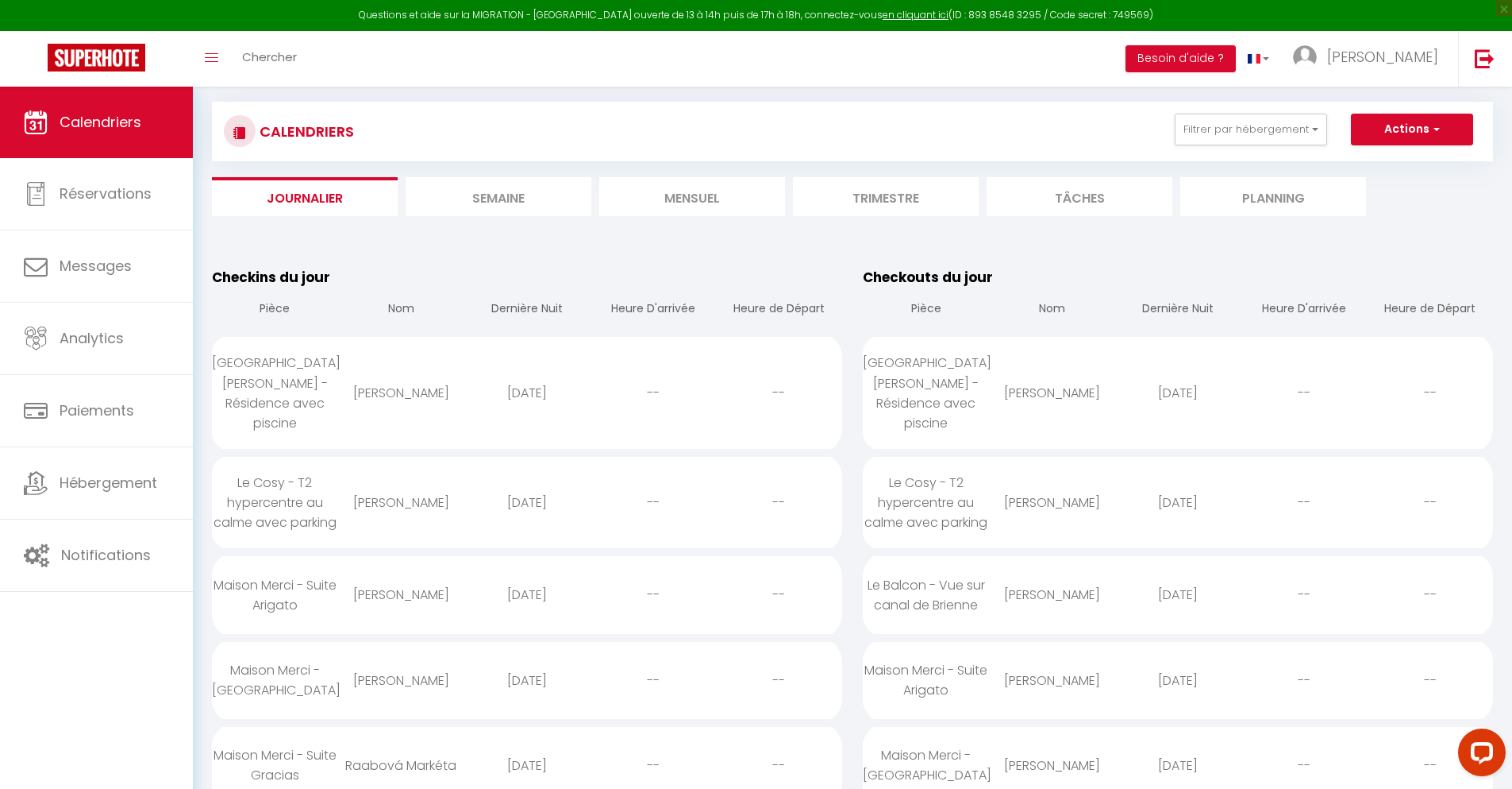
scroll to position [3748, 0]
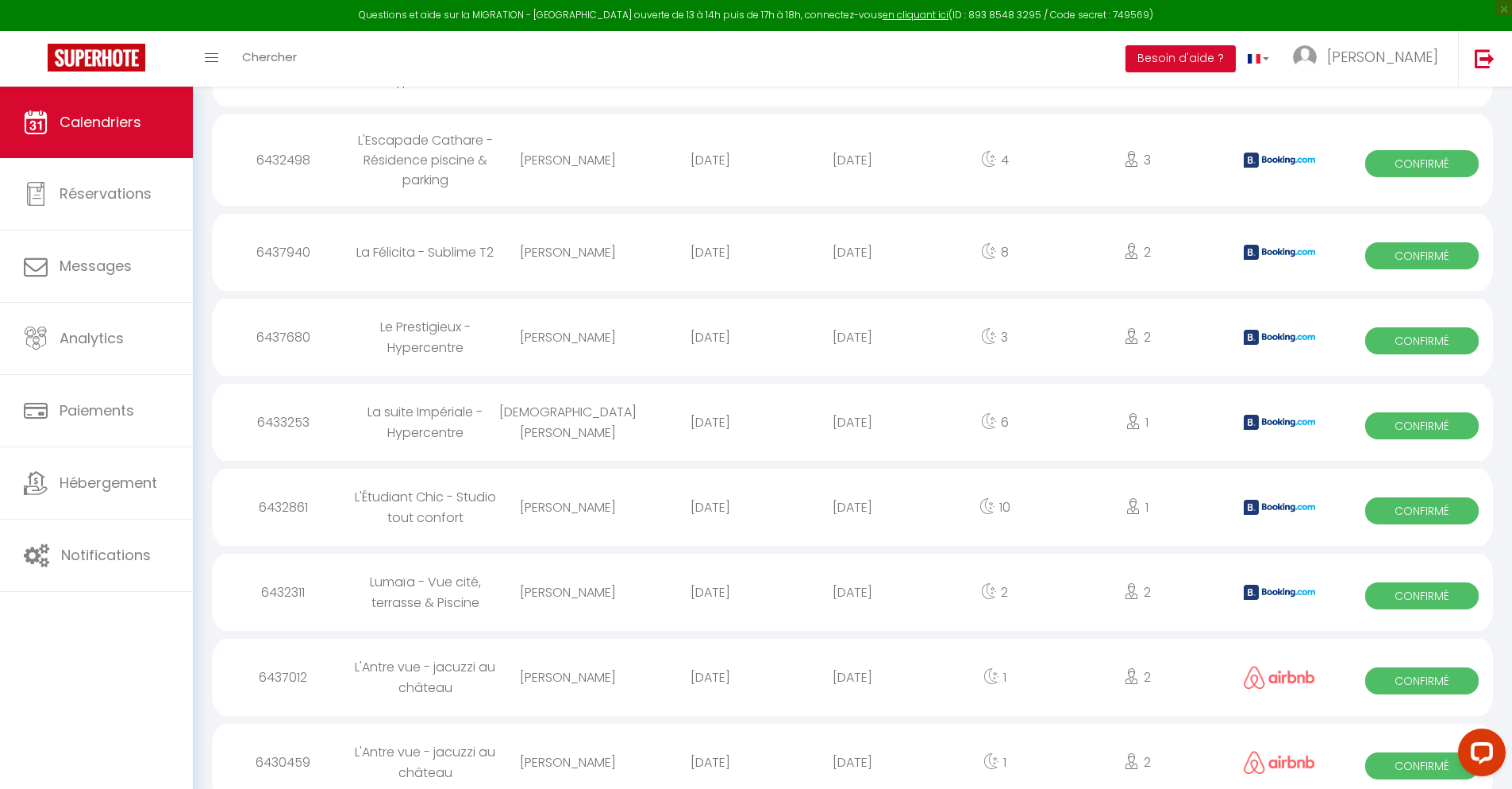
select select "0"
select select "1"
select select
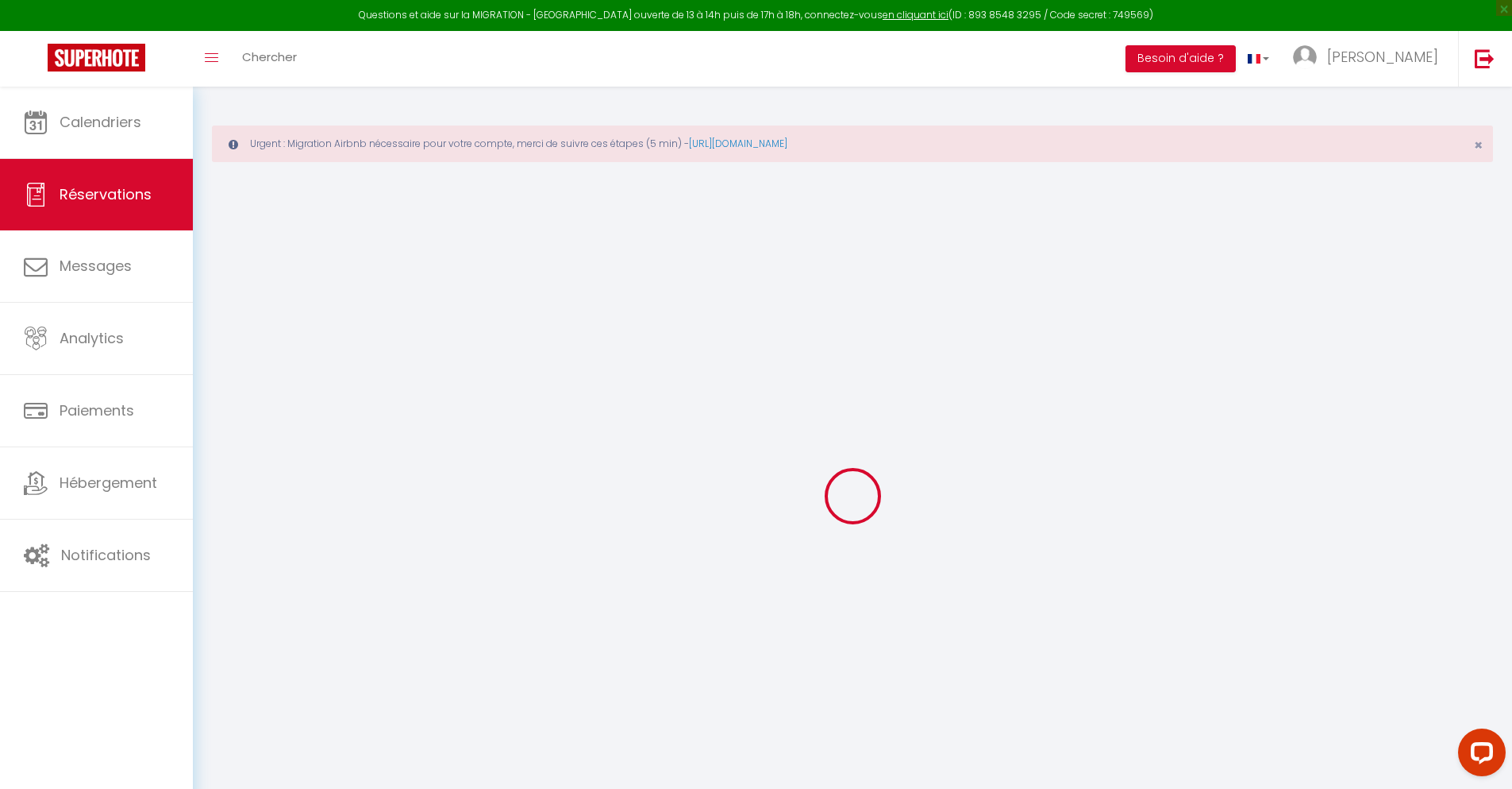
select select
checkbox input "false"
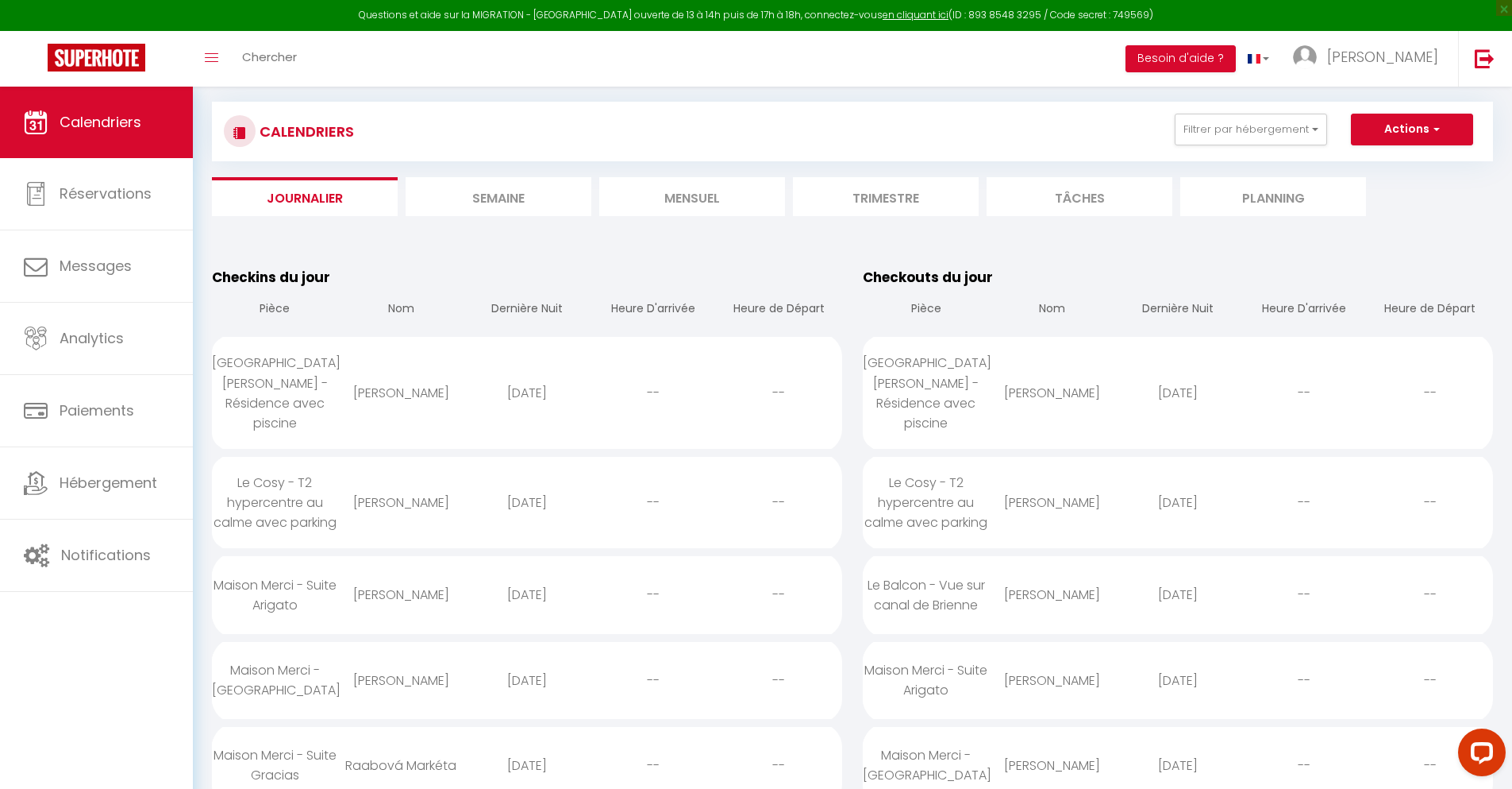
scroll to position [3847, 0]
